Goal: Task Accomplishment & Management: Manage account settings

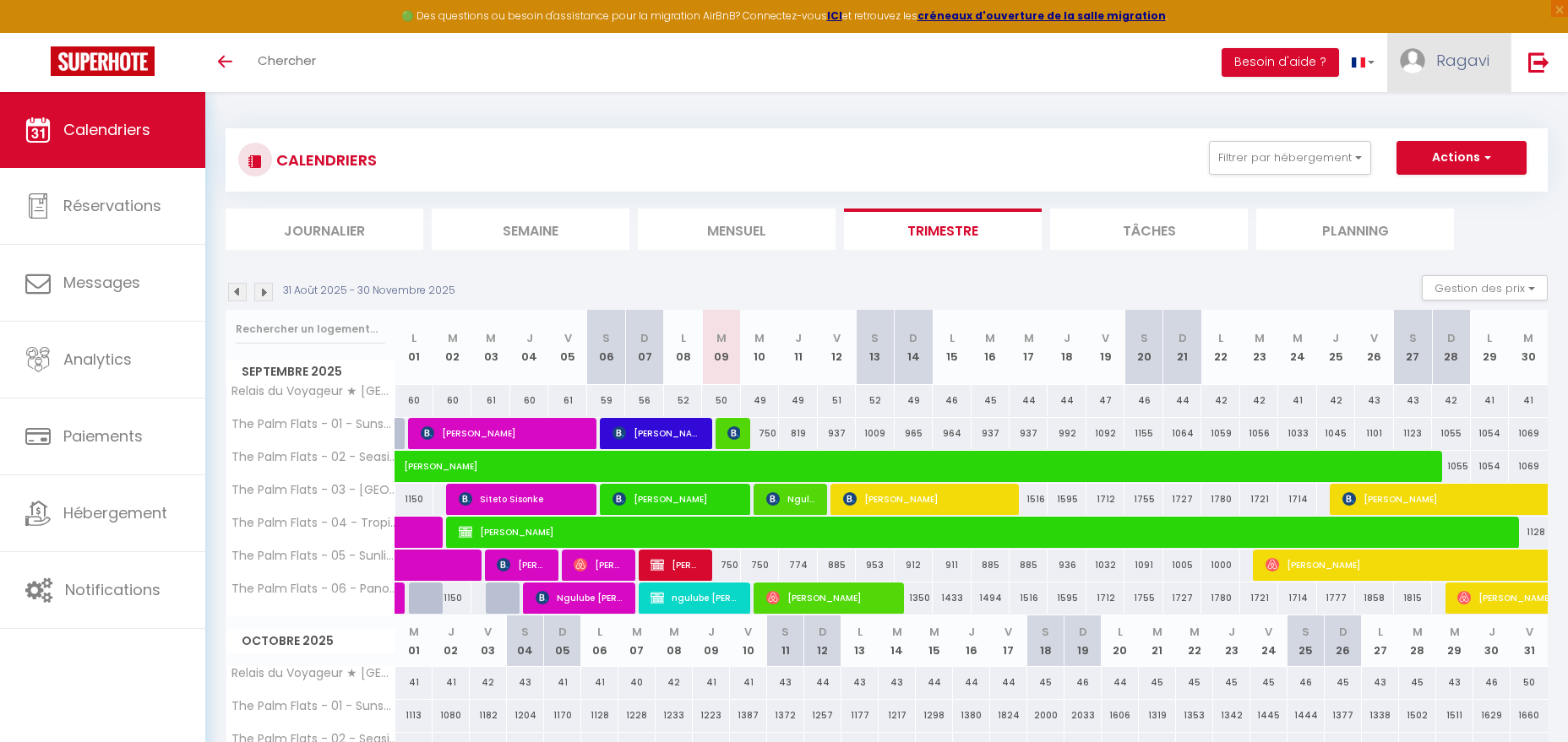
click at [1430, 55] on link "Ragavi" at bounding box center [1448, 62] width 124 height 59
click at [1531, 61] on img at bounding box center [1538, 62] width 21 height 21
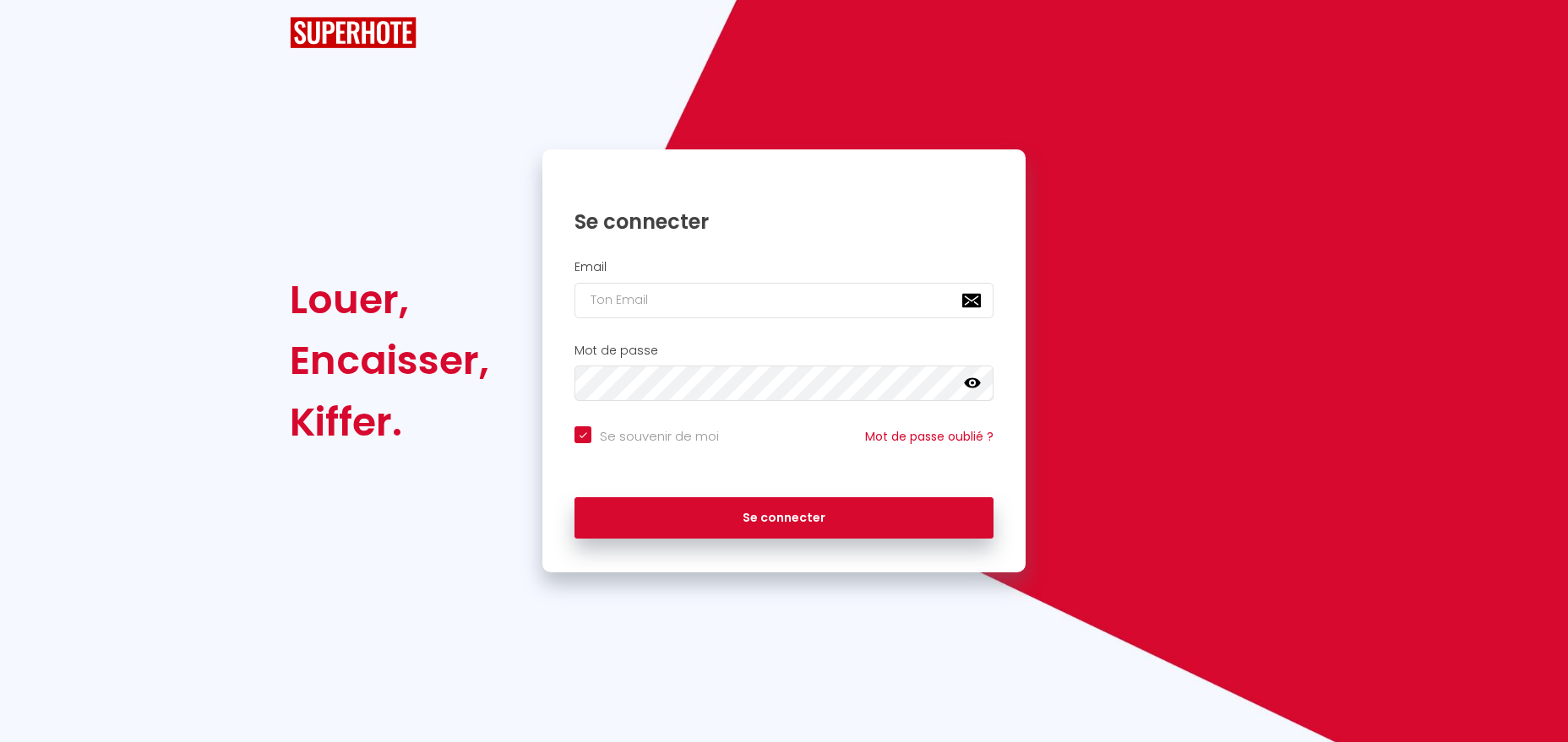
checkbox input "true"
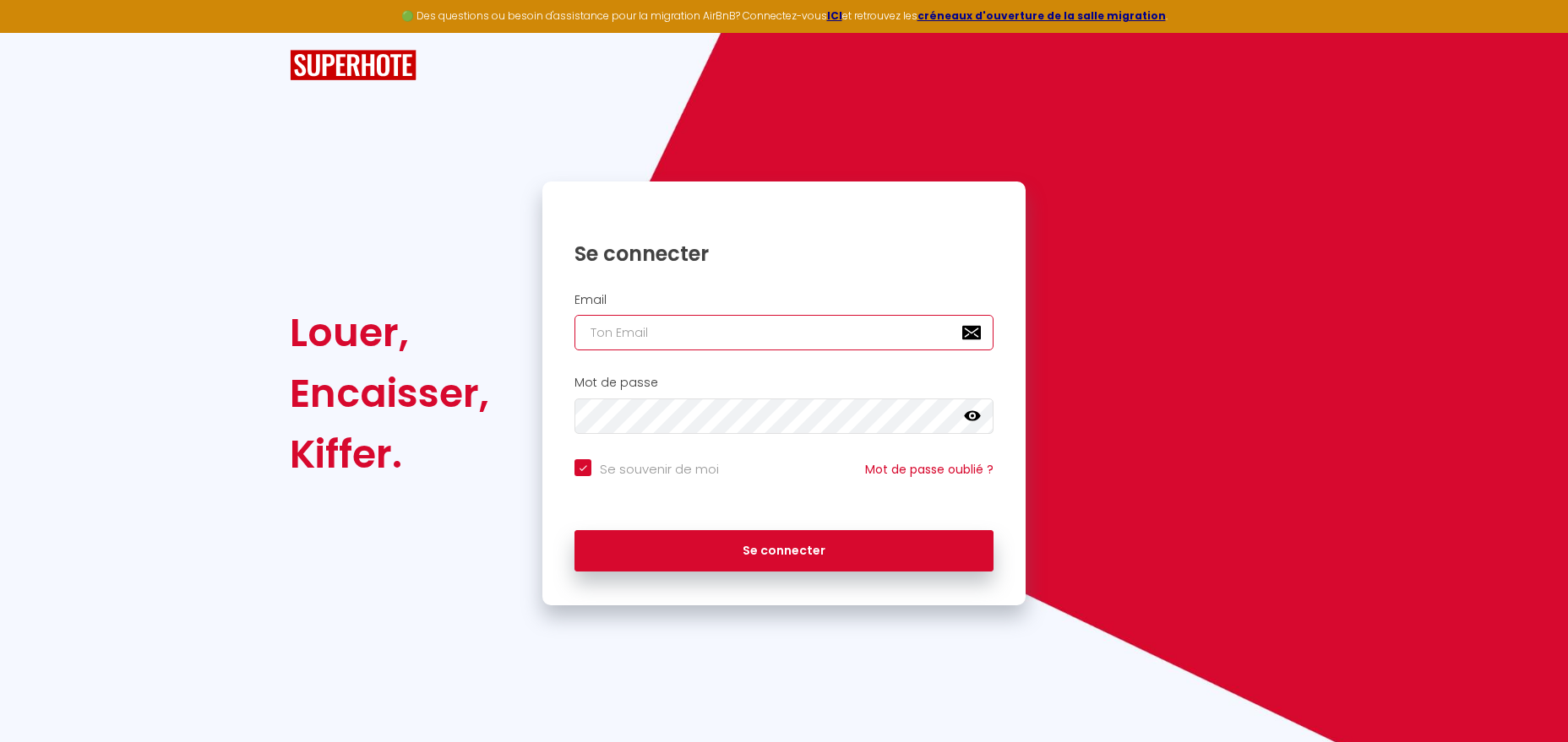
click at [896, 325] on input "email" at bounding box center [784, 332] width 419 height 35
type input "[EMAIL_ADDRESS][DOMAIN_NAME]"
checkbox input "true"
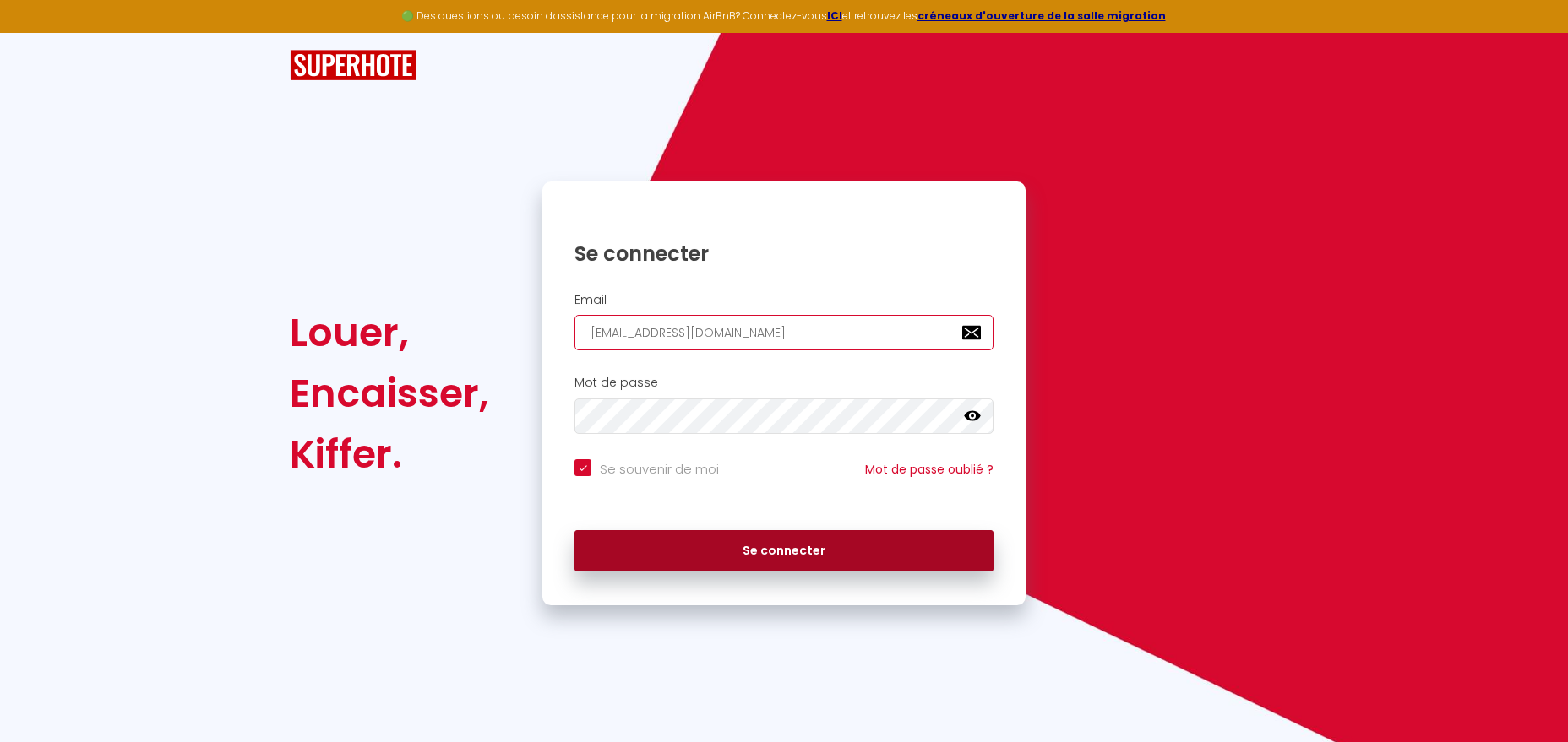
type input "[EMAIL_ADDRESS][DOMAIN_NAME]"
click at [827, 560] on button "Se connecter" at bounding box center [784, 551] width 419 height 42
checkbox input "true"
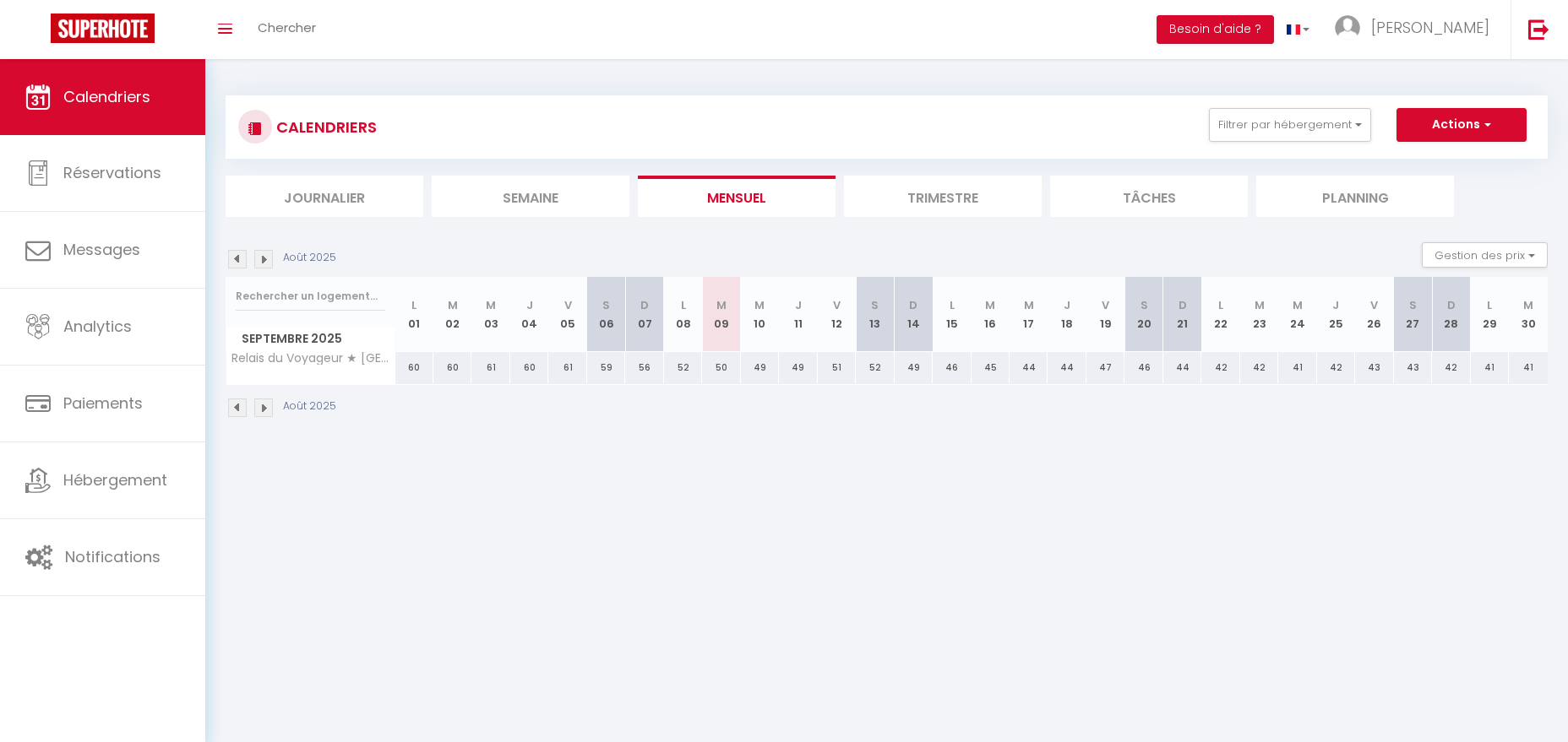
click at [910, 187] on li "Trimestre" at bounding box center [943, 195] width 198 height 41
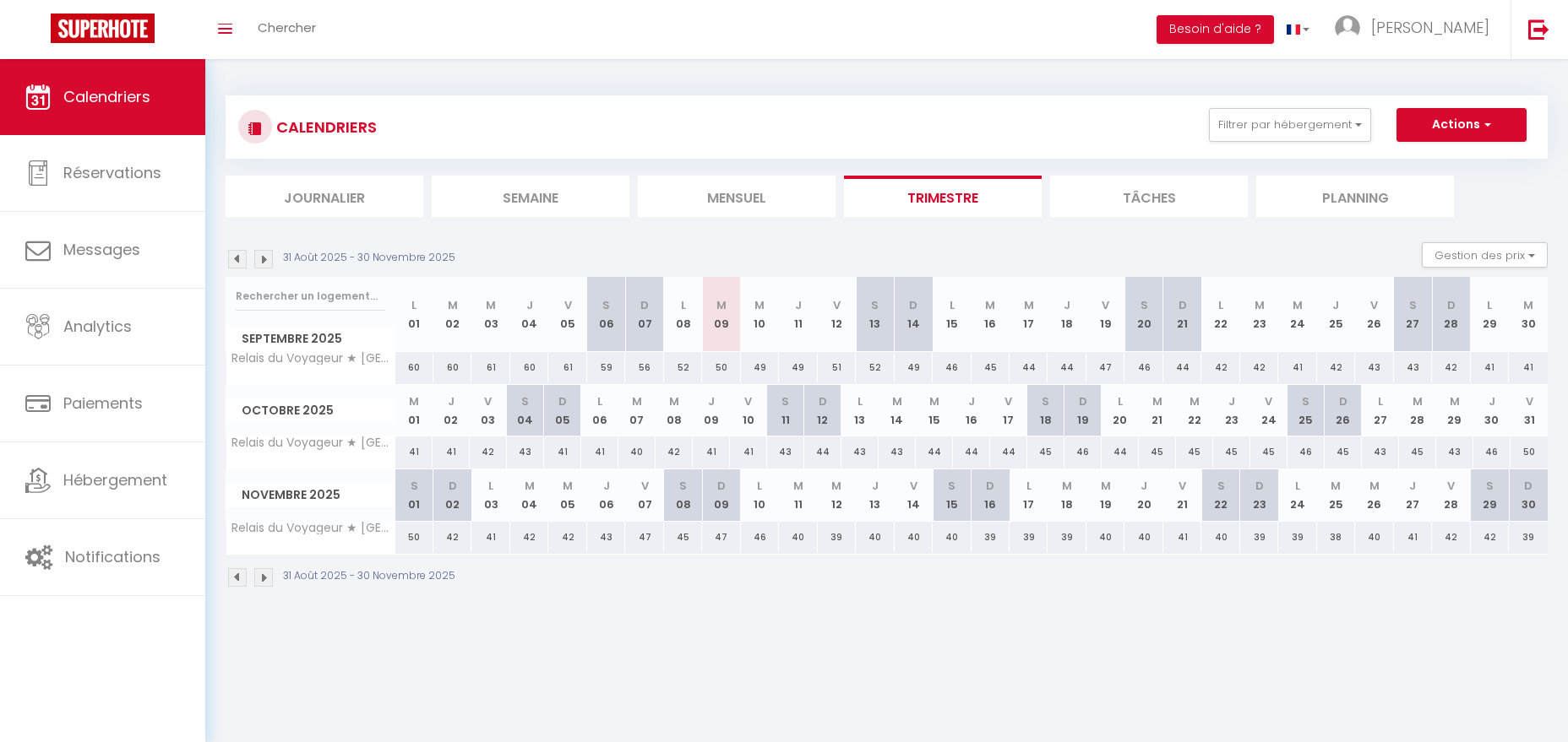
click at [240, 255] on img at bounding box center [237, 258] width 18 height 18
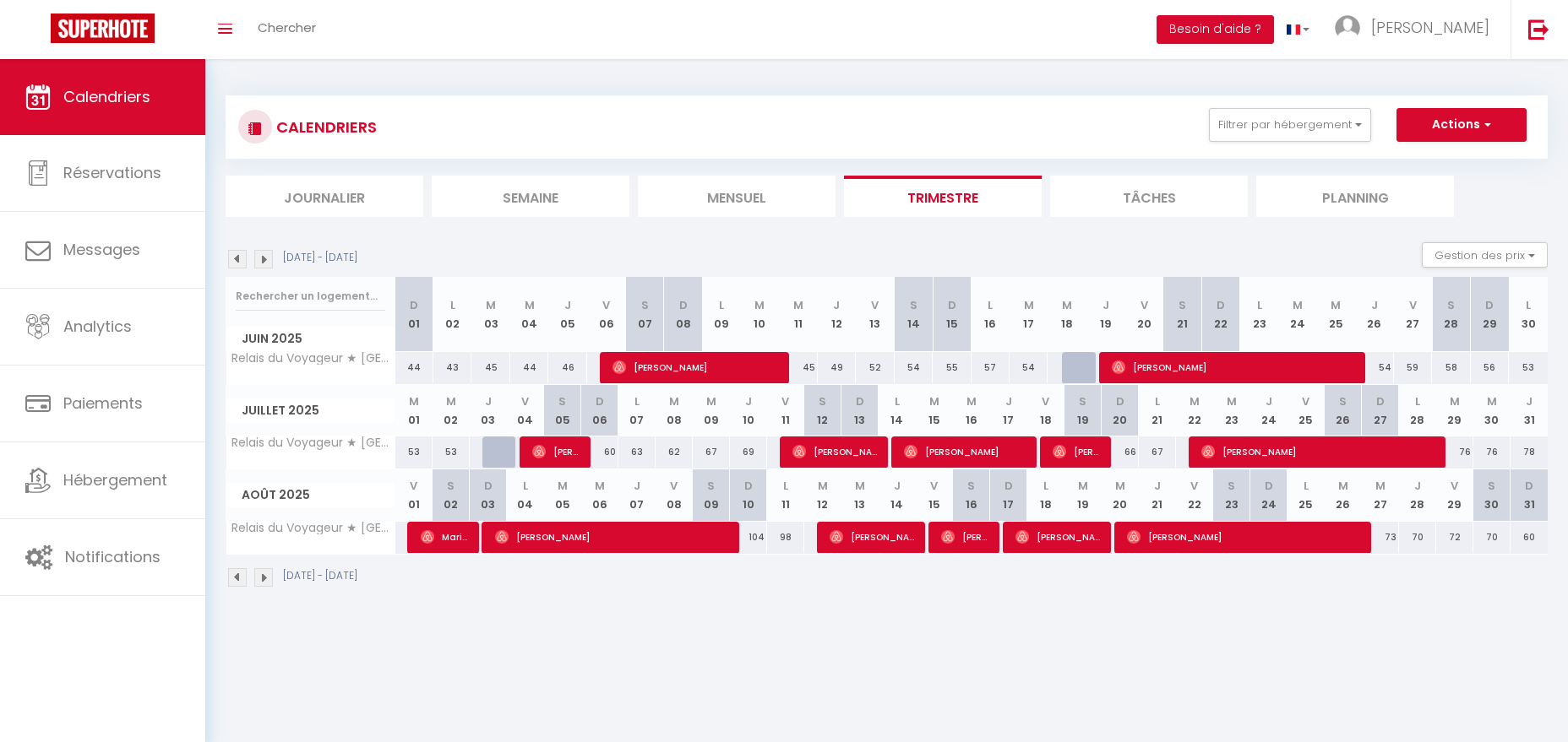
click at [240, 255] on img at bounding box center [237, 258] width 18 height 18
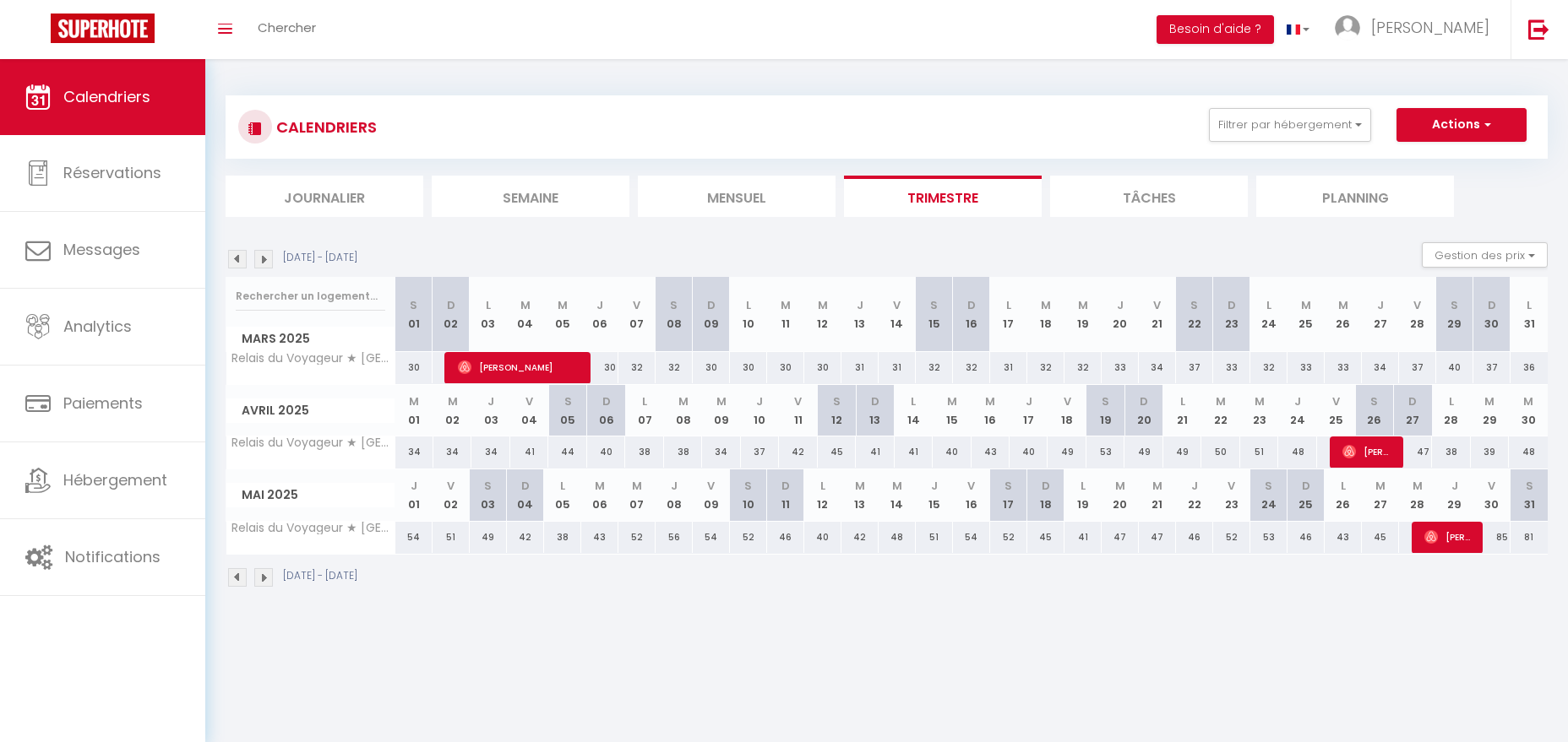
click at [240, 255] on img at bounding box center [237, 258] width 18 height 18
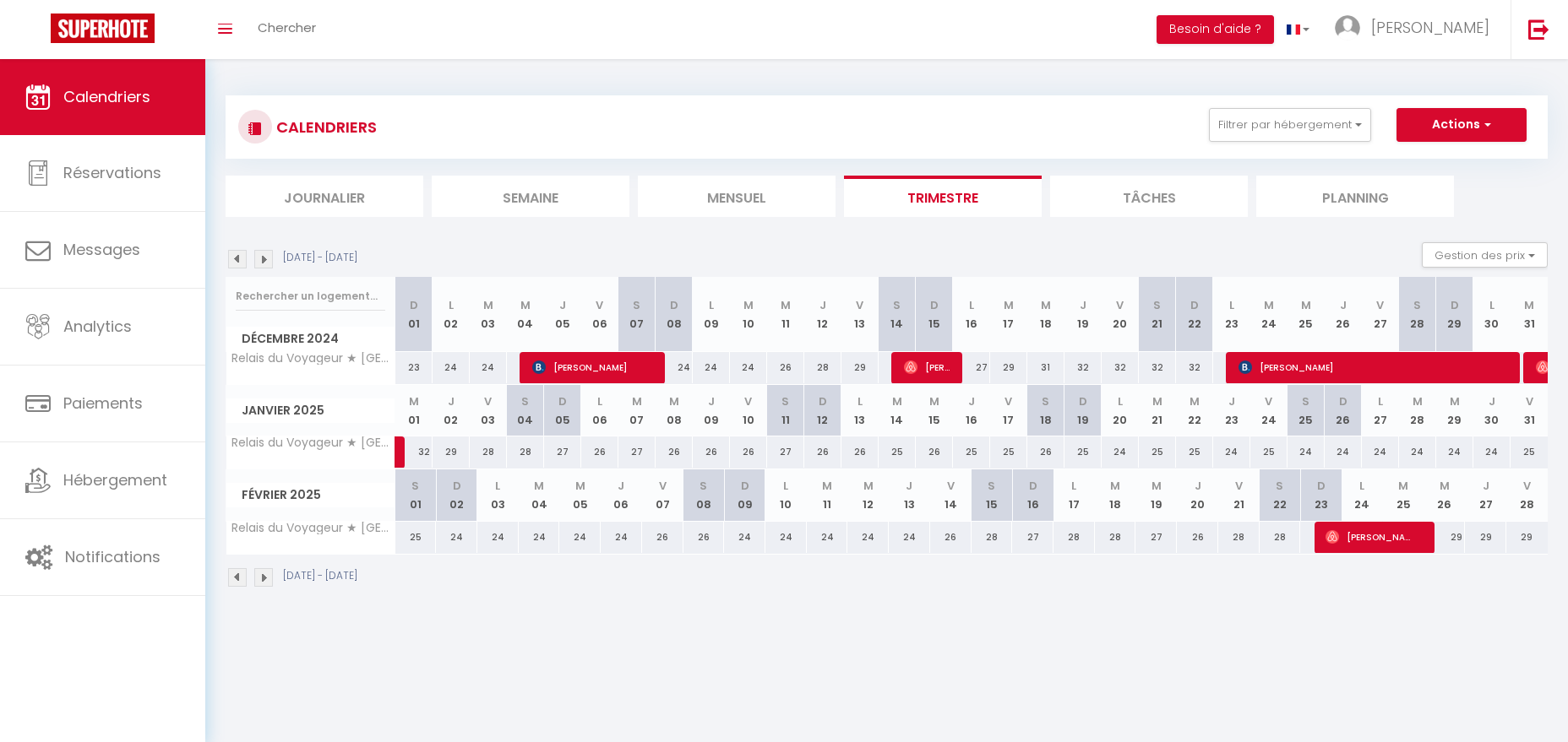
click at [240, 255] on img at bounding box center [237, 258] width 18 height 18
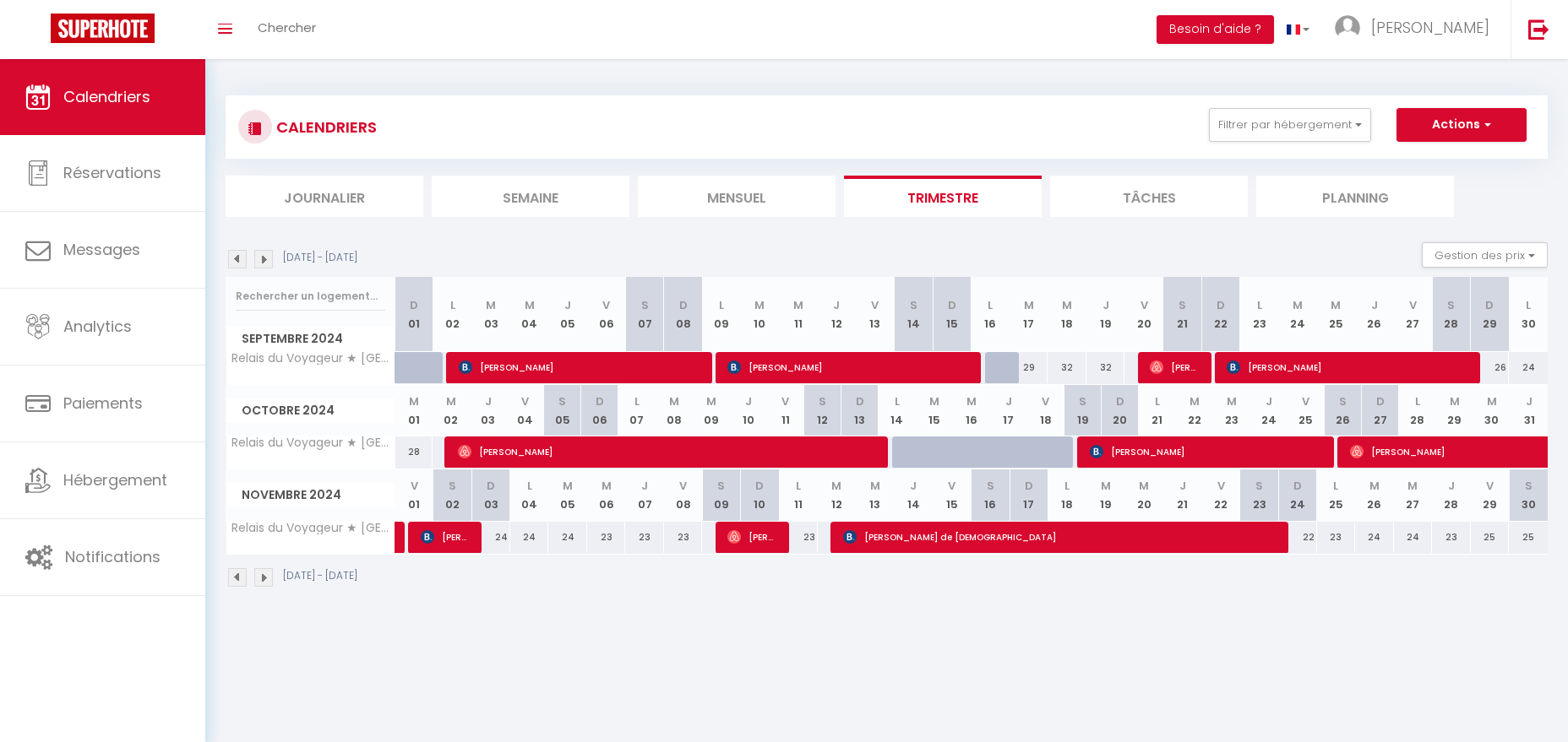
click at [240, 255] on img at bounding box center [237, 258] width 18 height 18
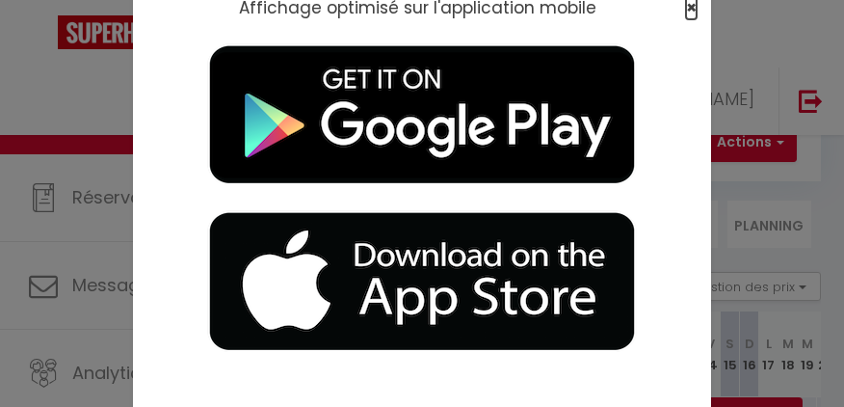
click at [690, 3] on span "×" at bounding box center [691, 7] width 11 height 24
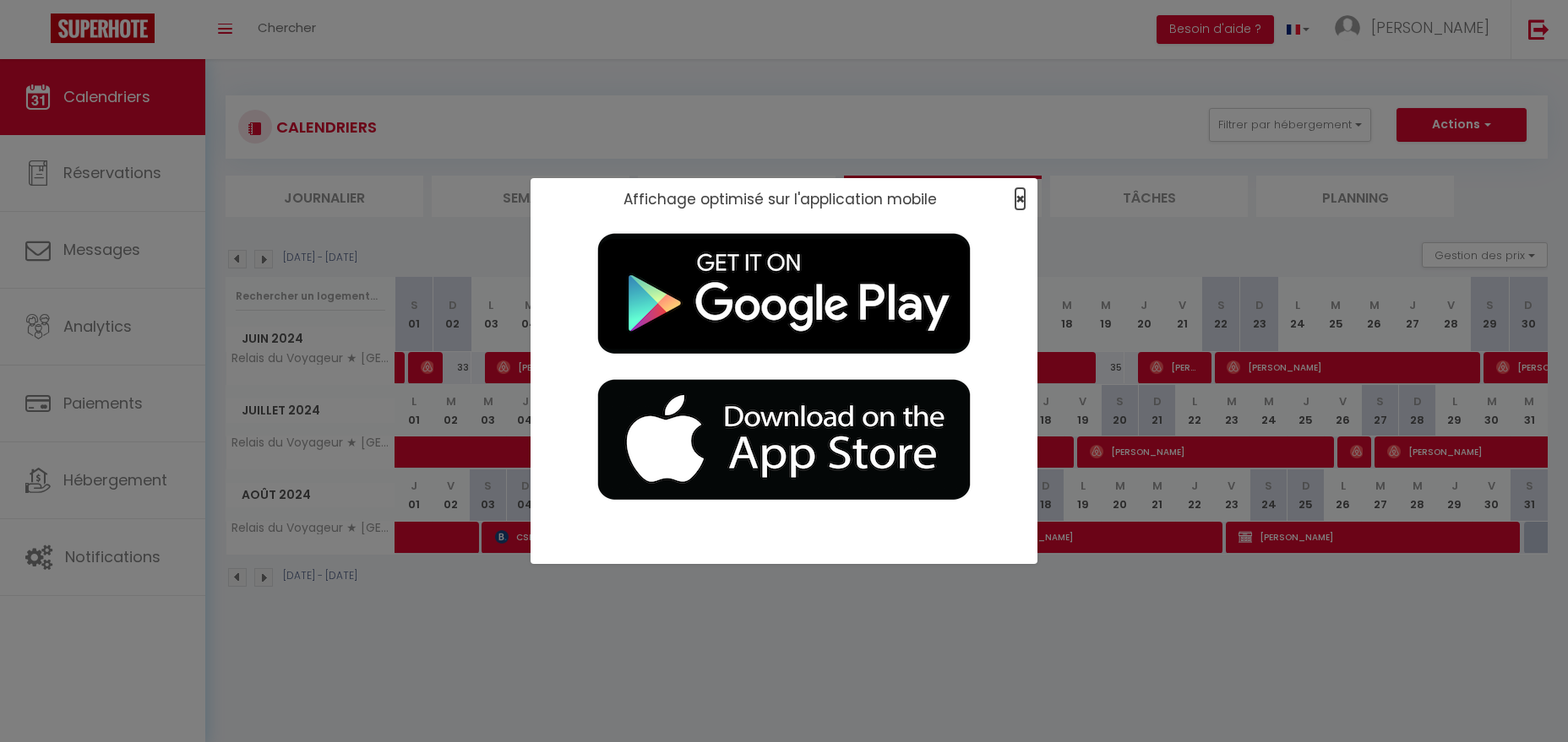
click at [1017, 201] on span "×" at bounding box center [1019, 199] width 10 height 21
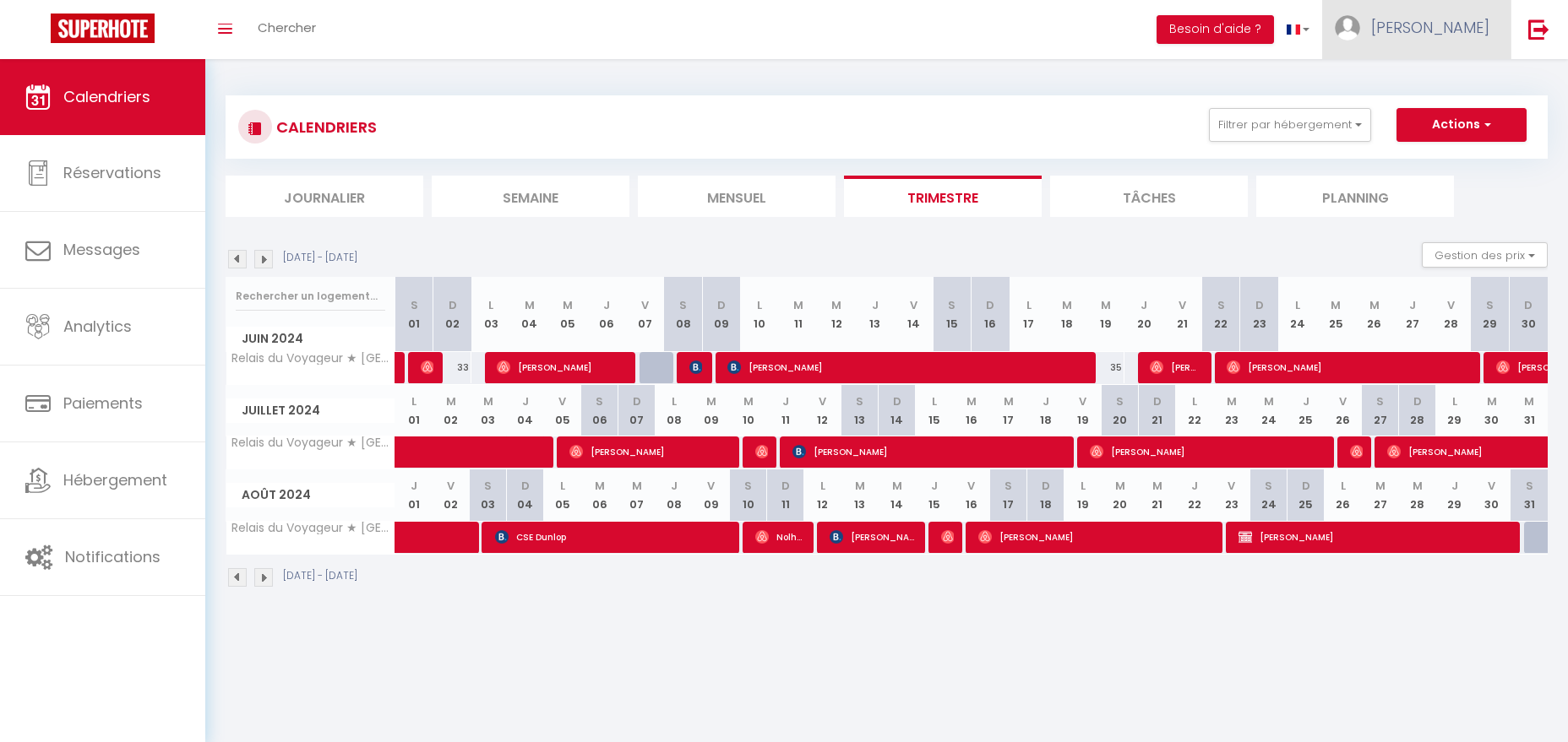
click at [1430, 25] on link "[PERSON_NAME]" at bounding box center [1415, 29] width 188 height 59
click at [1412, 120] on link "Équipe" at bounding box center [1443, 115] width 125 height 29
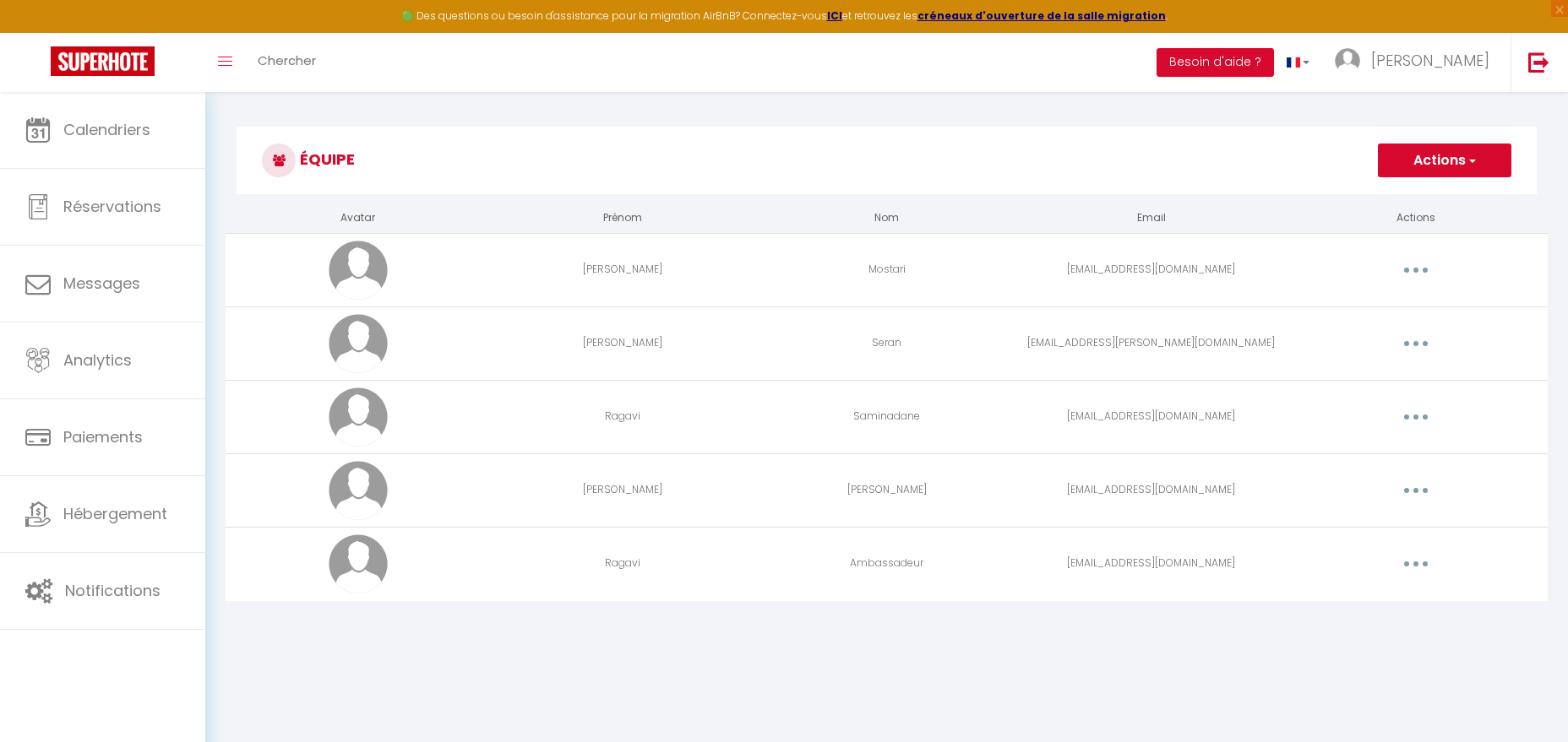
click at [1416, 489] on button "button" at bounding box center [1415, 490] width 47 height 27
click at [1394, 520] on link "Editer" at bounding box center [1372, 529] width 125 height 29
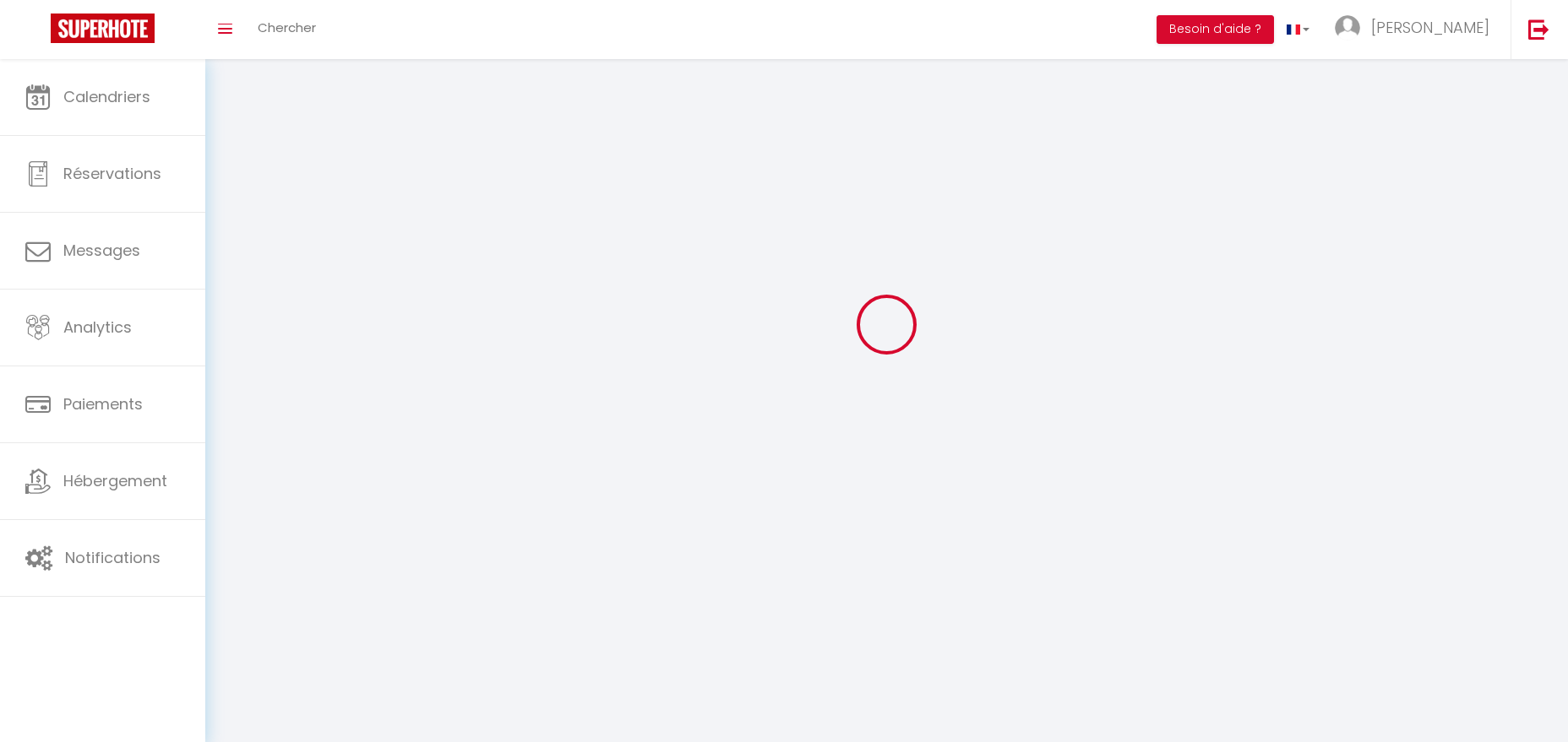
select select
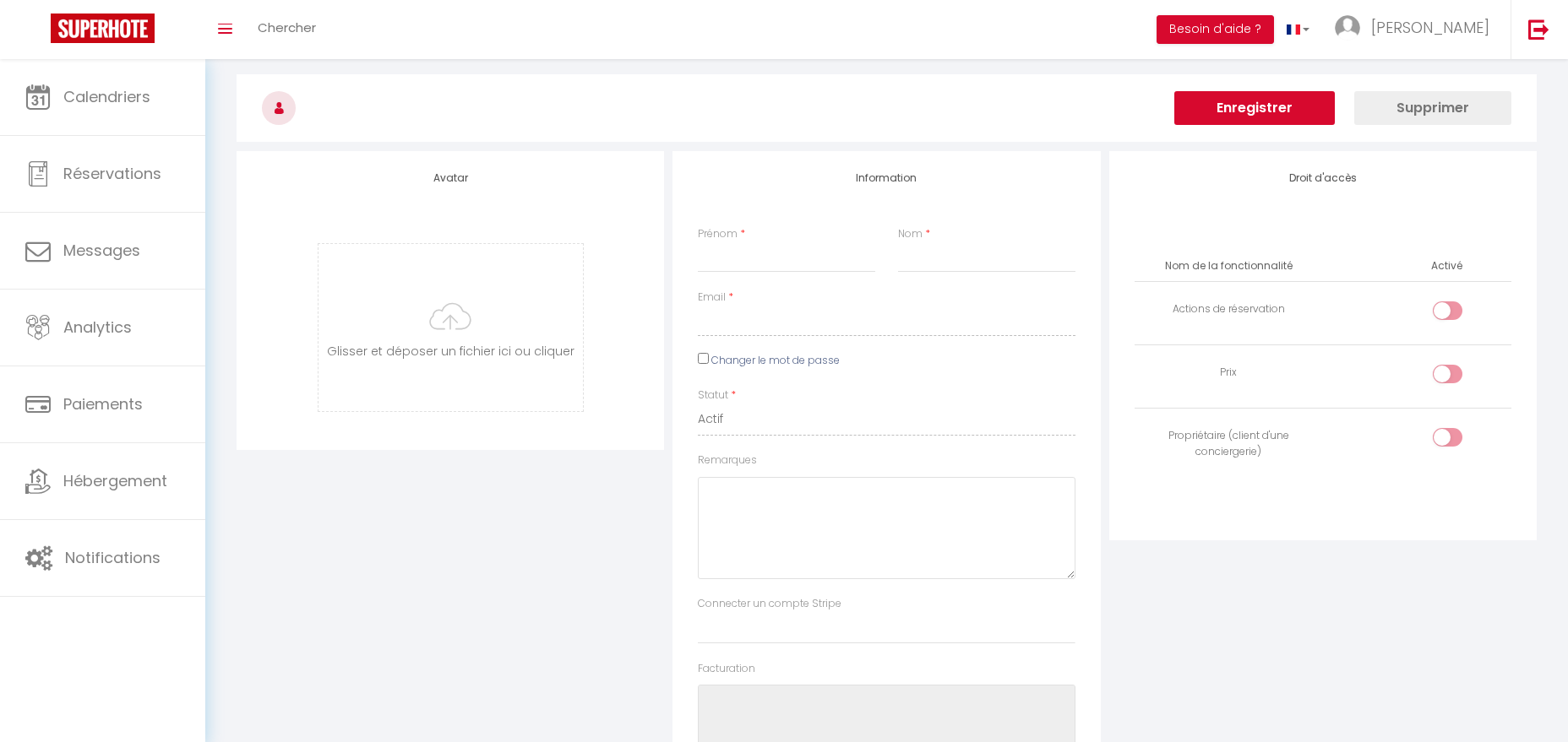
type input "[PERSON_NAME]"
type input "[EMAIL_ADDRESS][DOMAIN_NAME]"
type textarea "[URL][DOMAIN_NAME]"
checkbox input "false"
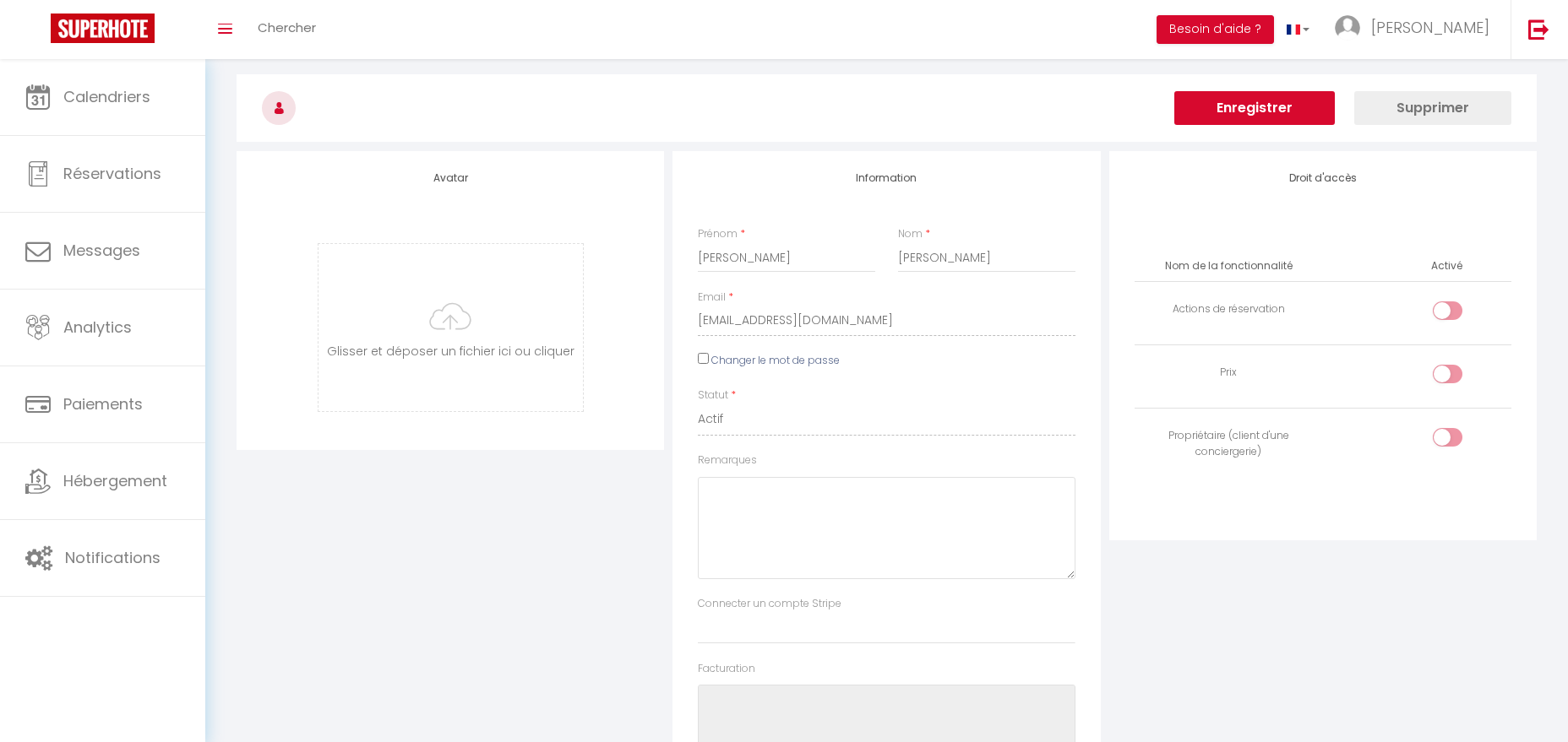
checkbox input "false"
checkbox input "true"
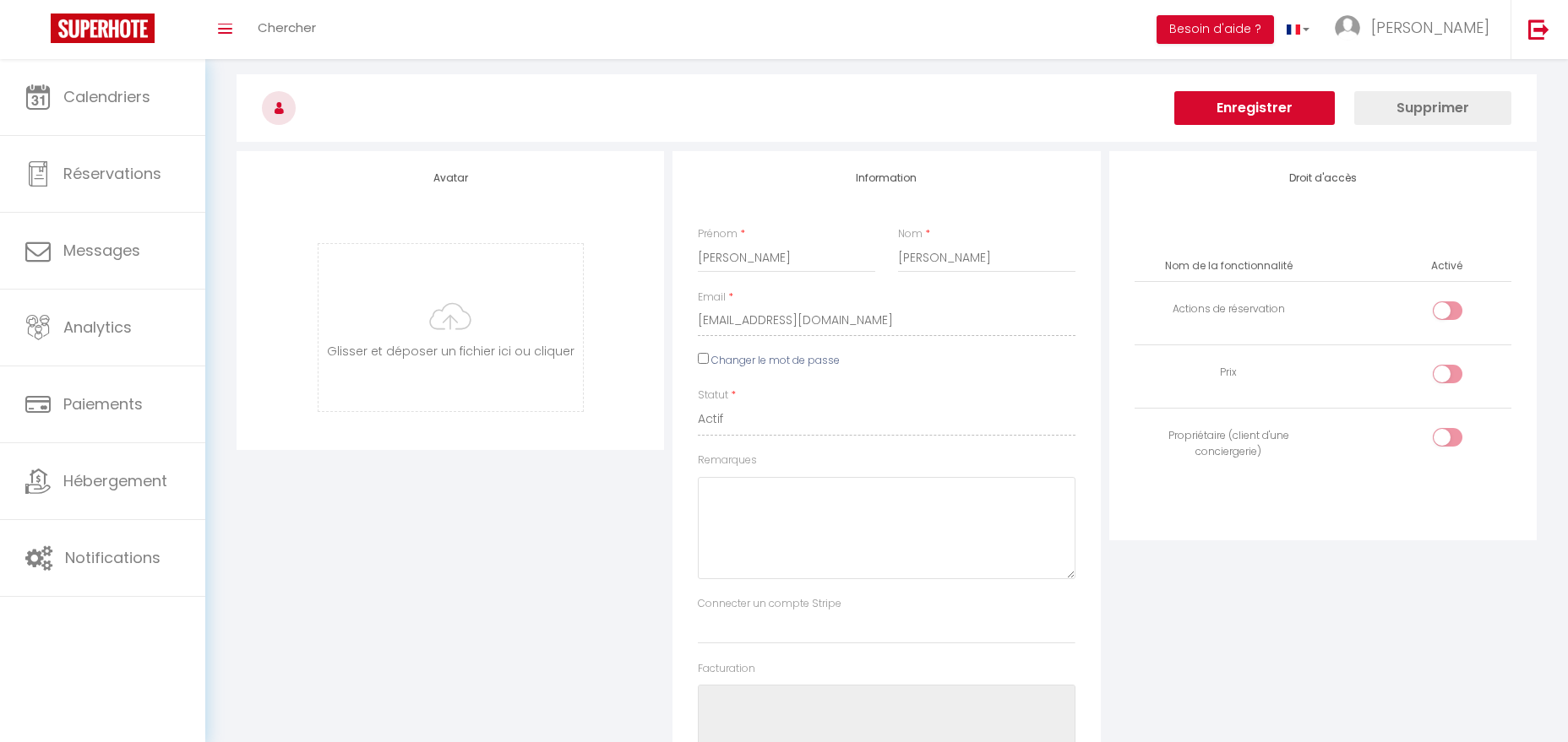
checkbox input "true"
checkbox input "false"
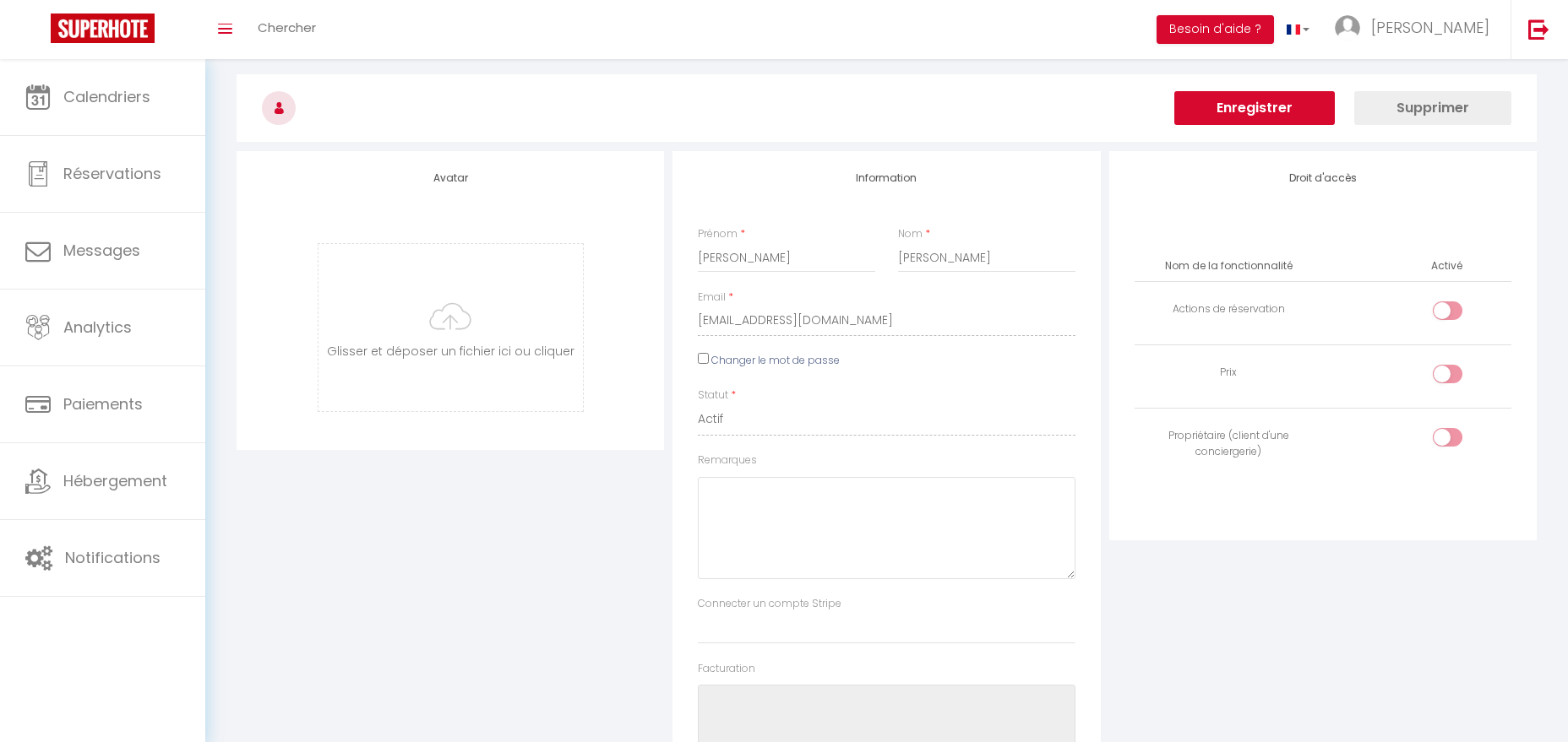
checkbox input "false"
checkbox input "true"
checkbox input "false"
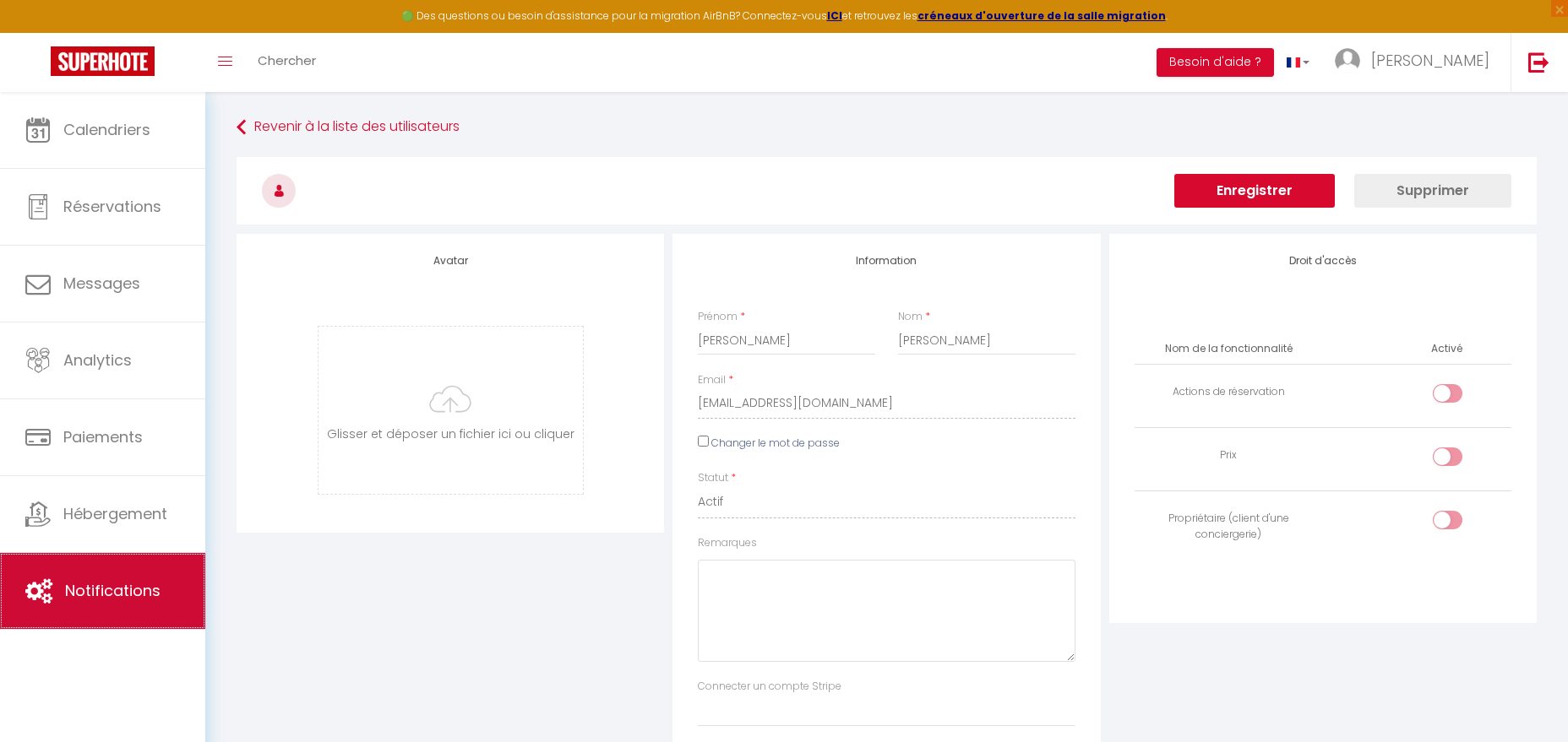
click at [72, 611] on link "Notifications" at bounding box center [103, 590] width 205 height 76
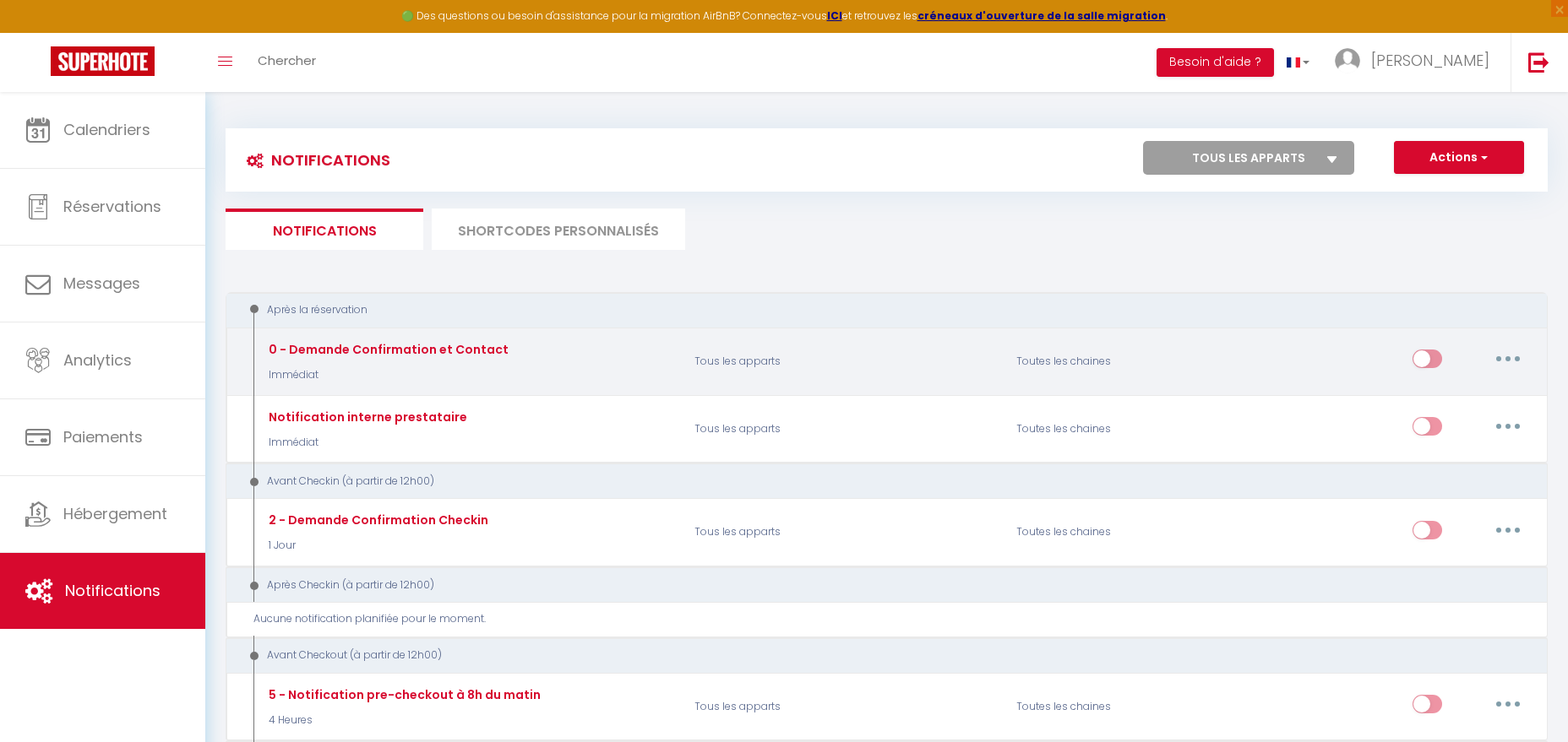
click at [1499, 362] on button "button" at bounding box center [1508, 358] width 47 height 27
click at [1465, 389] on link "Editer" at bounding box center [1464, 398] width 125 height 29
type input "0 - Demande Confirmation et Contact"
select select "Immédiat"
select select "if_booking_is_paid"
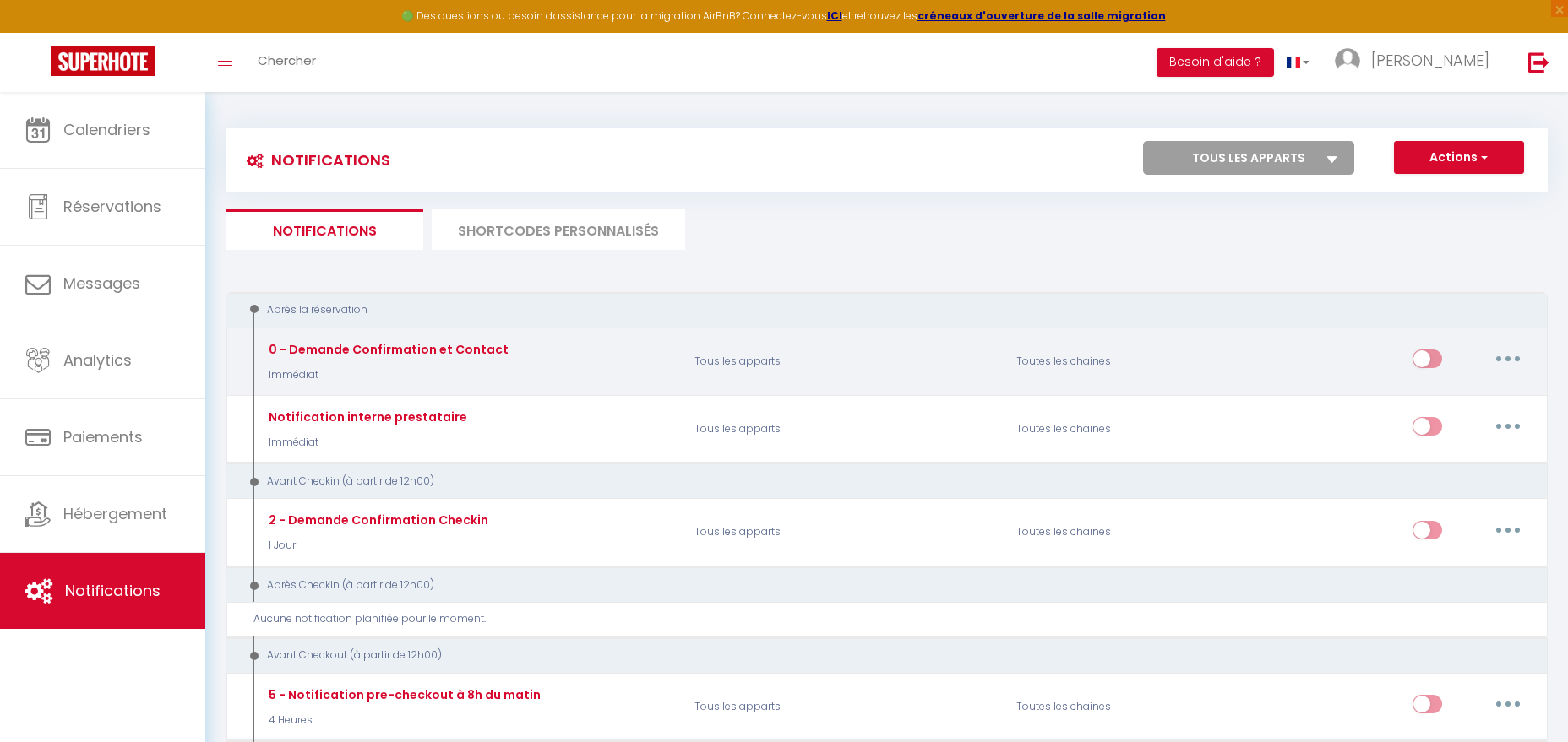
checkbox input "true"
checkbox input "false"
radio input "true"
type input "Merci de confirmer votre réservation - [BOOKING:ID] - [GUEST:FIRST_NAME] [GUEST…"
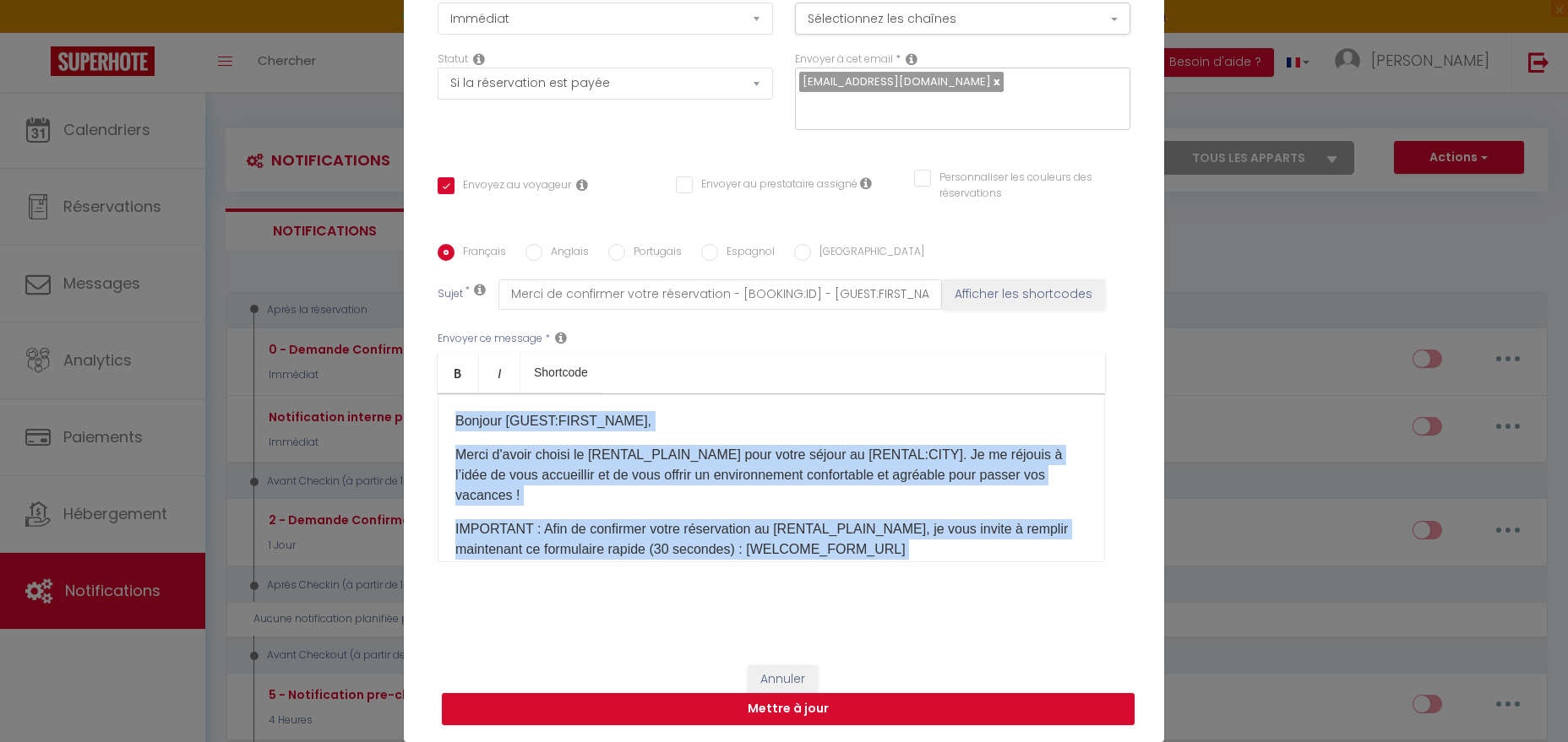
scroll to position [208, 0]
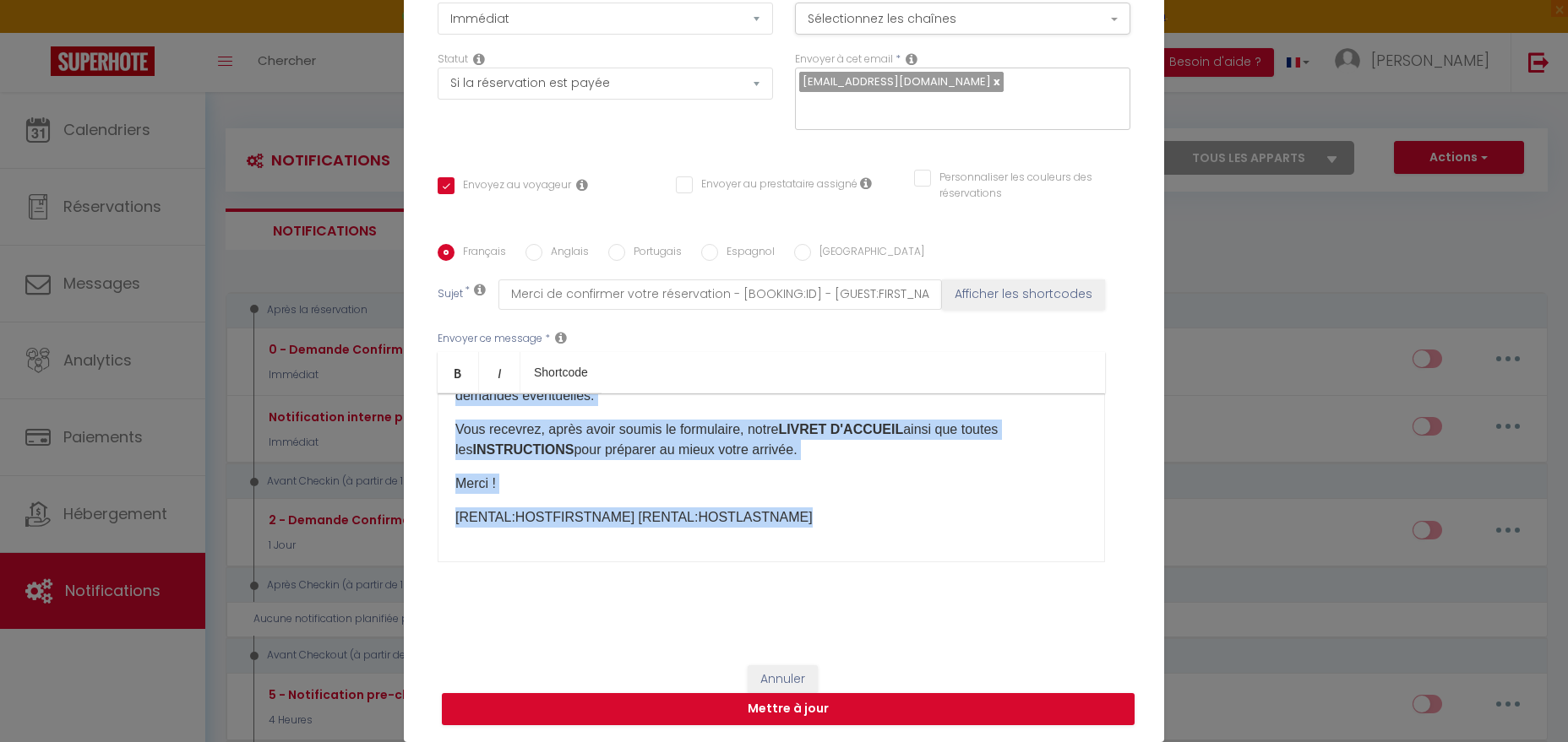
drag, startPoint x: 453, startPoint y: 411, endPoint x: 1066, endPoint y: 625, distance: 649.3
click at [1066, 562] on div "Bonjour [GUEST:FIRST_NAME], Merci d'avoir choisi le [RENTAL_PLAIN_NAME] pour vo…" at bounding box center [770, 477] width 667 height 169
click at [905, 518] on p "[RENTAL:HOSTFIRSTNAME] [RENTAL:HOSTLASTNAME]" at bounding box center [770, 517] width 632 height 20
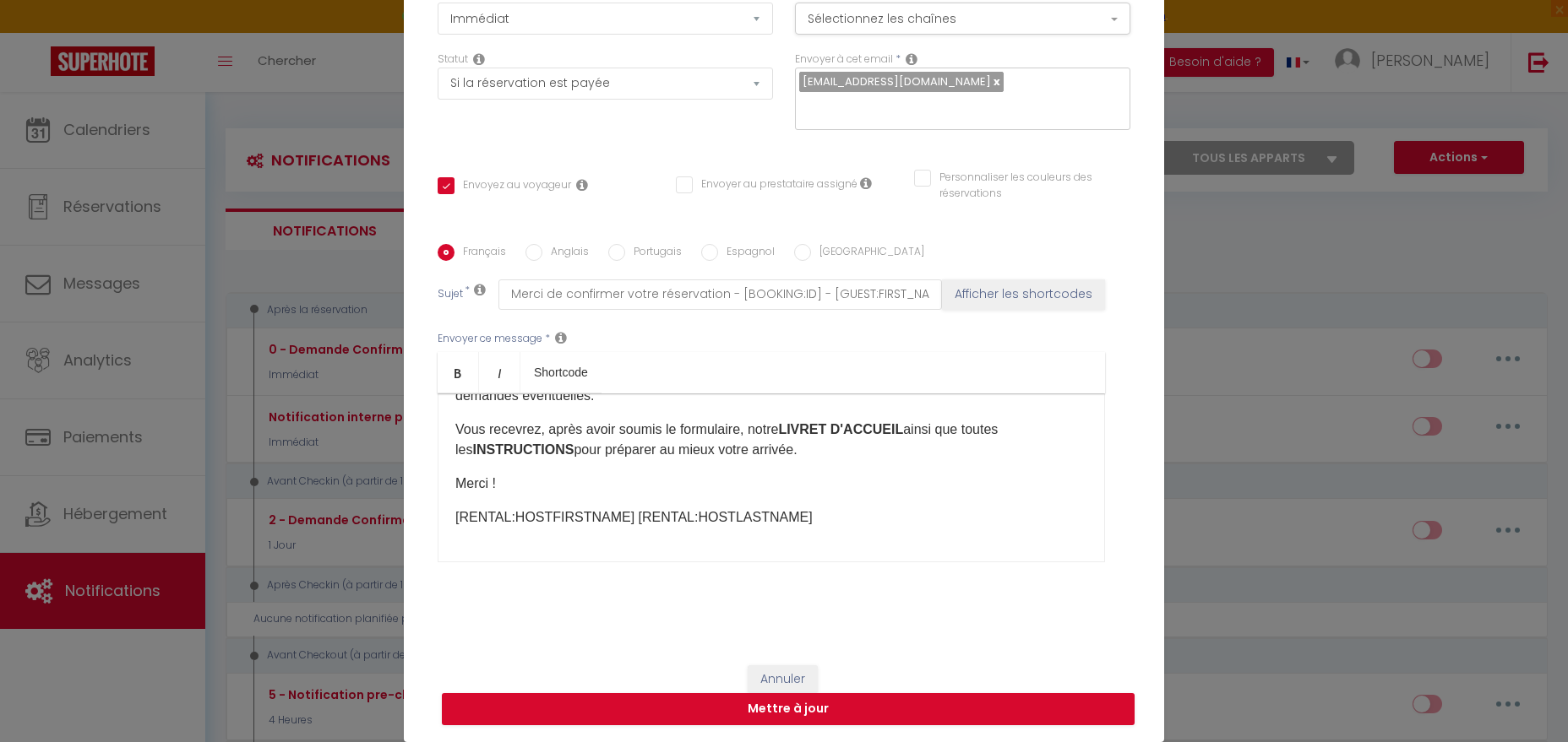
scroll to position [0, 0]
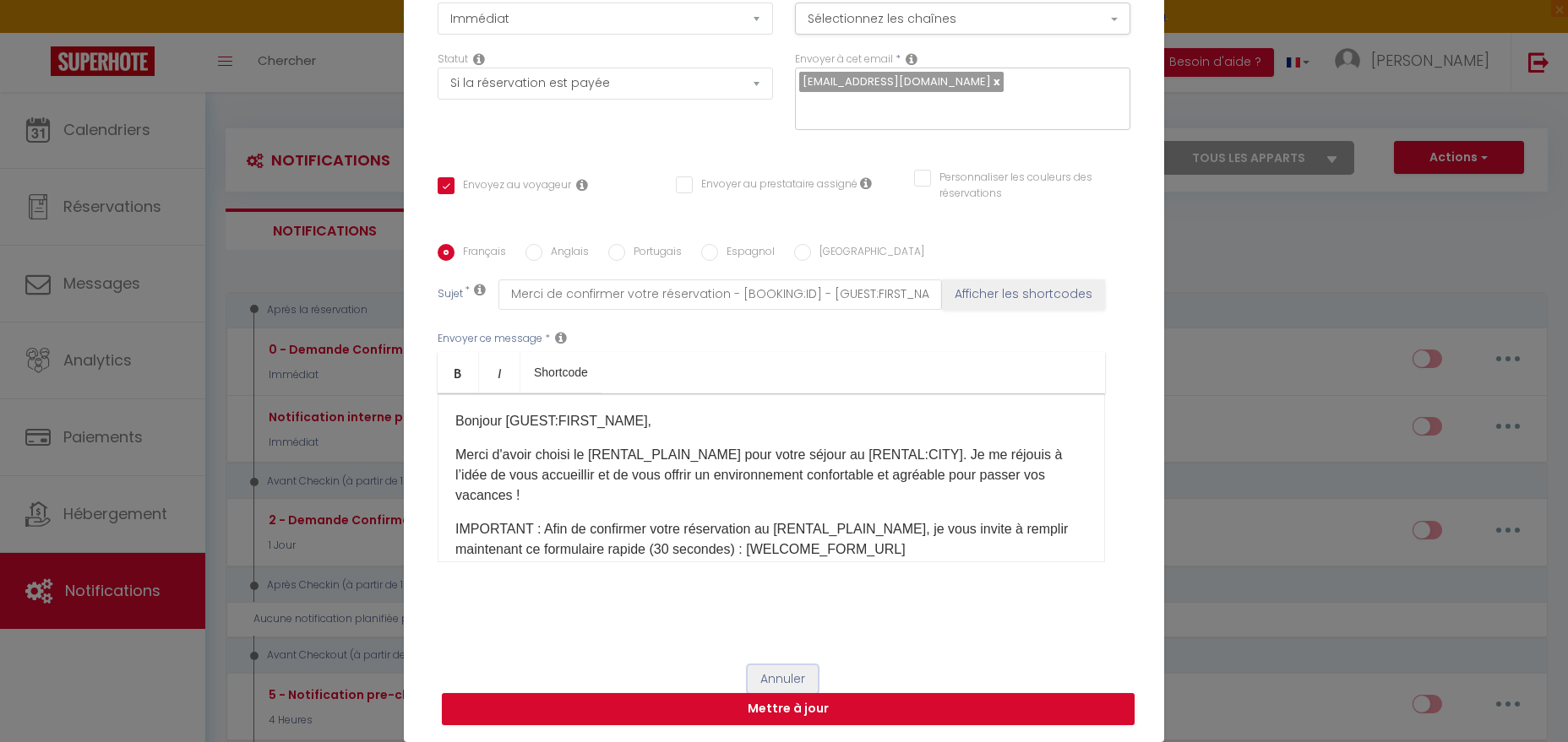
click at [781, 675] on button "Annuler" at bounding box center [783, 679] width 70 height 29
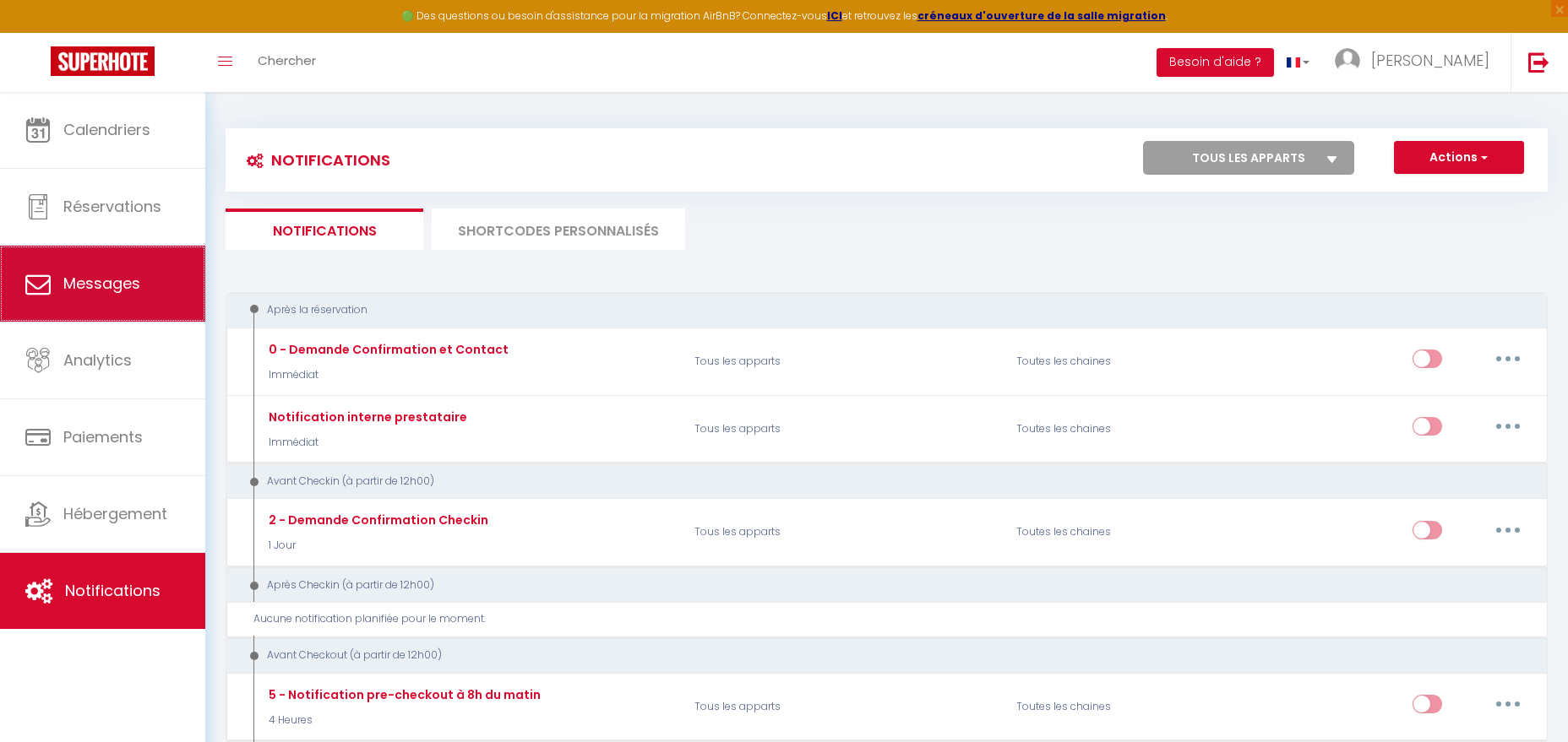
click at [134, 300] on link "Messages" at bounding box center [103, 283] width 205 height 76
select select "message"
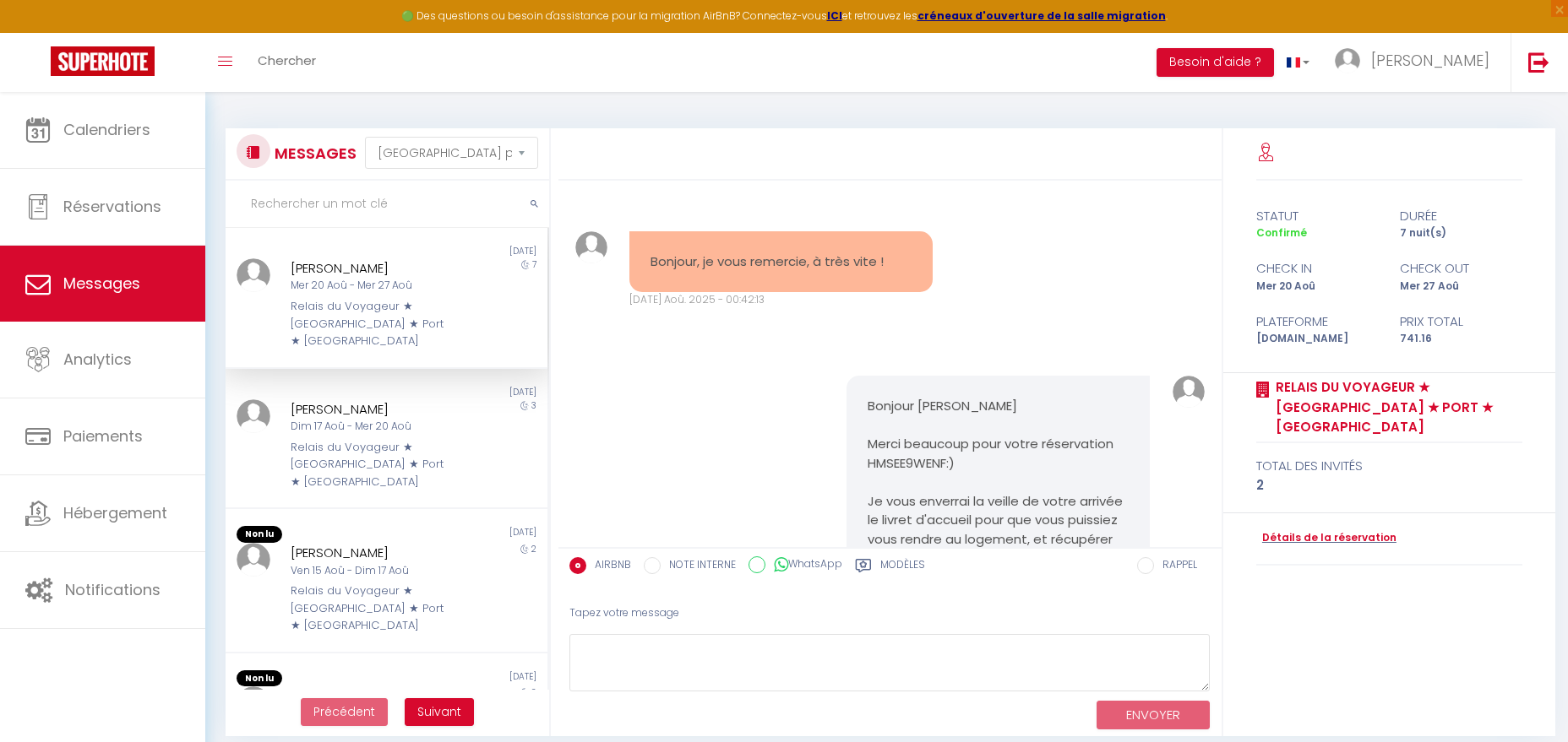
scroll to position [2480, 0]
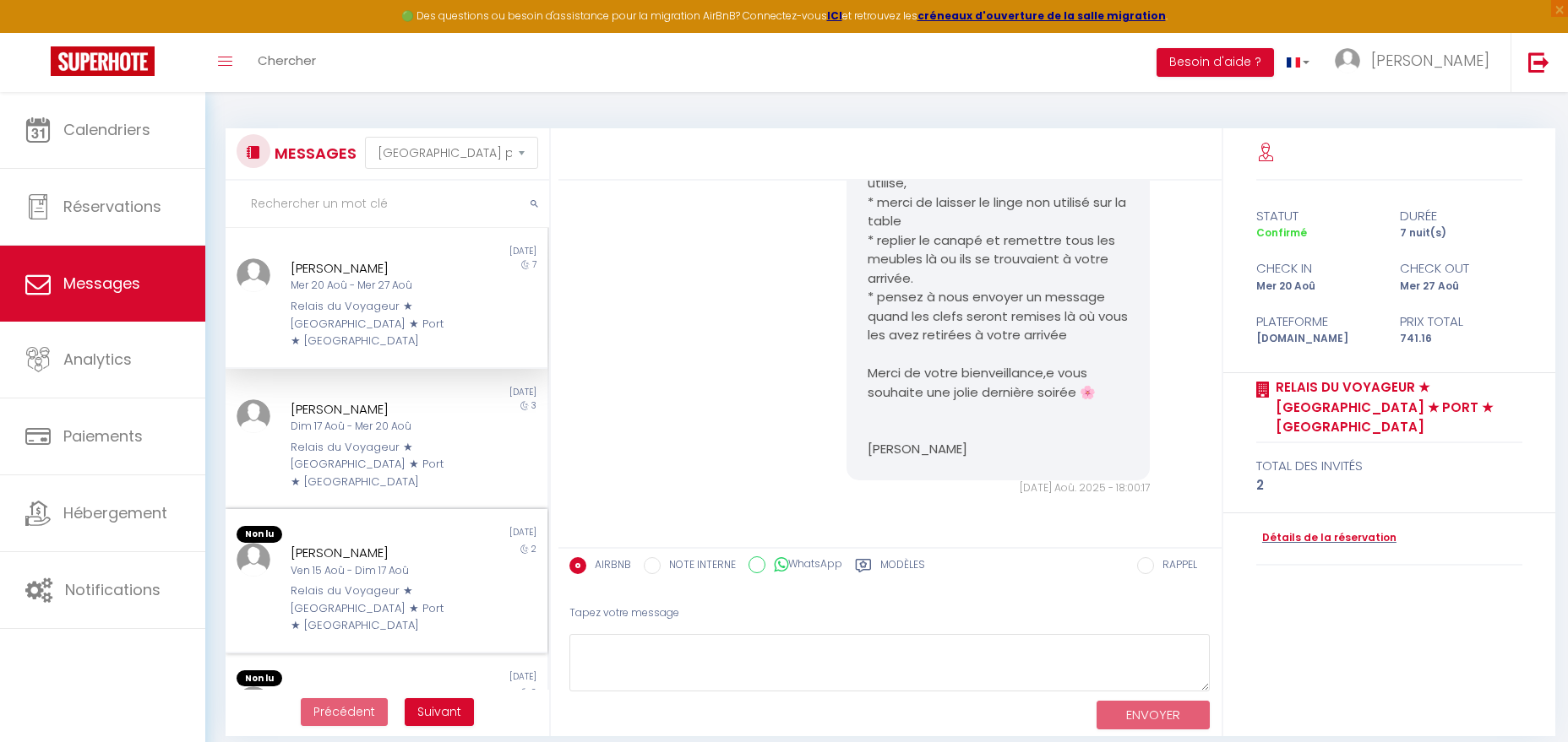
click at [303, 583] on div "Relais du Voyageur ★ [GEOGRAPHIC_DATA] ★ Port ★ [GEOGRAPHIC_DATA]" at bounding box center [373, 608] width 166 height 52
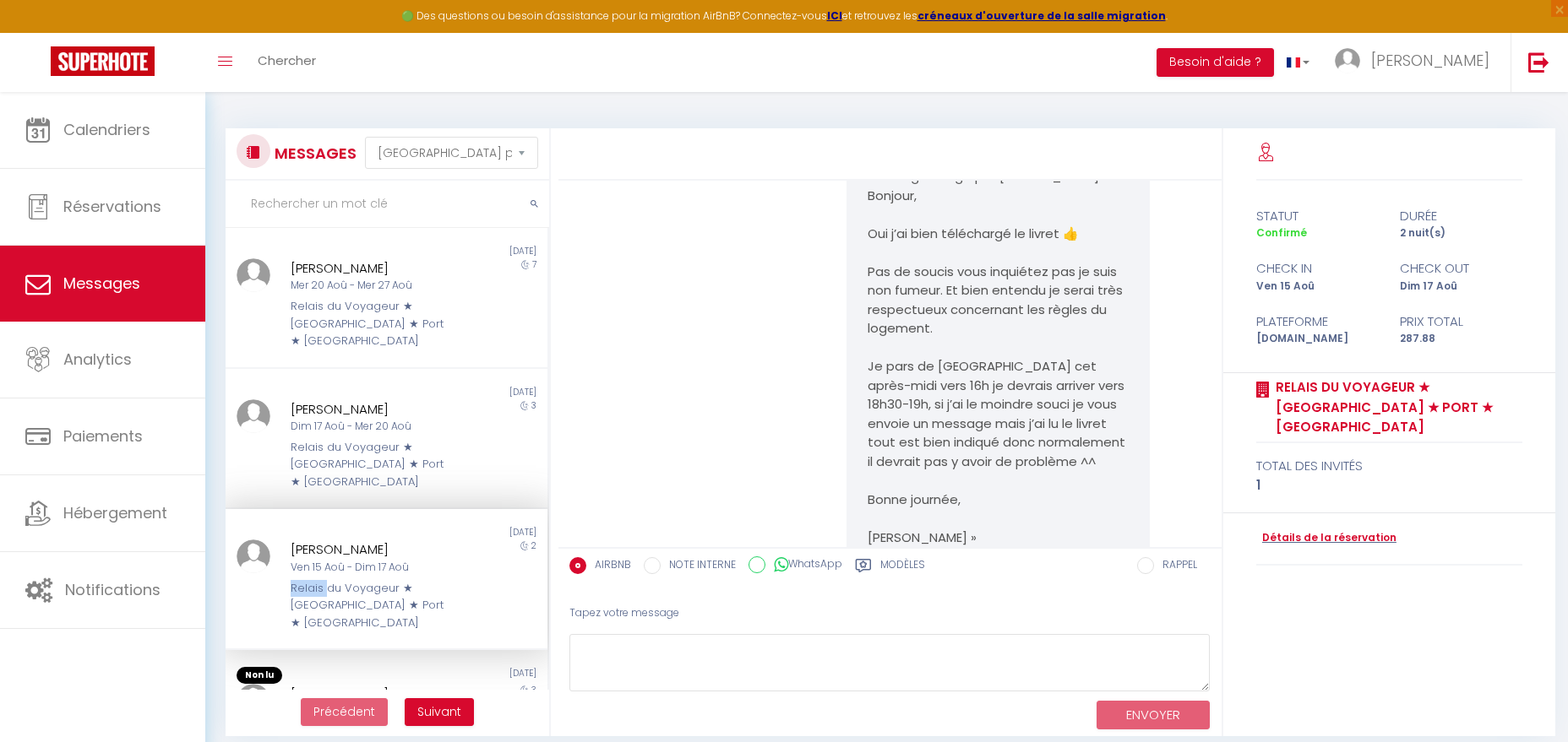
scroll to position [4891, 0]
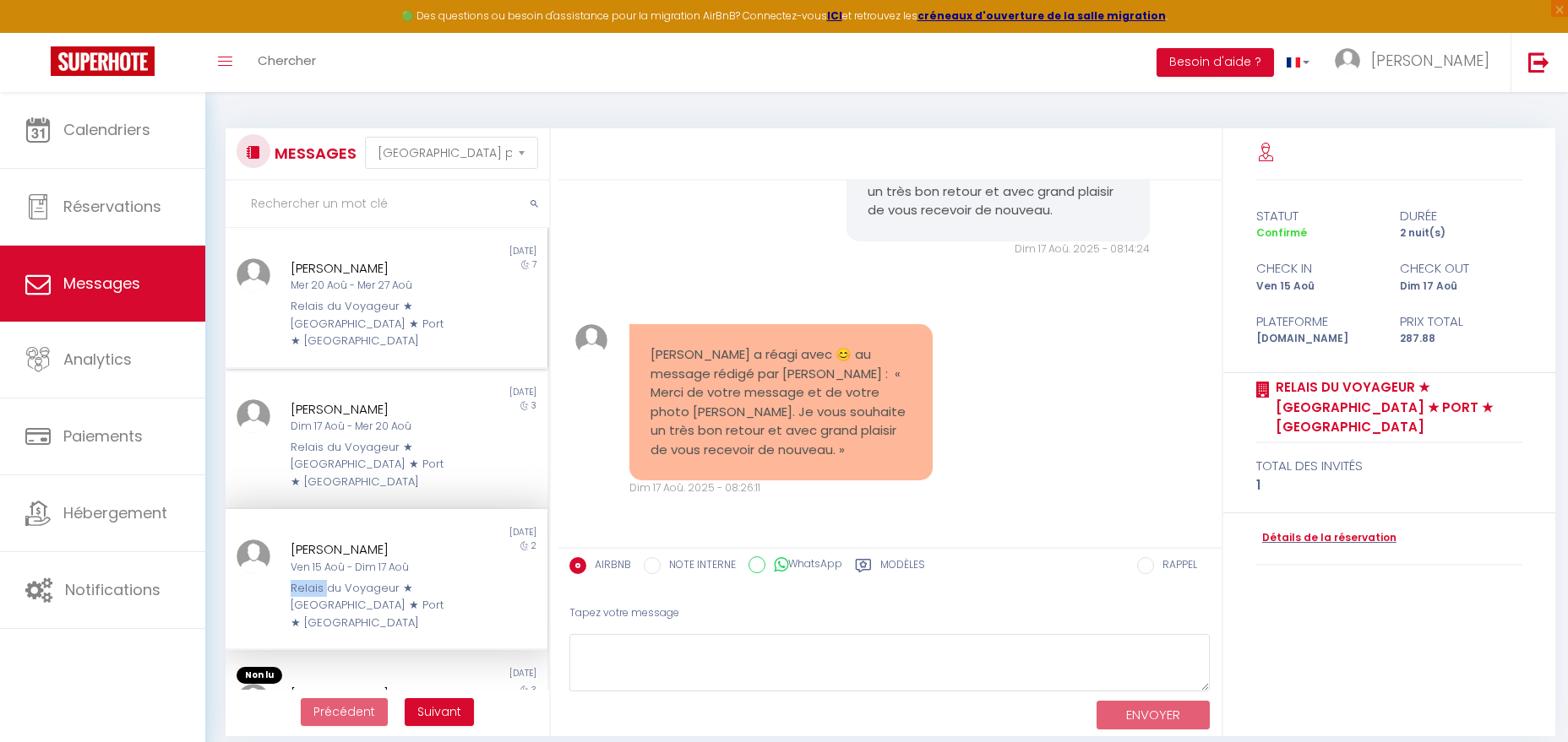
click at [358, 299] on div "Relais du Voyageur ★ [GEOGRAPHIC_DATA] ★ Port ★ [GEOGRAPHIC_DATA]" at bounding box center [373, 323] width 166 height 52
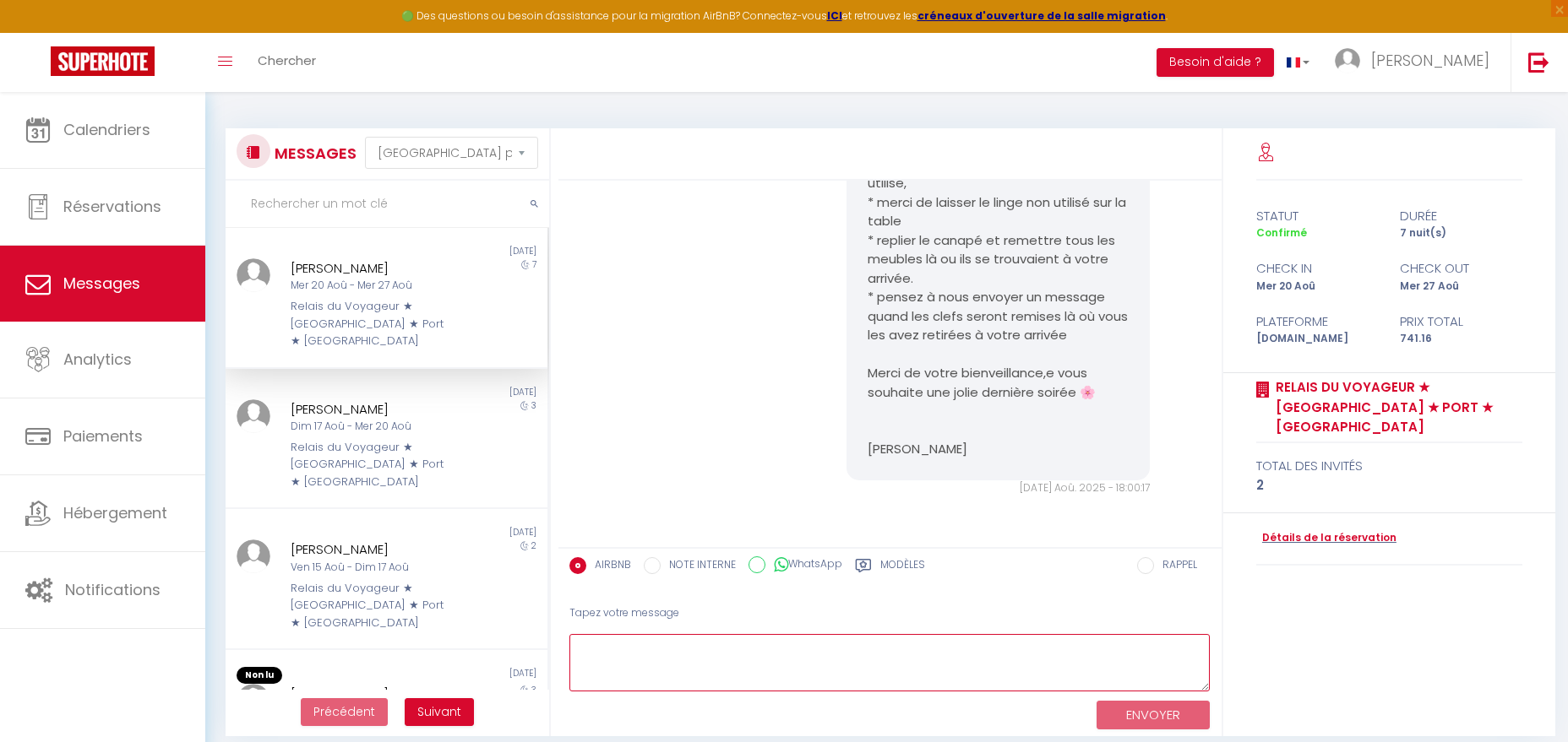
click at [642, 666] on textarea at bounding box center [890, 663] width 641 height 58
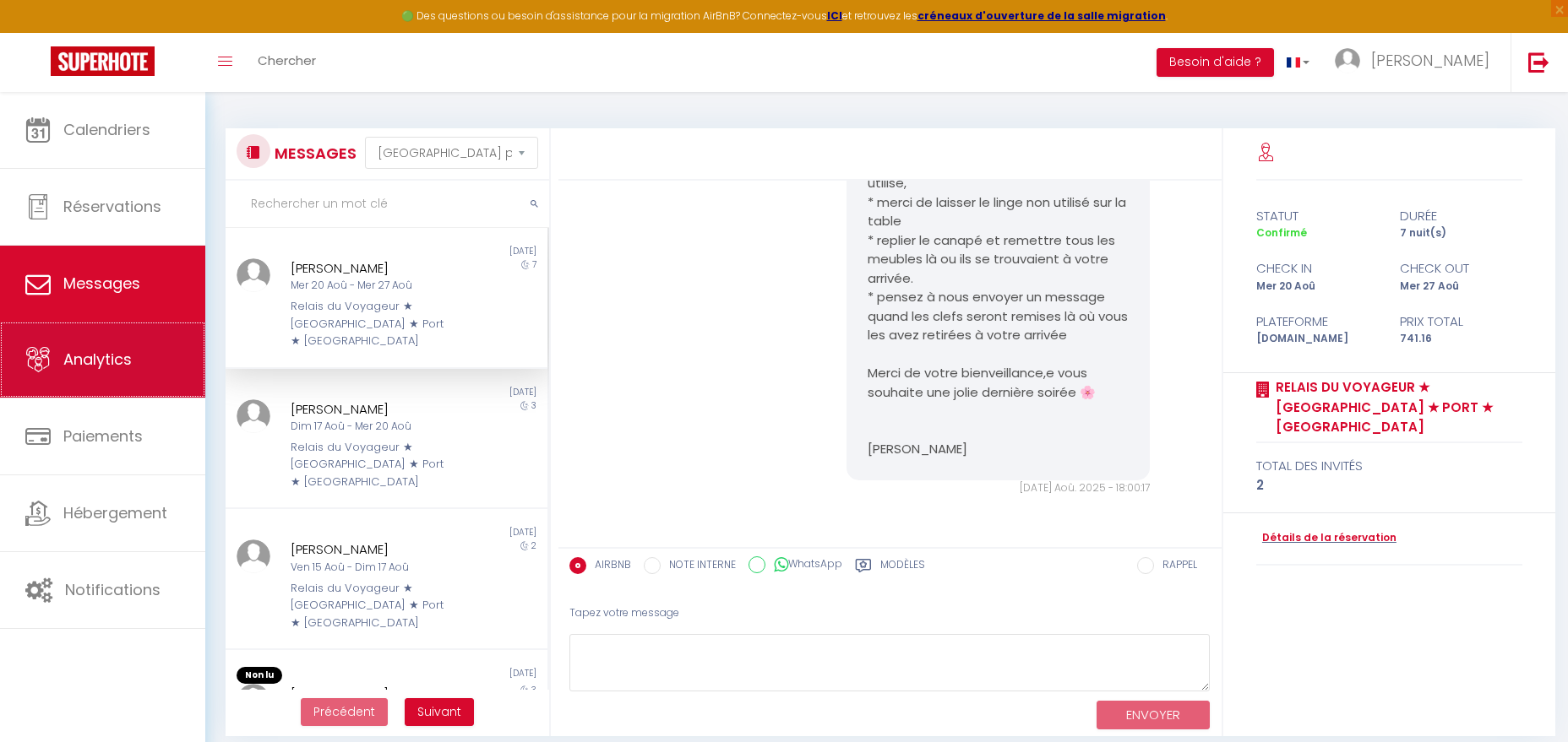
click at [85, 364] on span "Analytics" at bounding box center [97, 359] width 68 height 21
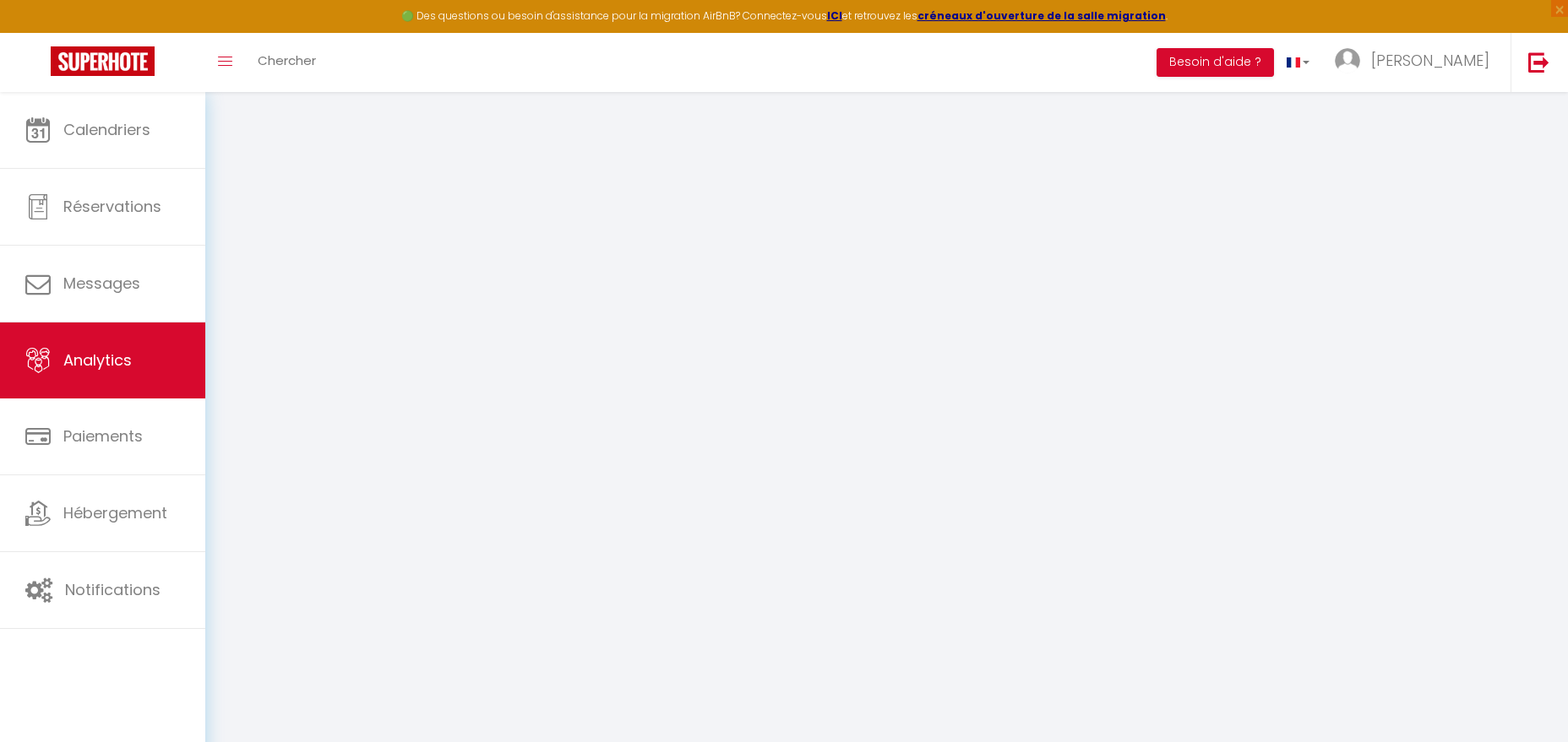
select select "2025"
select select "9"
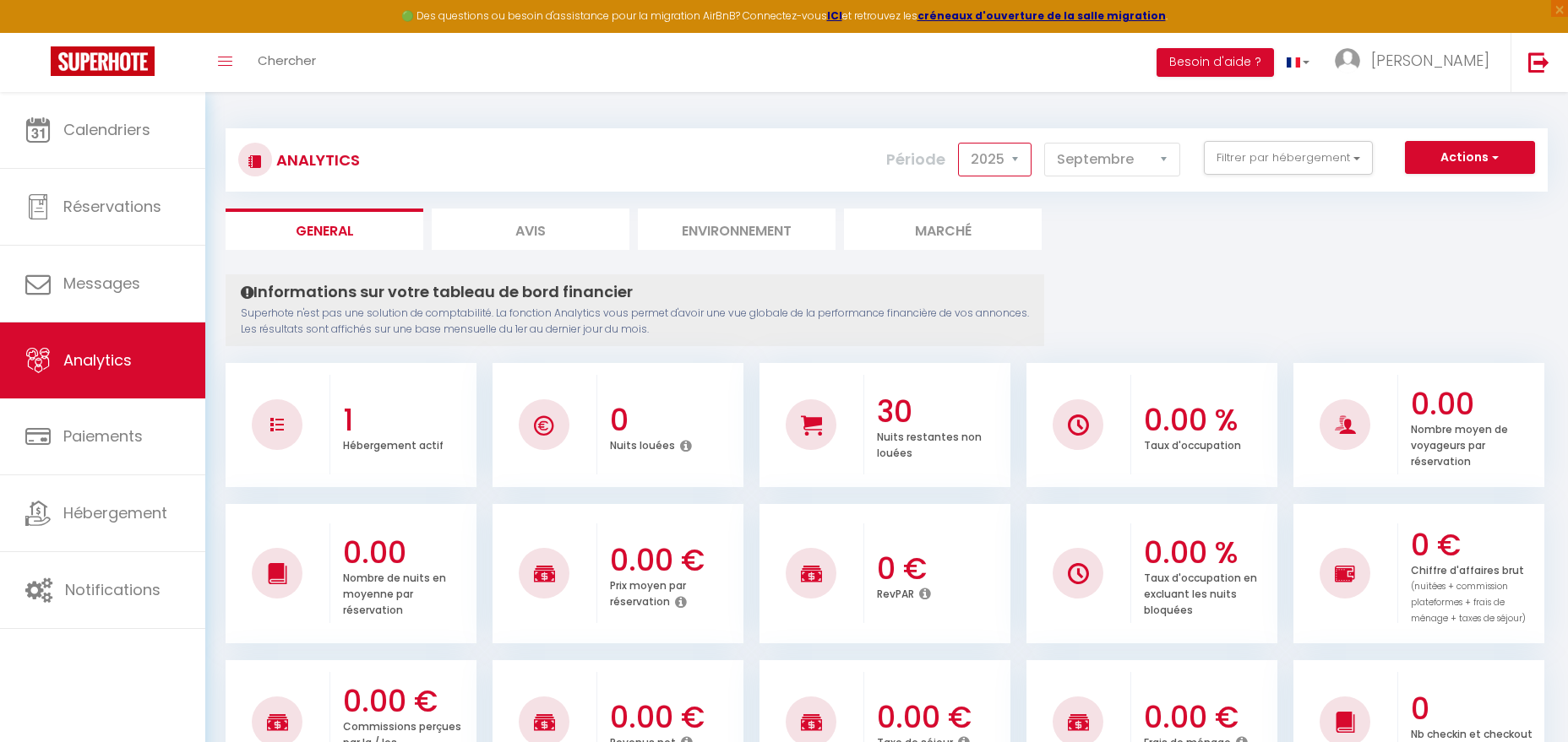
select select "2024"
click option "2024" at bounding box center [0, 0] width 0 height 0
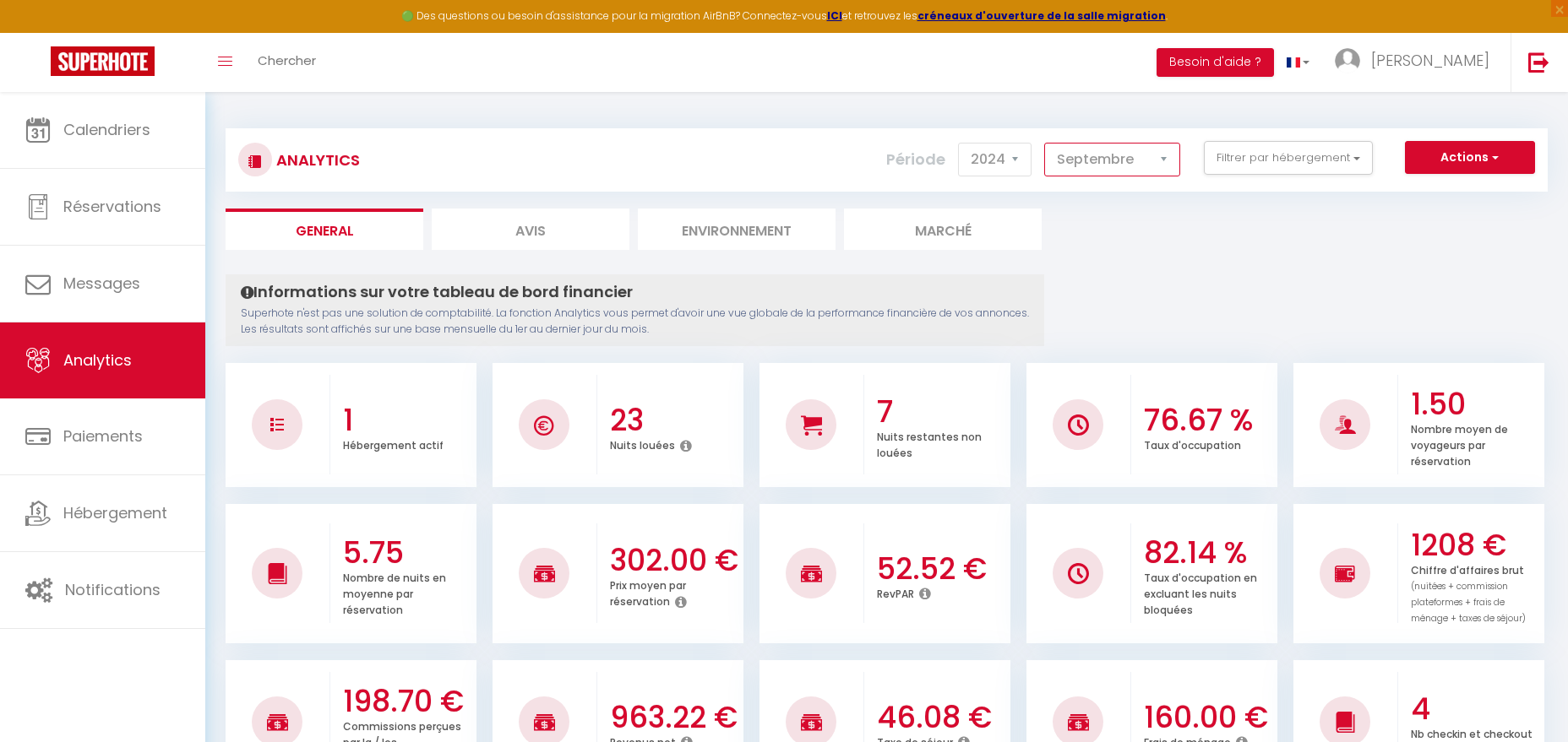
select select "8"
click option "Août" at bounding box center [0, 0] width 0 height 0
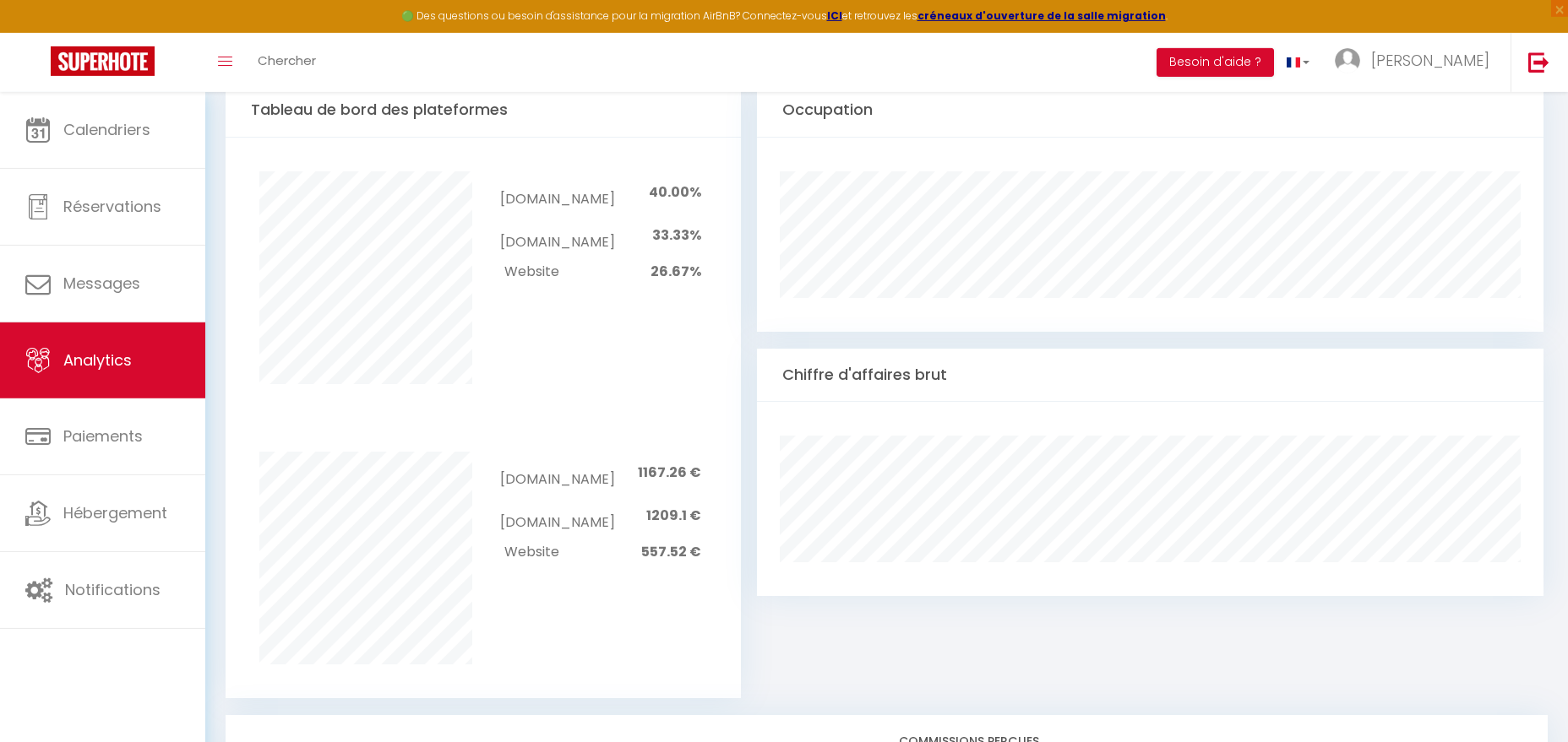
scroll to position [689, 0]
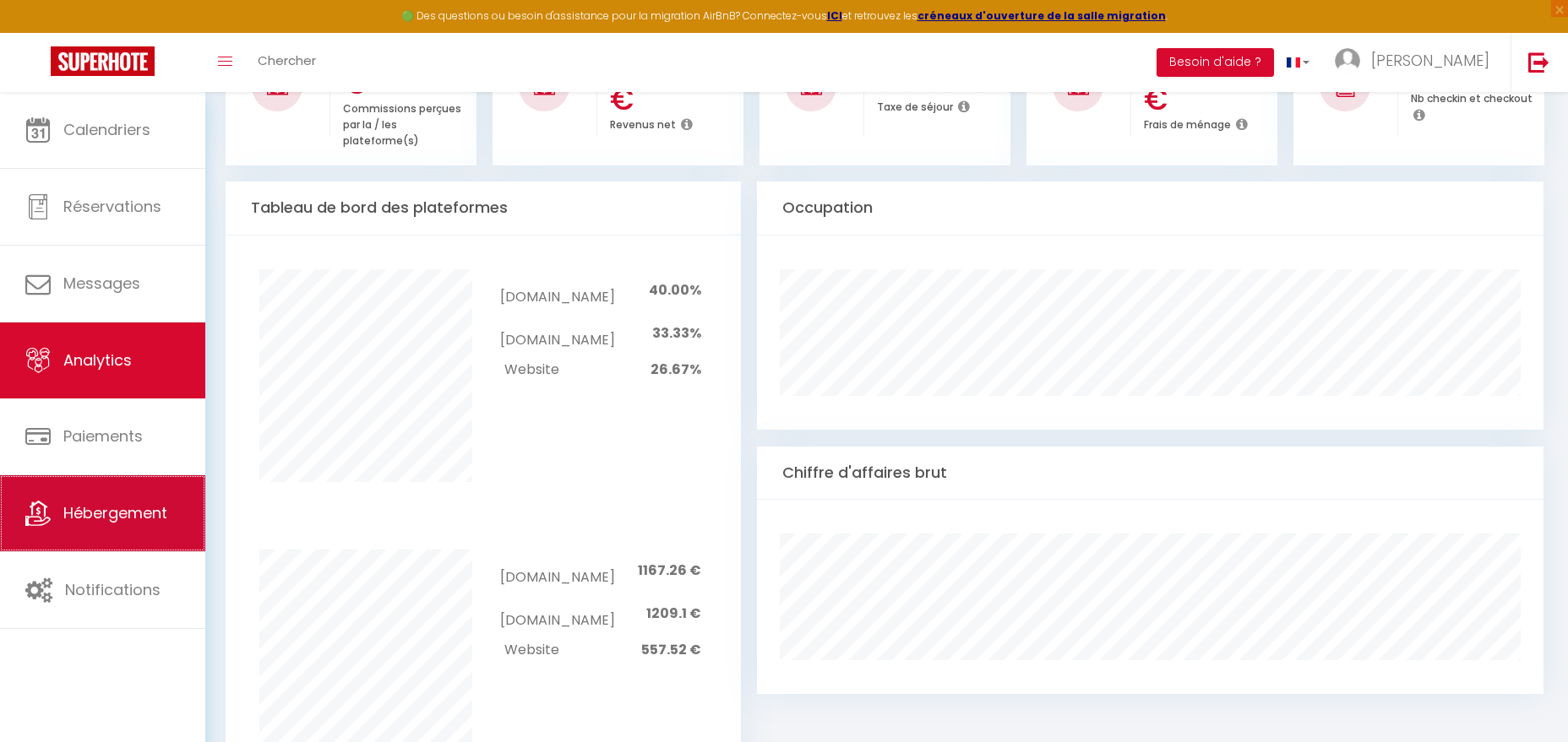
click at [111, 535] on link "Hébergement" at bounding box center [103, 513] width 205 height 76
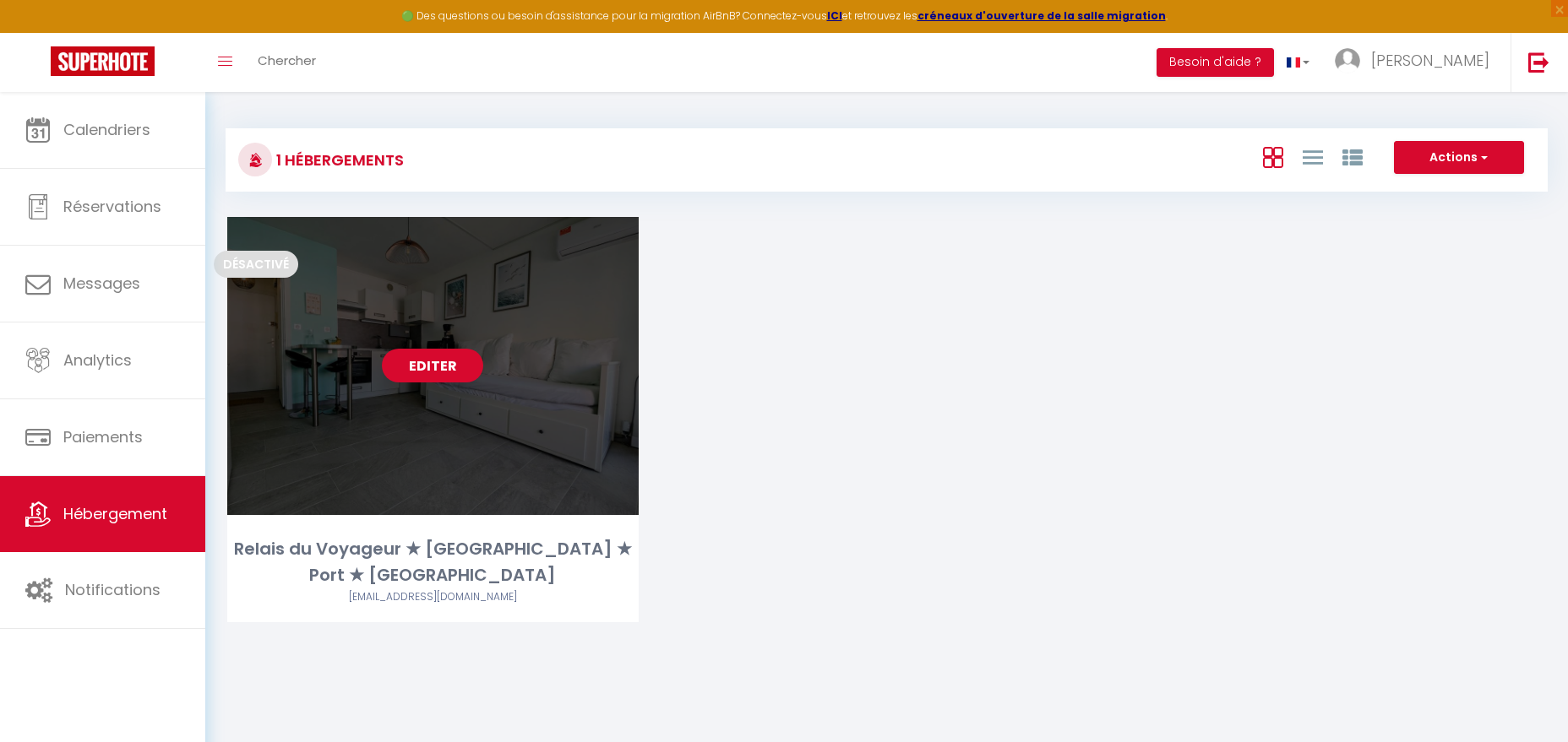
click at [433, 368] on link "Editer" at bounding box center [433, 365] width 102 height 34
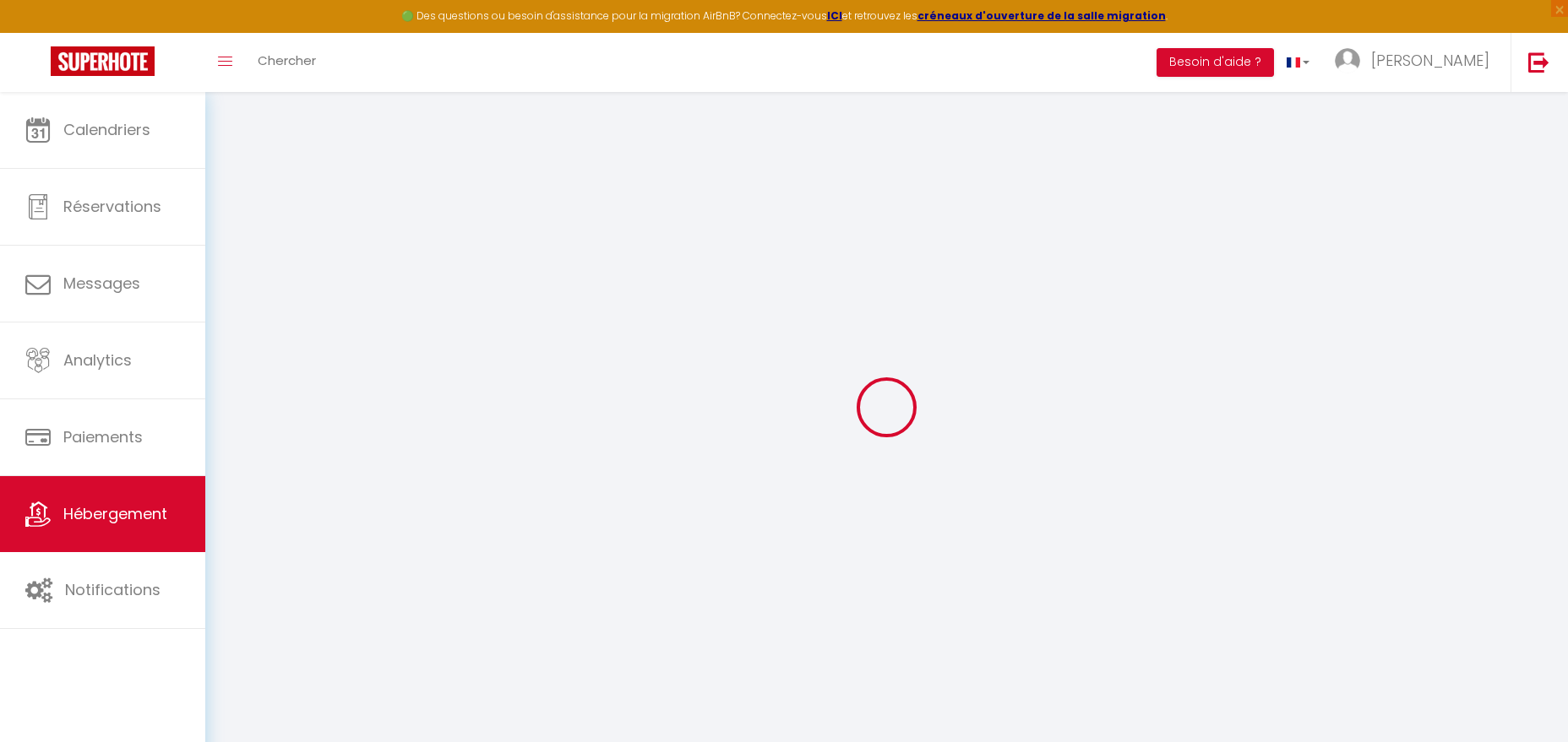
select select "24231"
select select
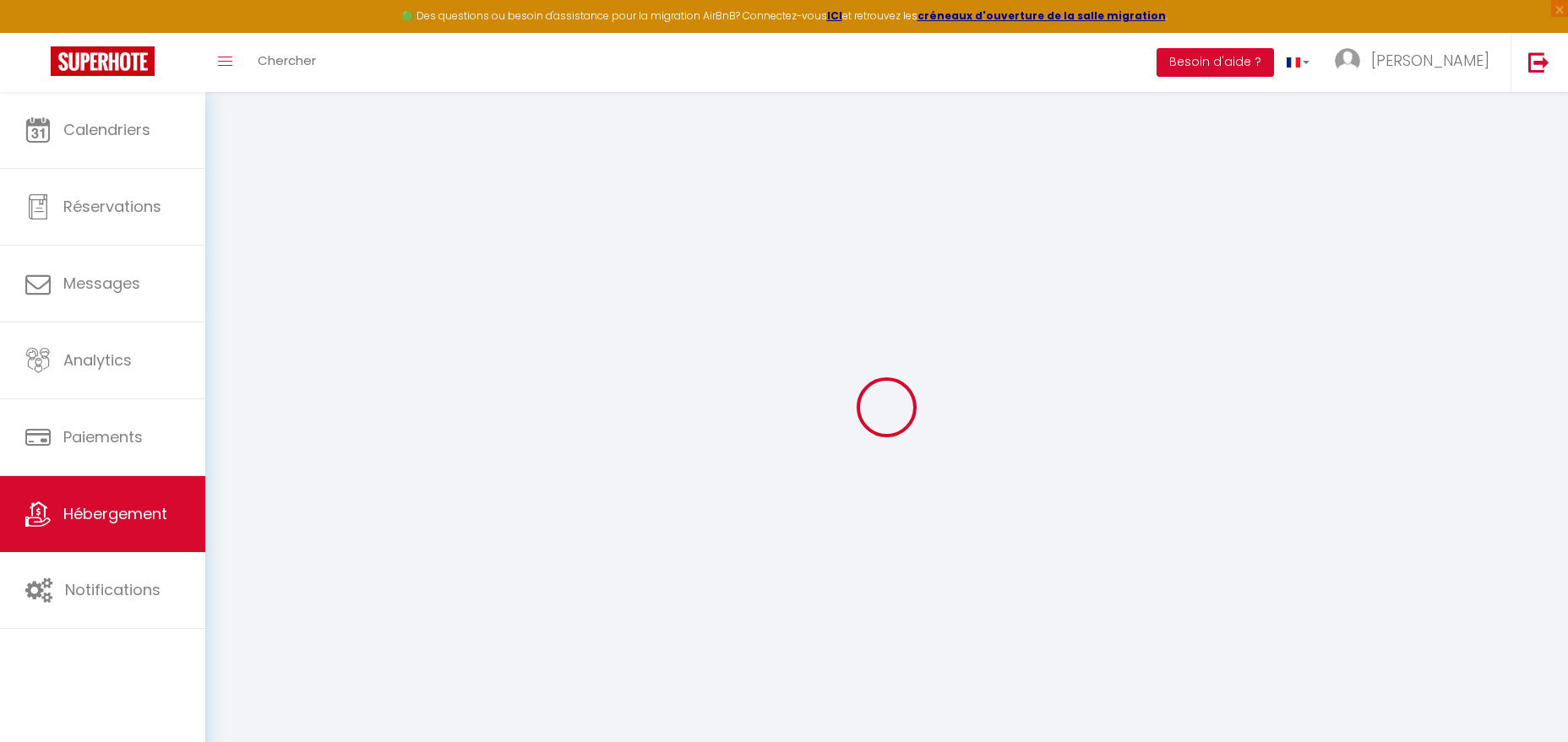
select select
checkbox input "false"
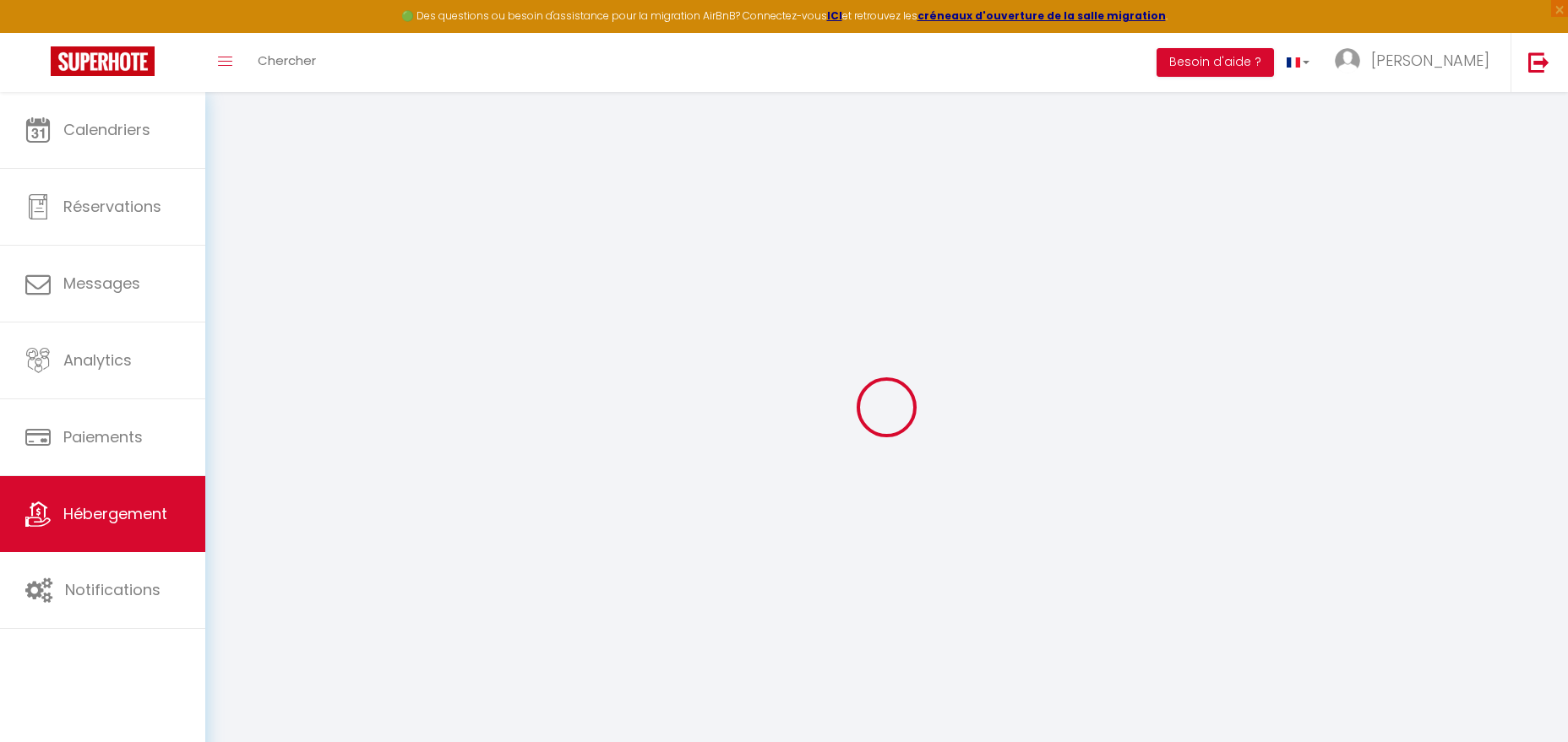
select select
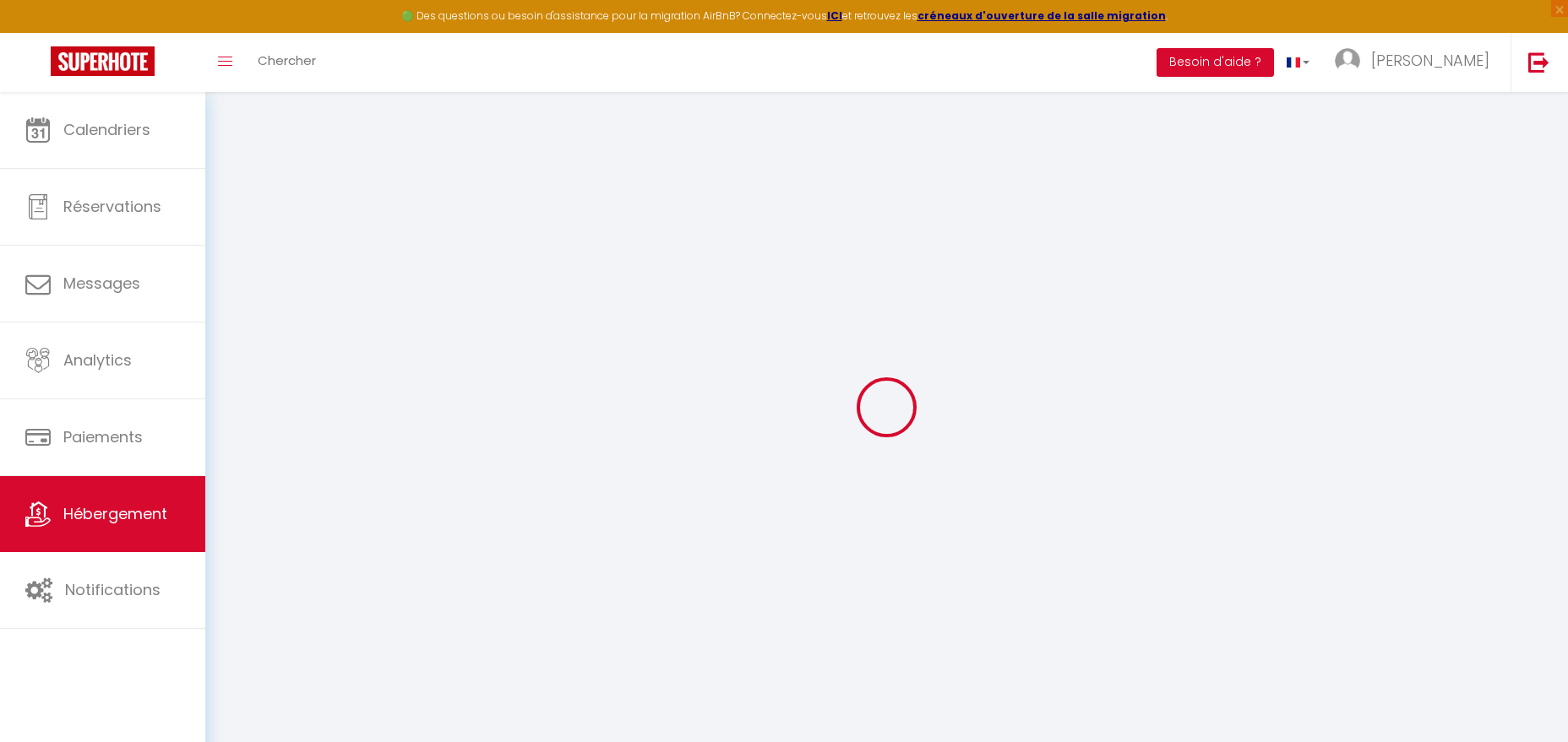
checkbox input "false"
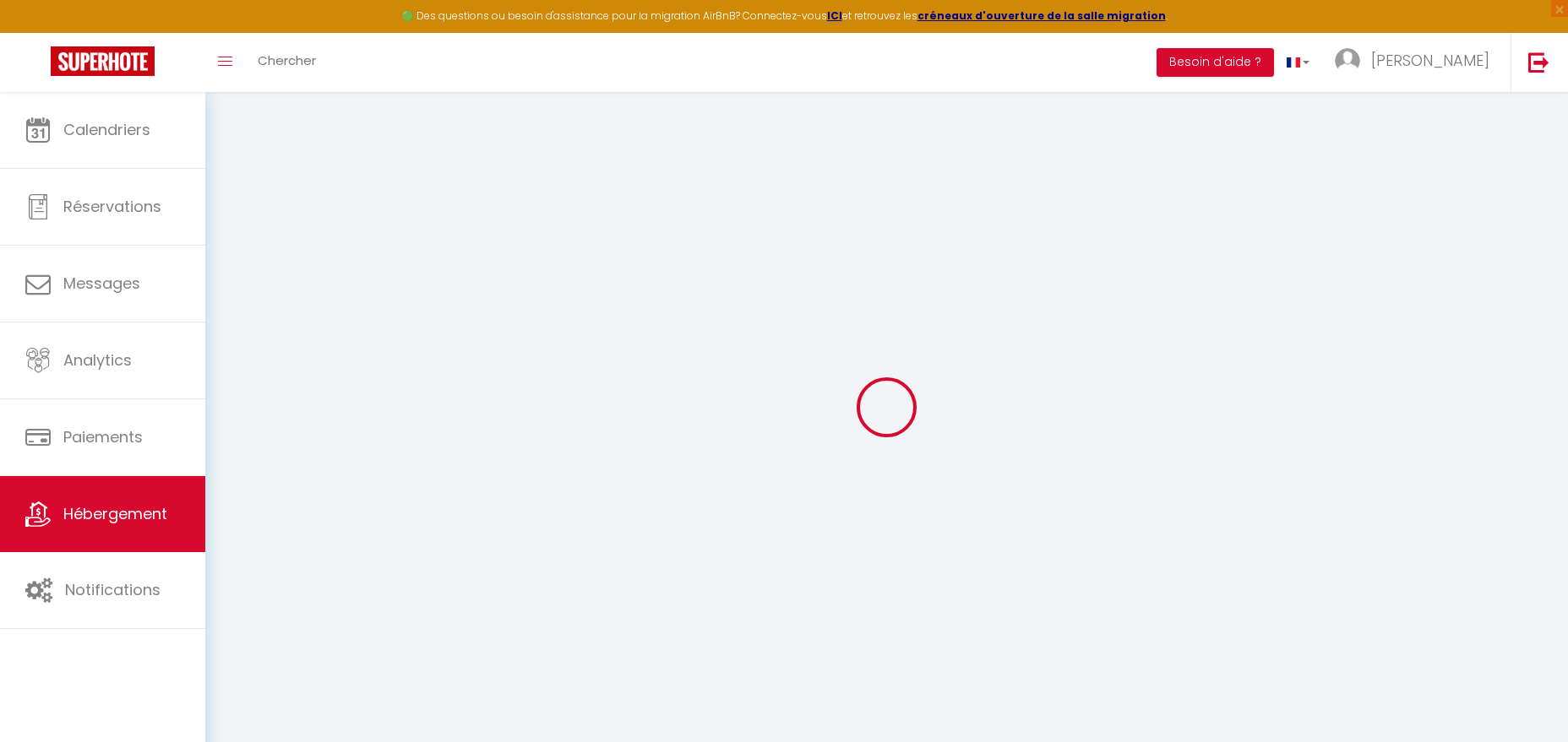
checkbox input "false"
select select "16:00"
select select
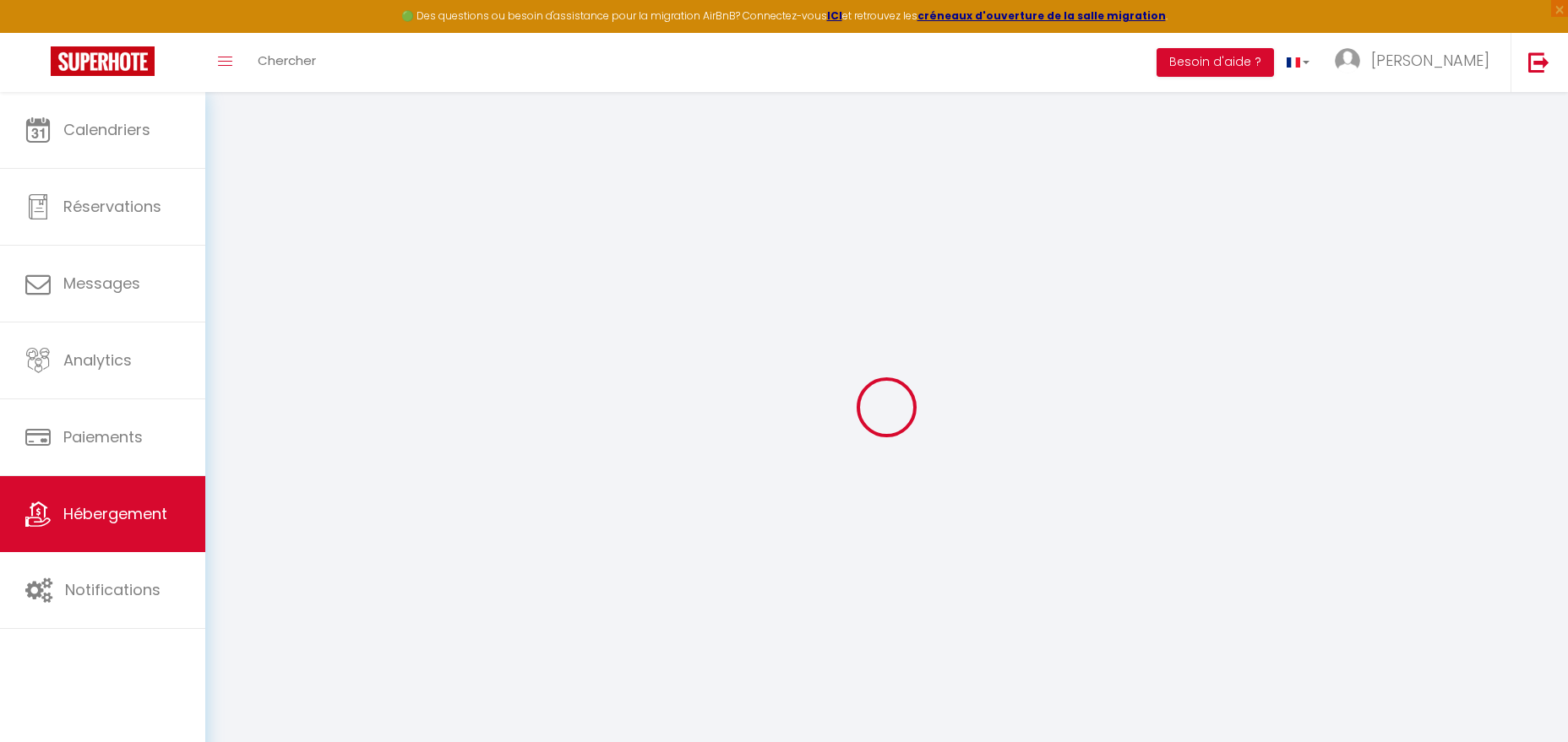
select select "11:00"
select select "30"
select select "60"
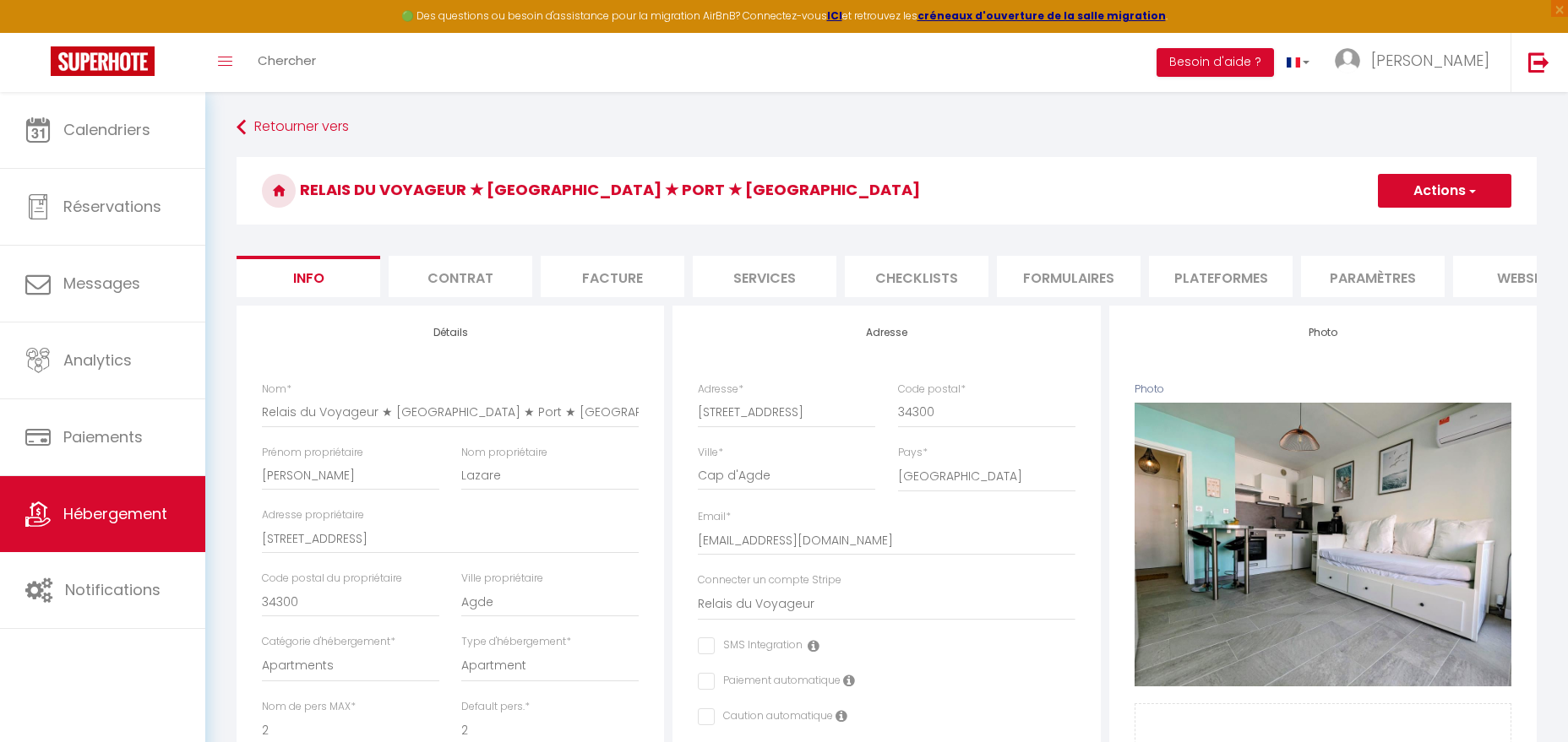
select select
checkbox input "false"
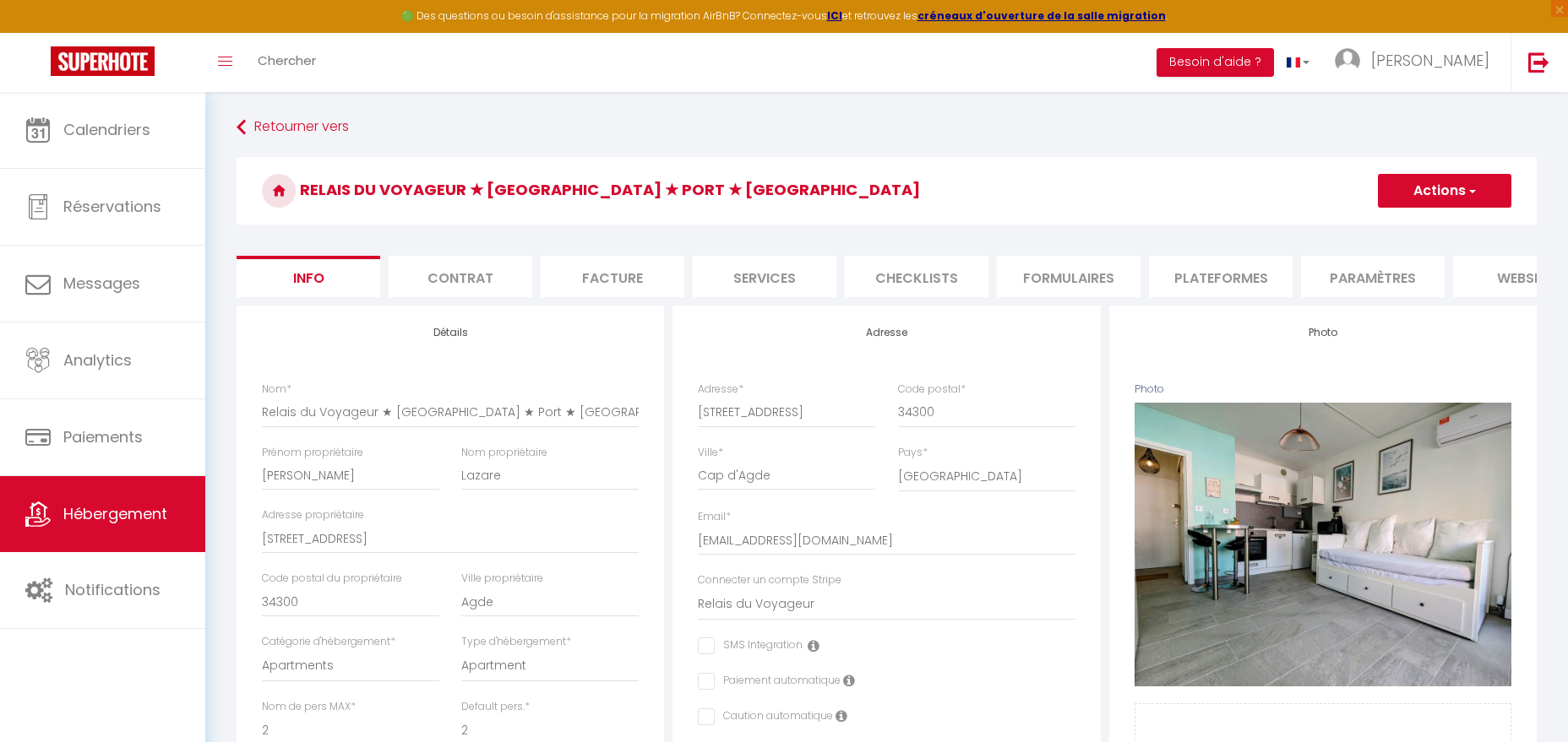
click at [468, 272] on li "Contrat" at bounding box center [460, 276] width 144 height 41
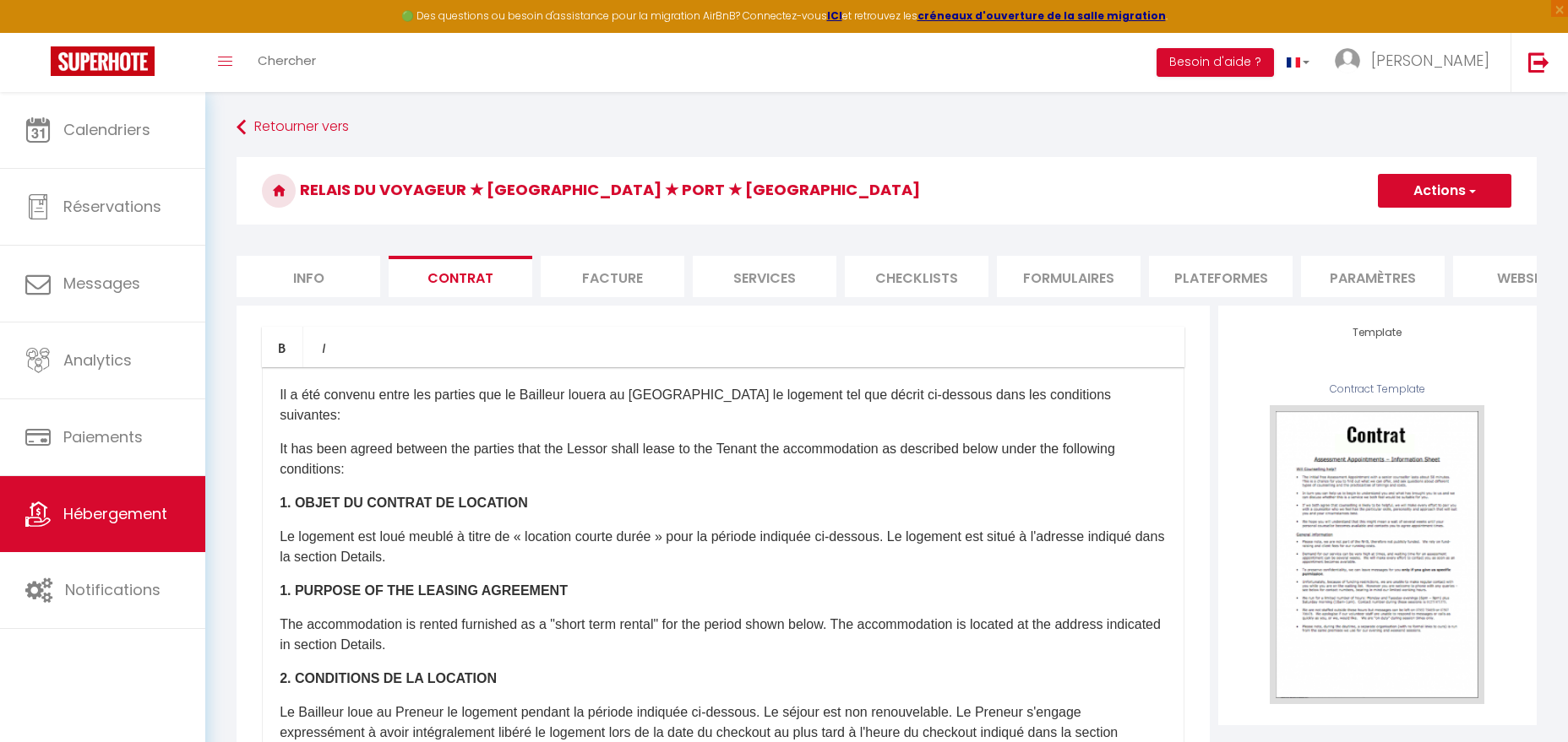
scroll to position [258, 0]
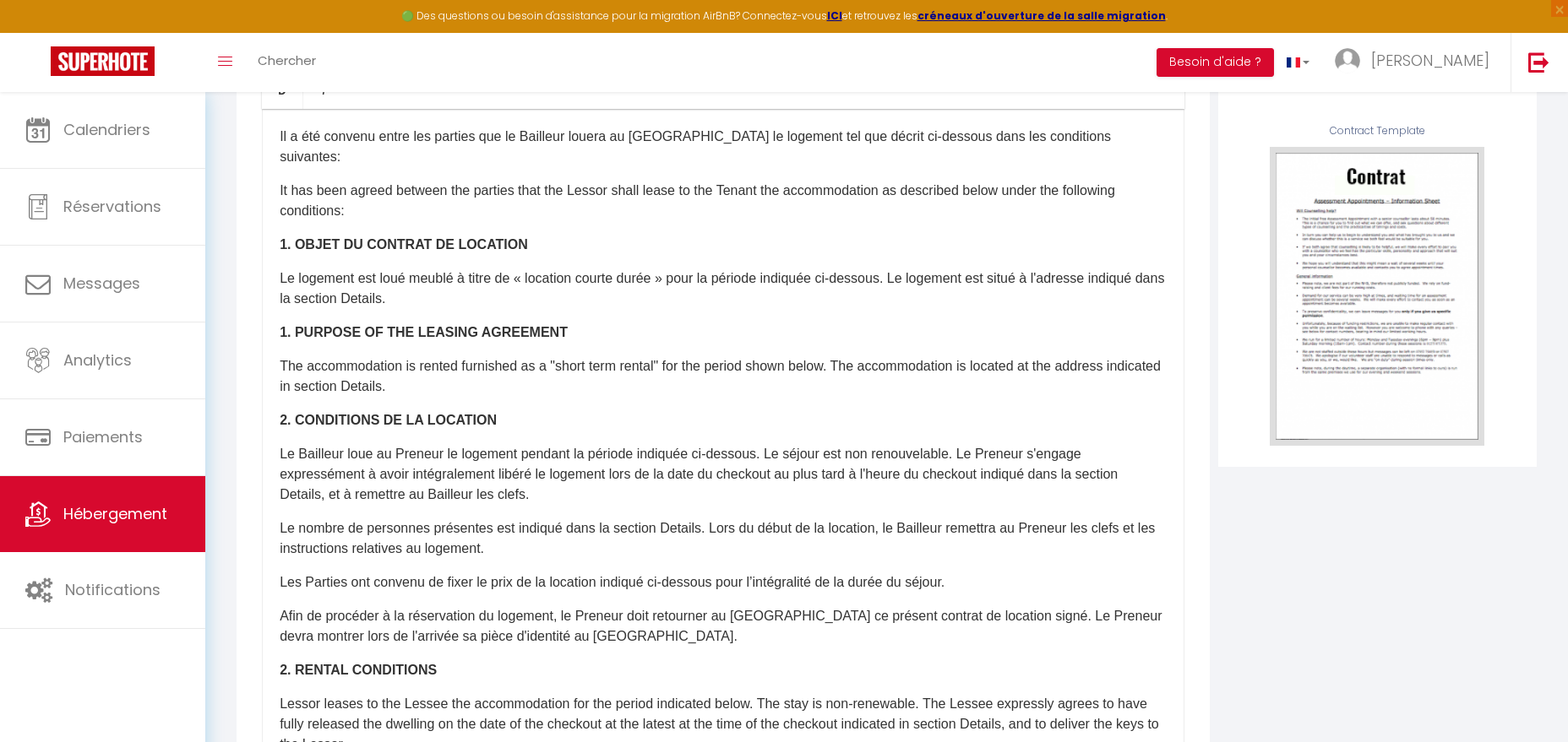
click at [440, 274] on p "Le logement est loué meublé à titre de « location courte durée » pour la périod…" at bounding box center [723, 288] width 887 height 40
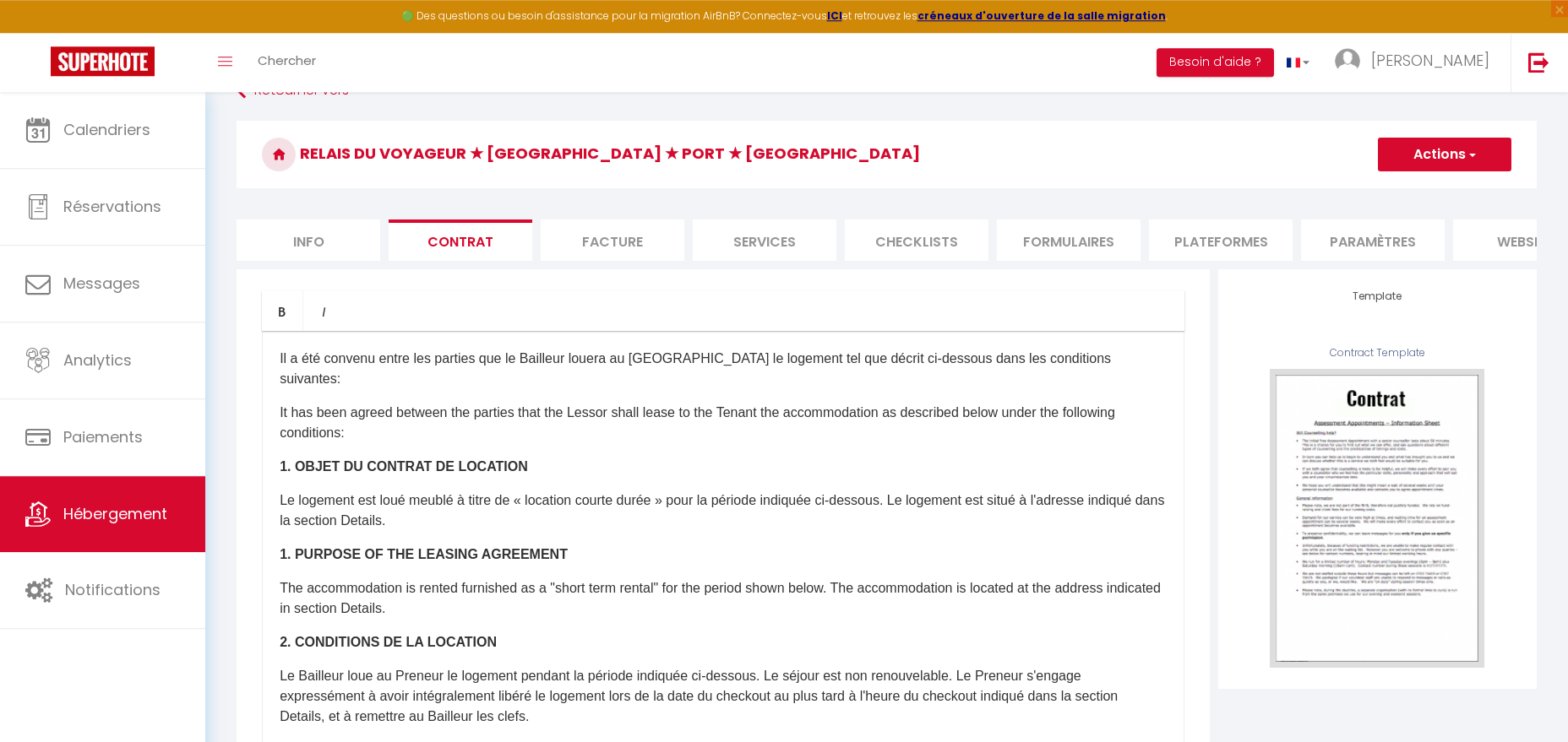
scroll to position [0, 0]
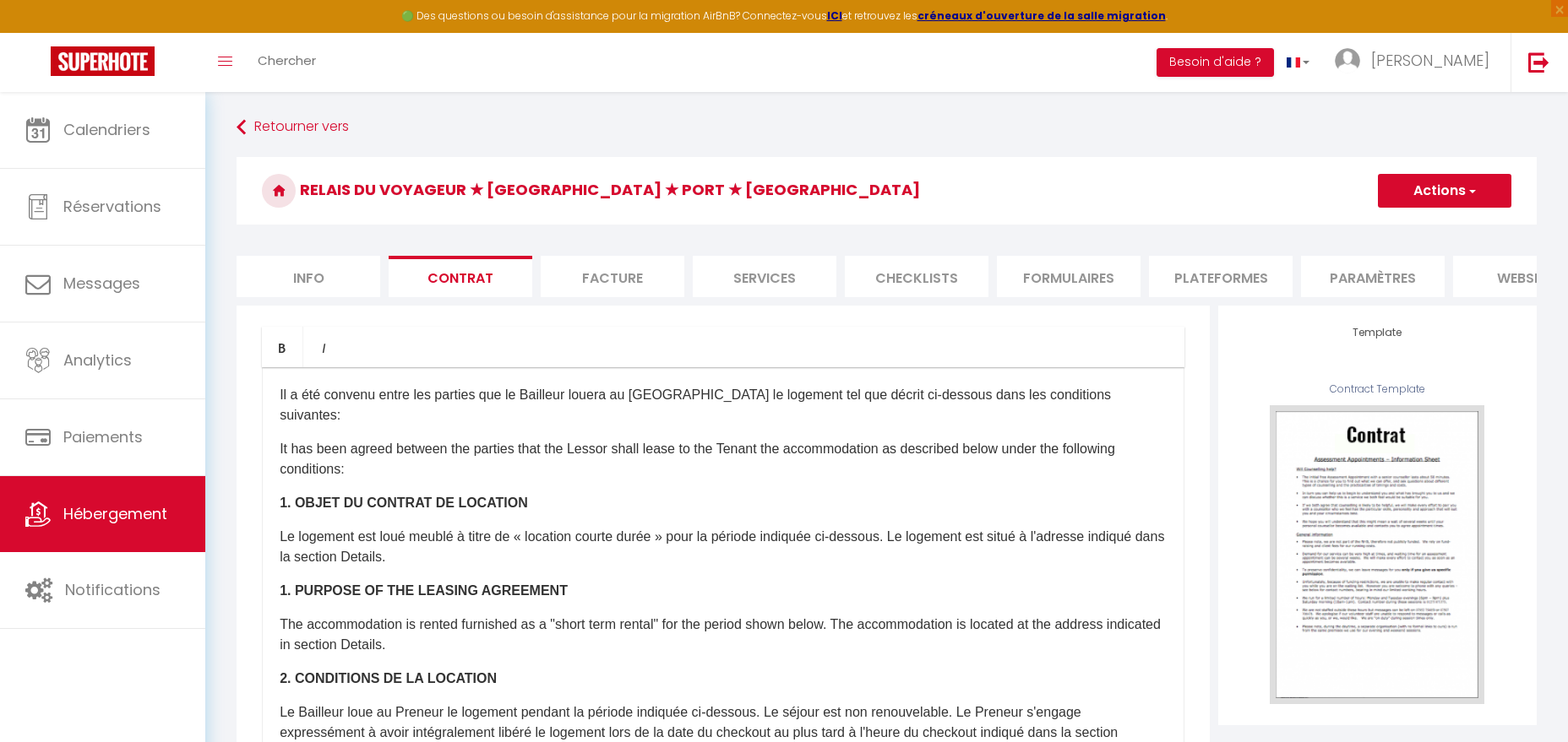
click at [632, 278] on li "Facture" at bounding box center [613, 276] width 144 height 41
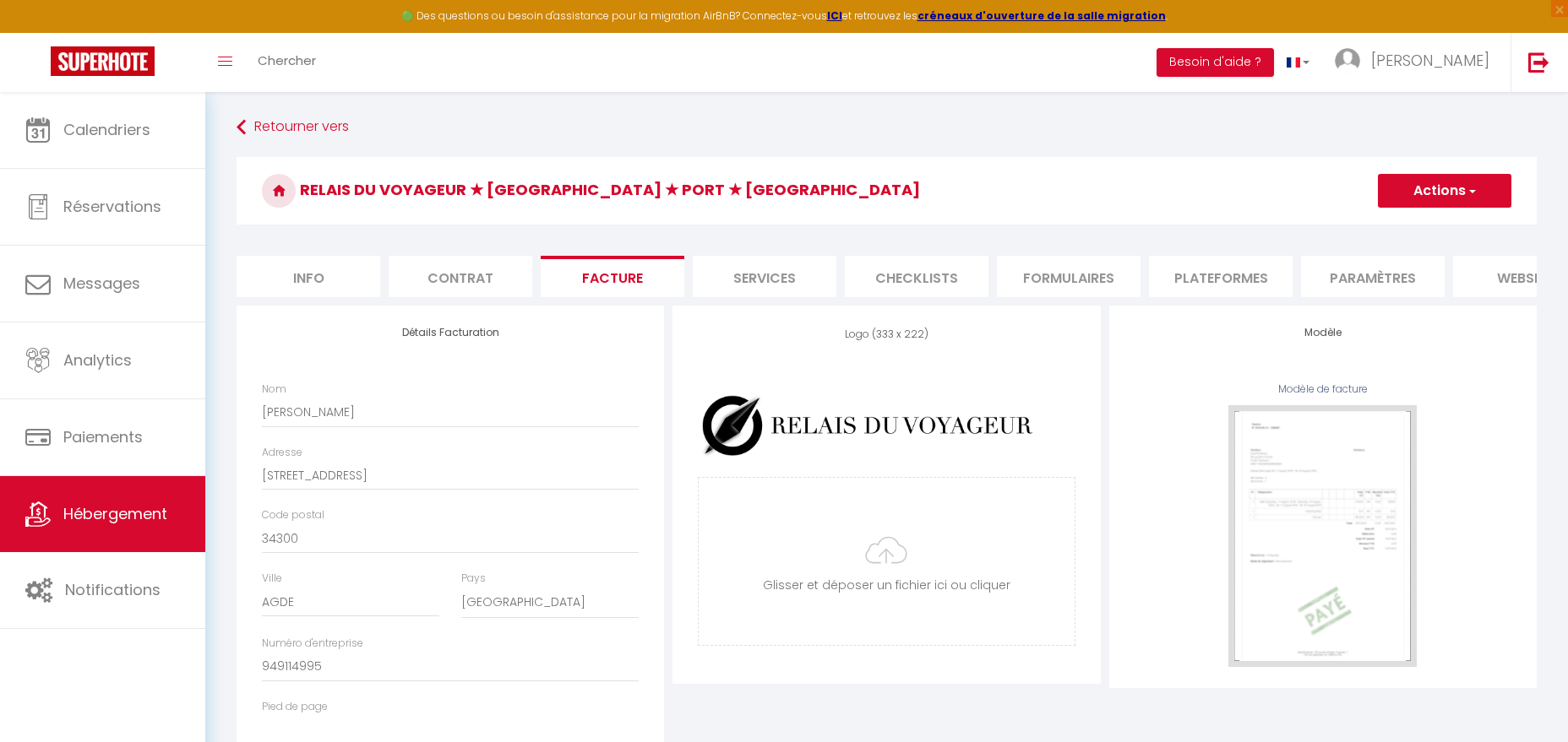
click at [898, 279] on li "Checklists" at bounding box center [917, 276] width 144 height 41
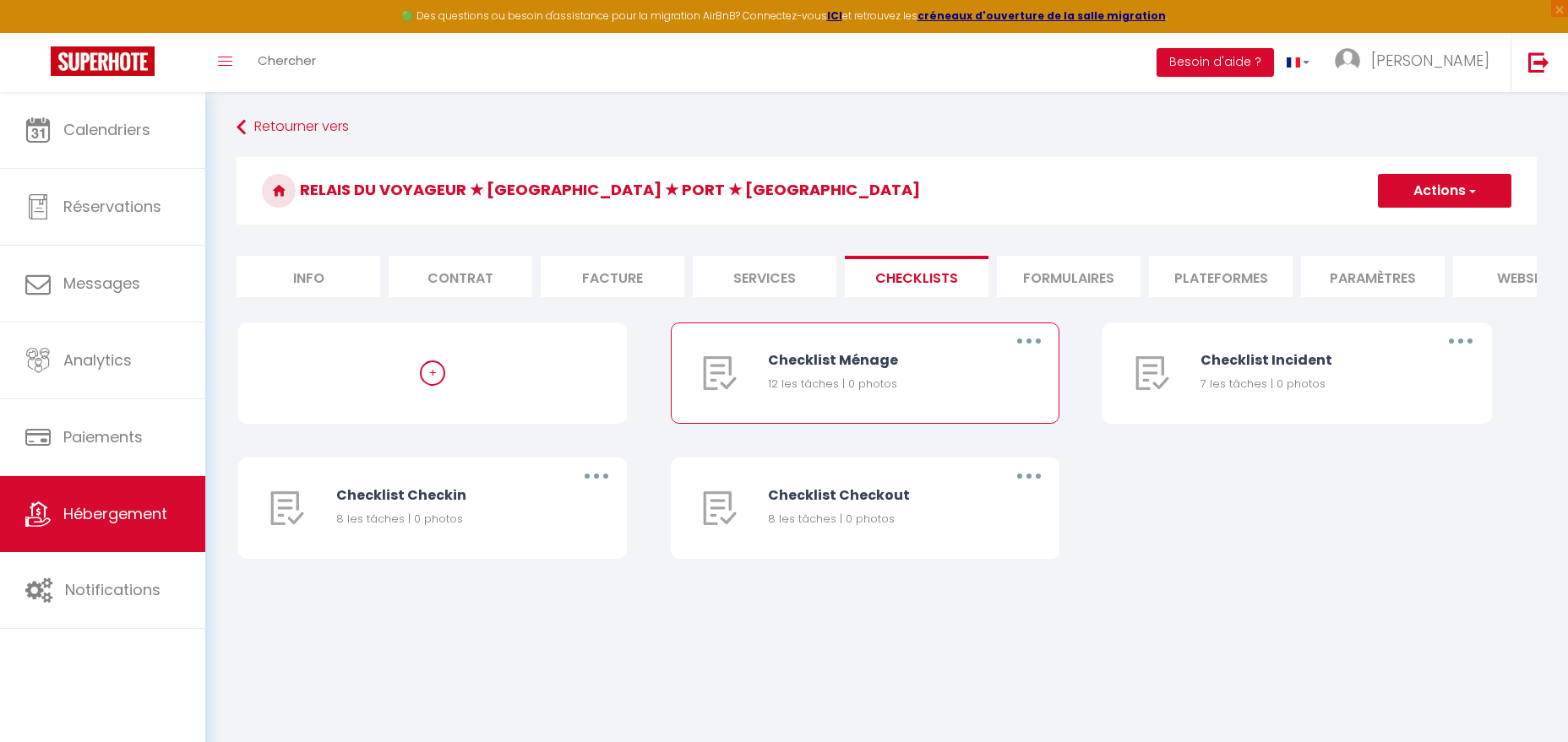
click at [1034, 346] on button "button" at bounding box center [1029, 341] width 47 height 27
click at [1001, 371] on link "Editer" at bounding box center [984, 379] width 125 height 29
type input "Checklist Ménage"
type input "Procédure à suivre lors du ménage"
select select
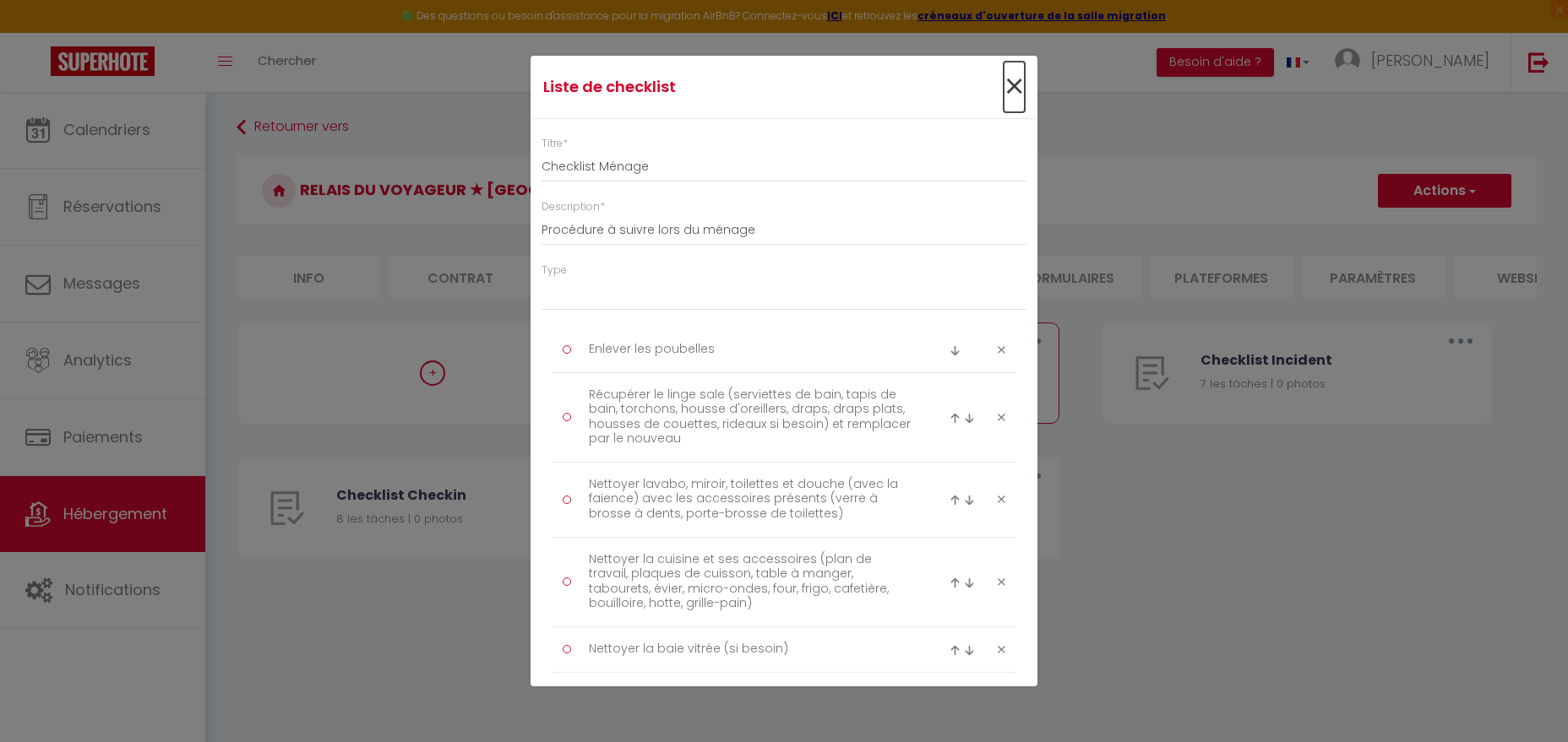
click at [1009, 81] on span "×" at bounding box center [1014, 87] width 21 height 51
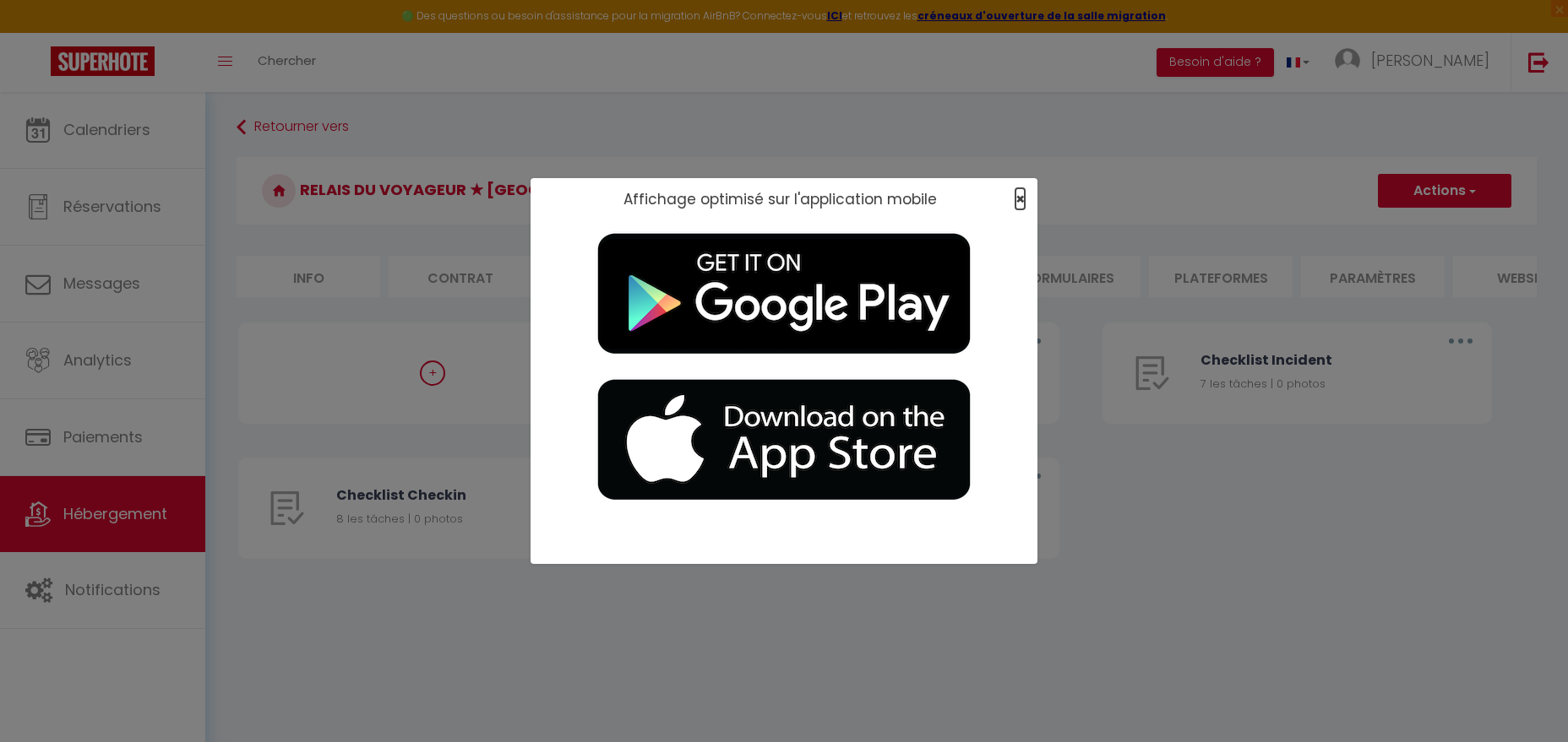
click at [1020, 196] on span "×" at bounding box center [1019, 199] width 10 height 21
click at [1018, 221] on div at bounding box center [784, 375] width 507 height 309
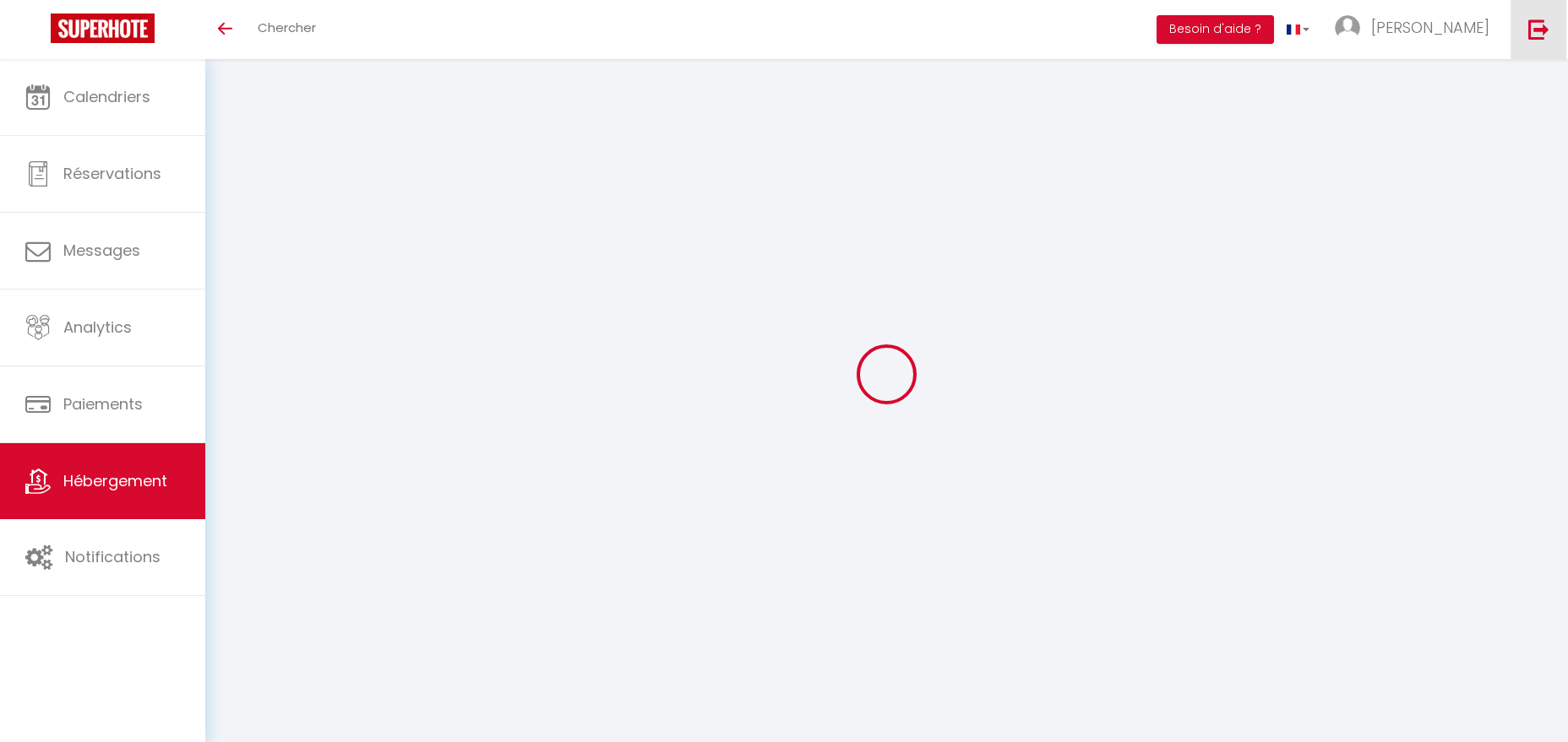
click at [1532, 16] on link at bounding box center [1538, 29] width 56 height 59
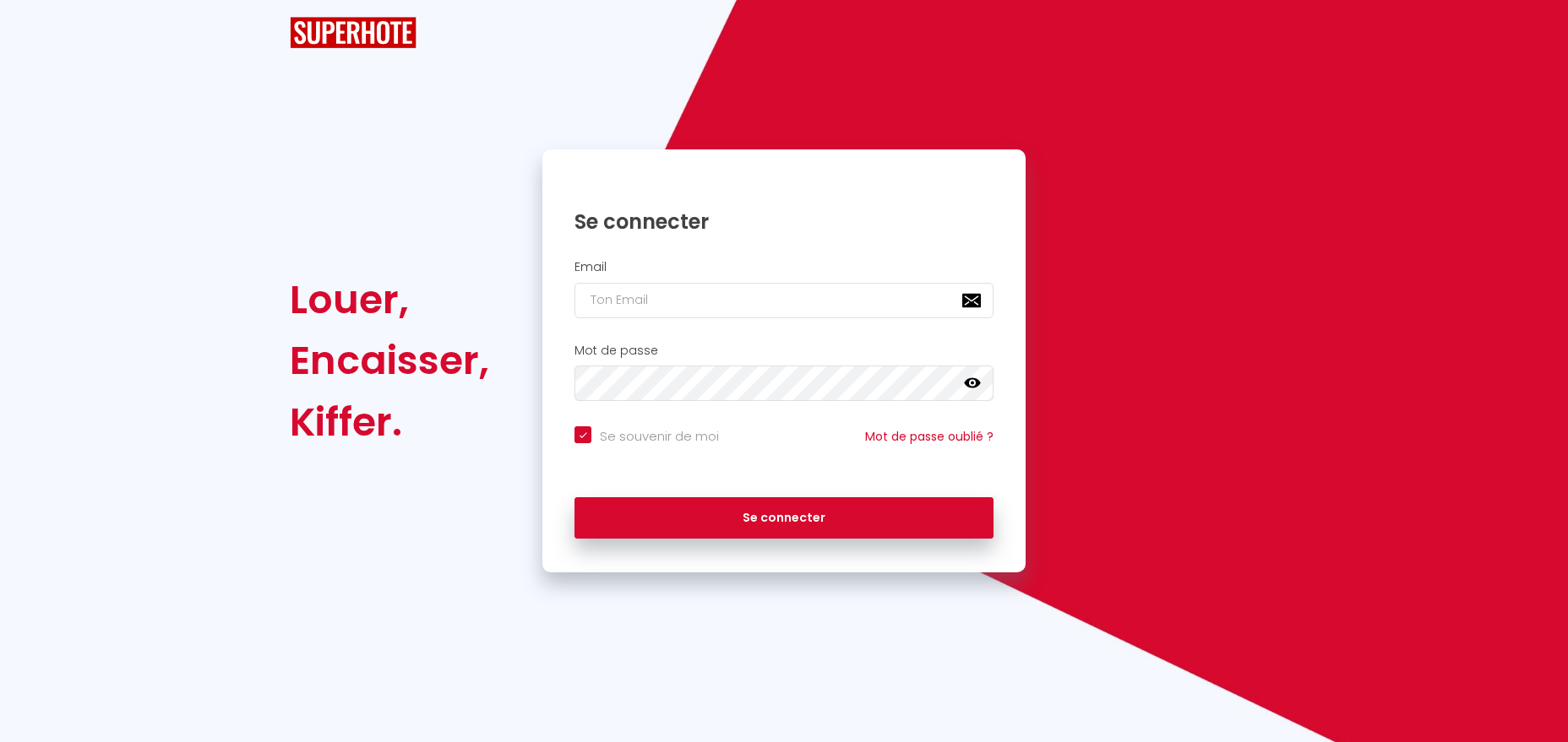
checkbox input "true"
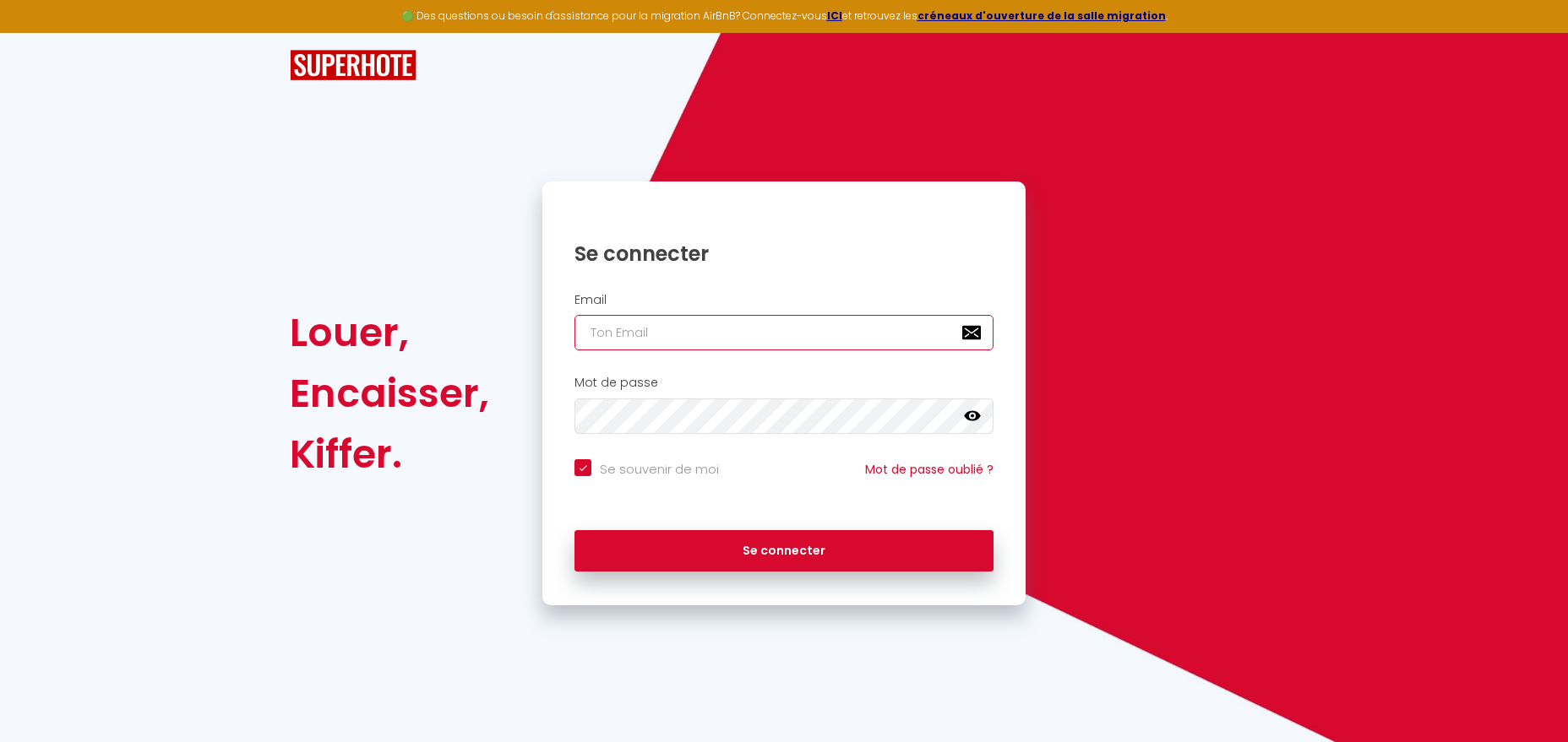
click at [785, 334] on input "email" at bounding box center [784, 332] width 419 height 35
type input "[EMAIL_ADDRESS][DOMAIN_NAME]"
checkbox input "true"
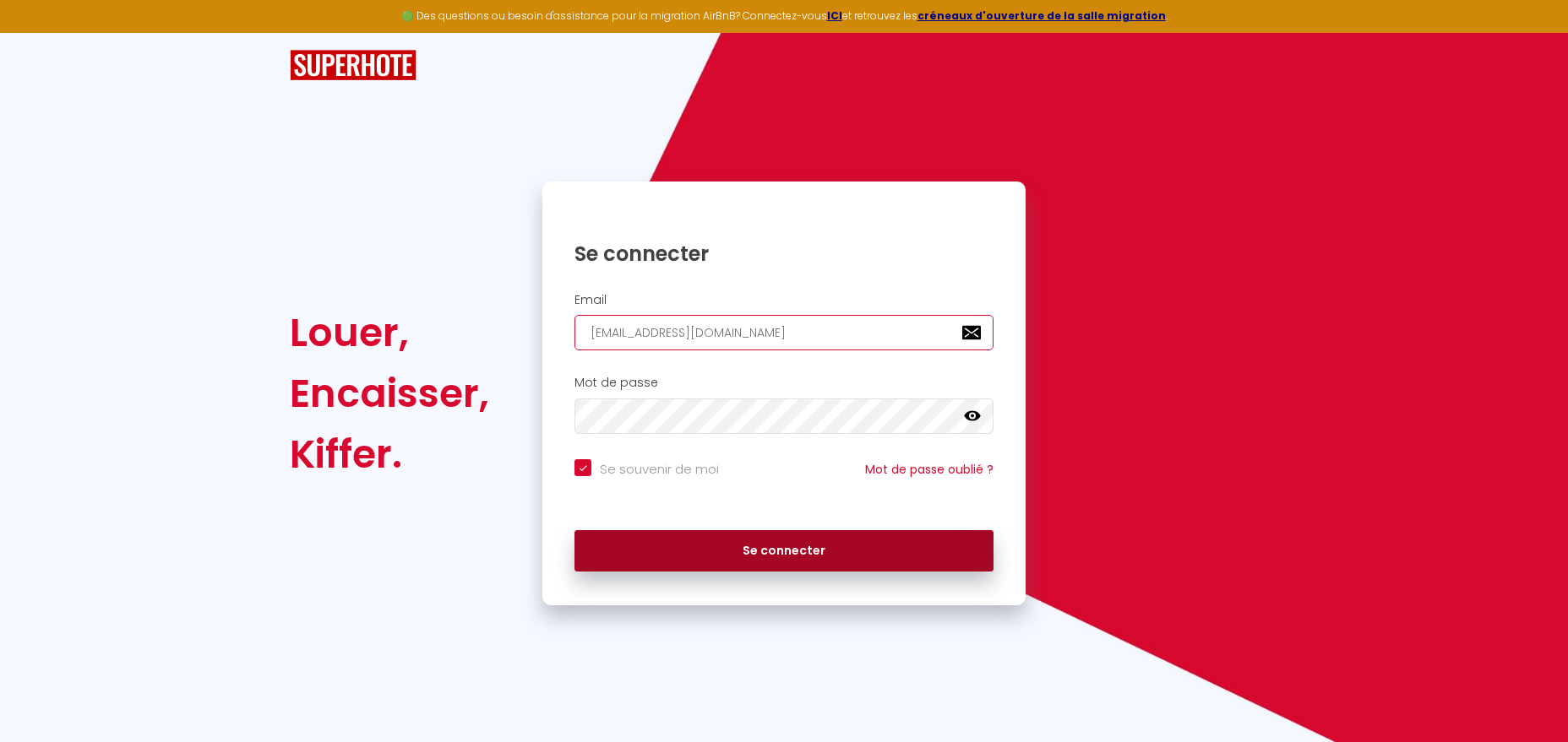
type input "[EMAIL_ADDRESS][DOMAIN_NAME]"
click at [770, 547] on button "Se connecter" at bounding box center [784, 551] width 419 height 42
checkbox input "true"
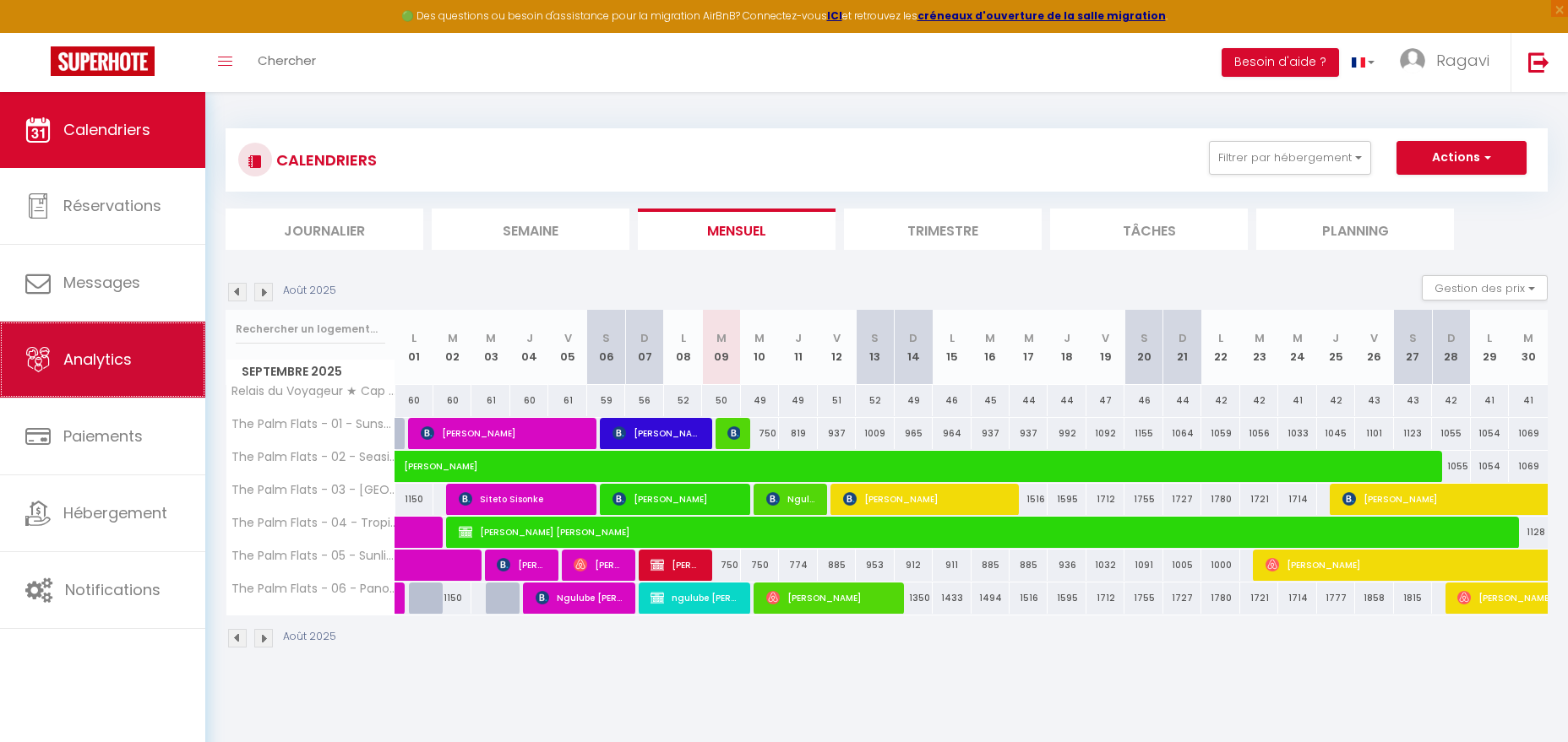
click at [100, 370] on span "Analytics" at bounding box center [97, 359] width 68 height 21
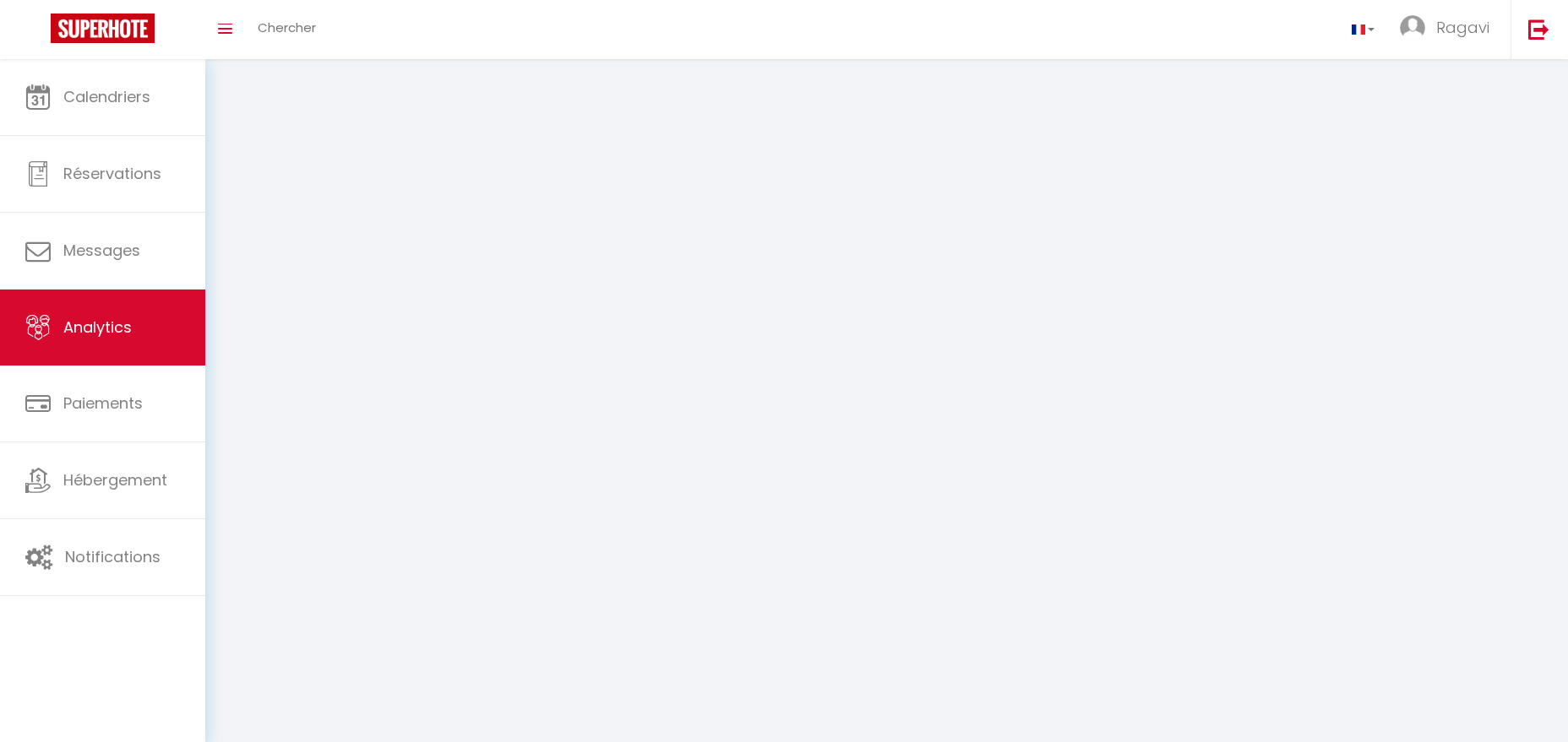
select select "2025"
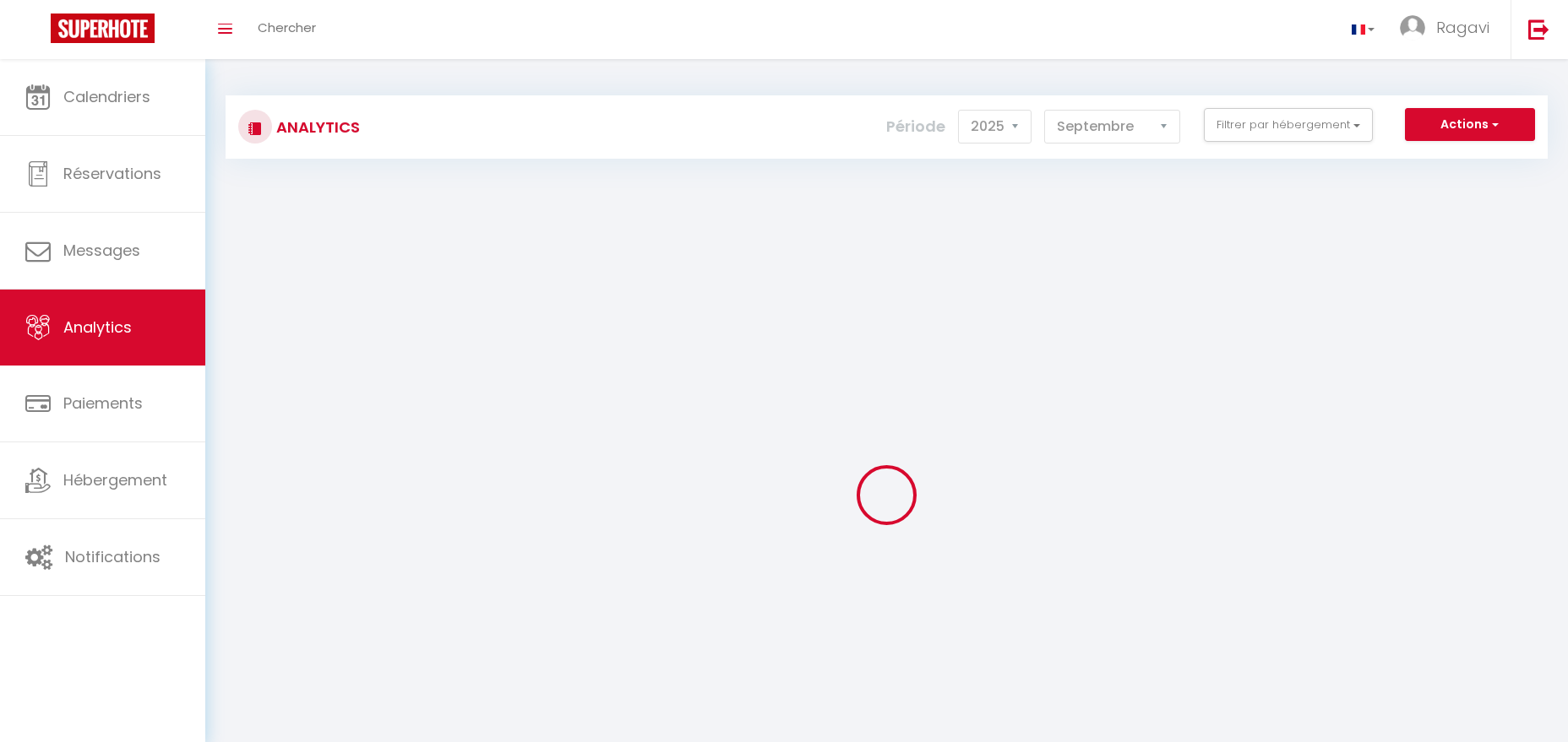
click at [1023, 123] on div "Analytics Actions Génération SuperConciergerie Génération SuperAnalyzer Générat…" at bounding box center [886, 119] width 1322 height 80
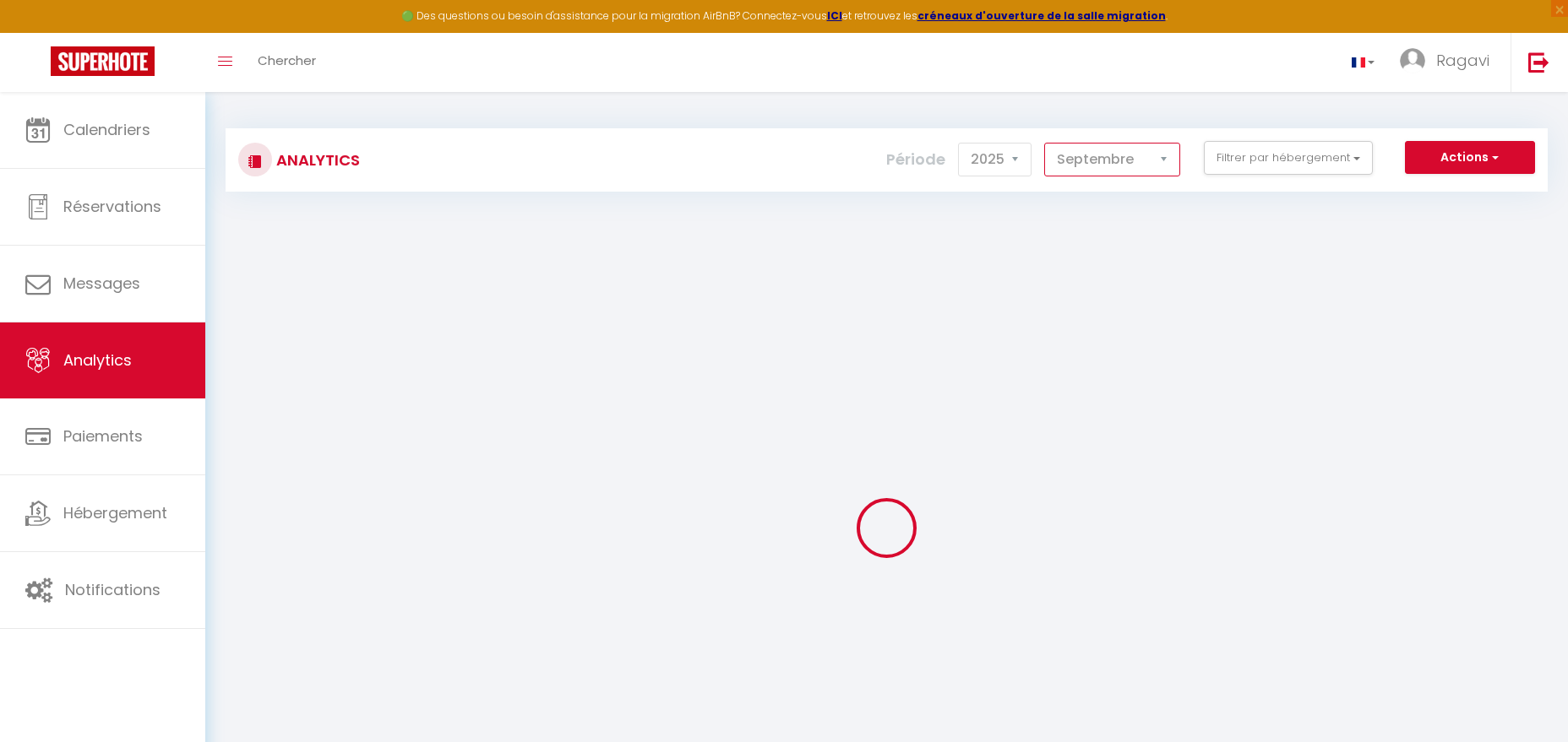
click at [1125, 151] on select "[PERSON_NAME] Mars Avril Mai Juin Juillet Août Septembre Octobre Novembre Décem…" at bounding box center [1111, 159] width 136 height 34
select select "8"
click option "Août" at bounding box center [0, 0] width 0 height 0
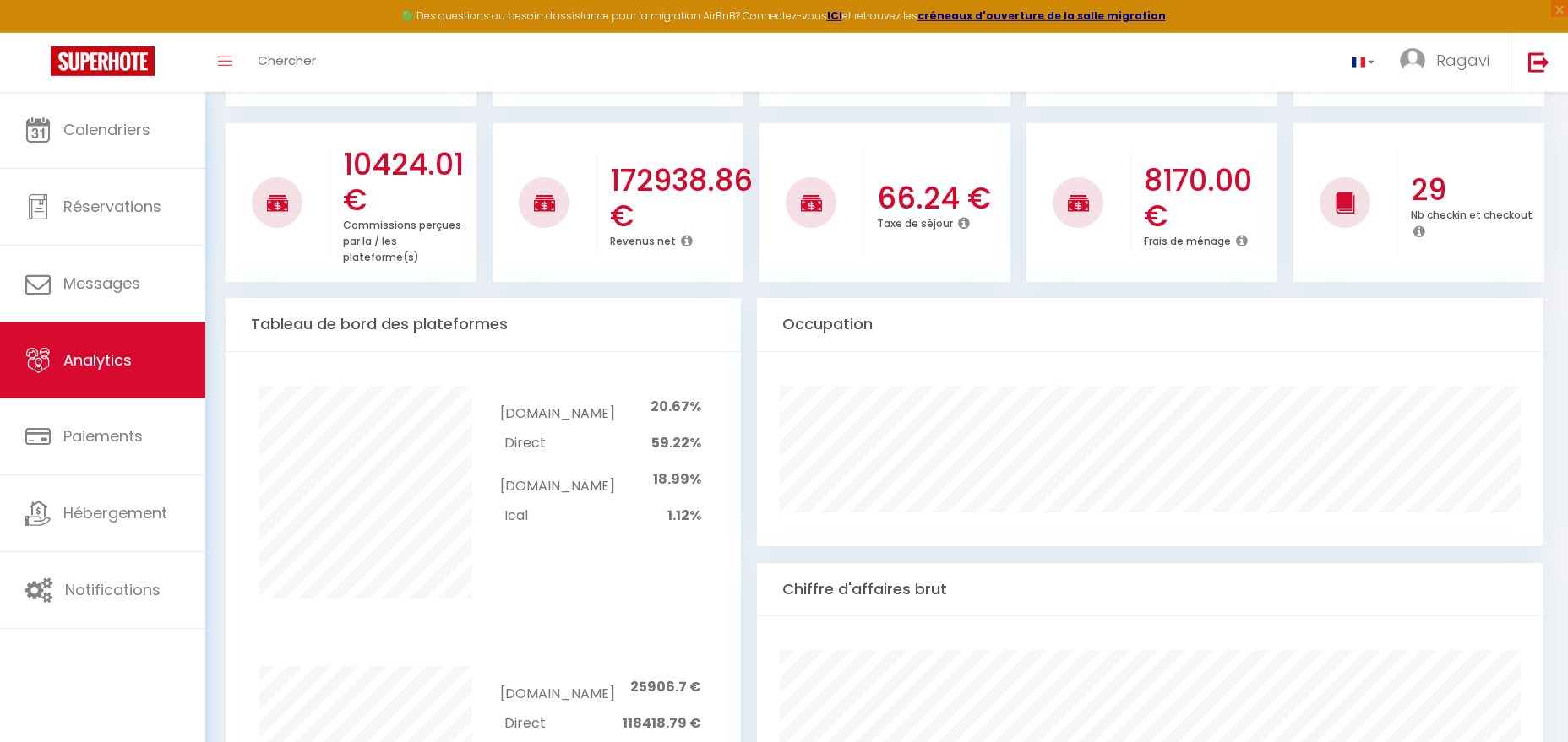
scroll to position [603, 0]
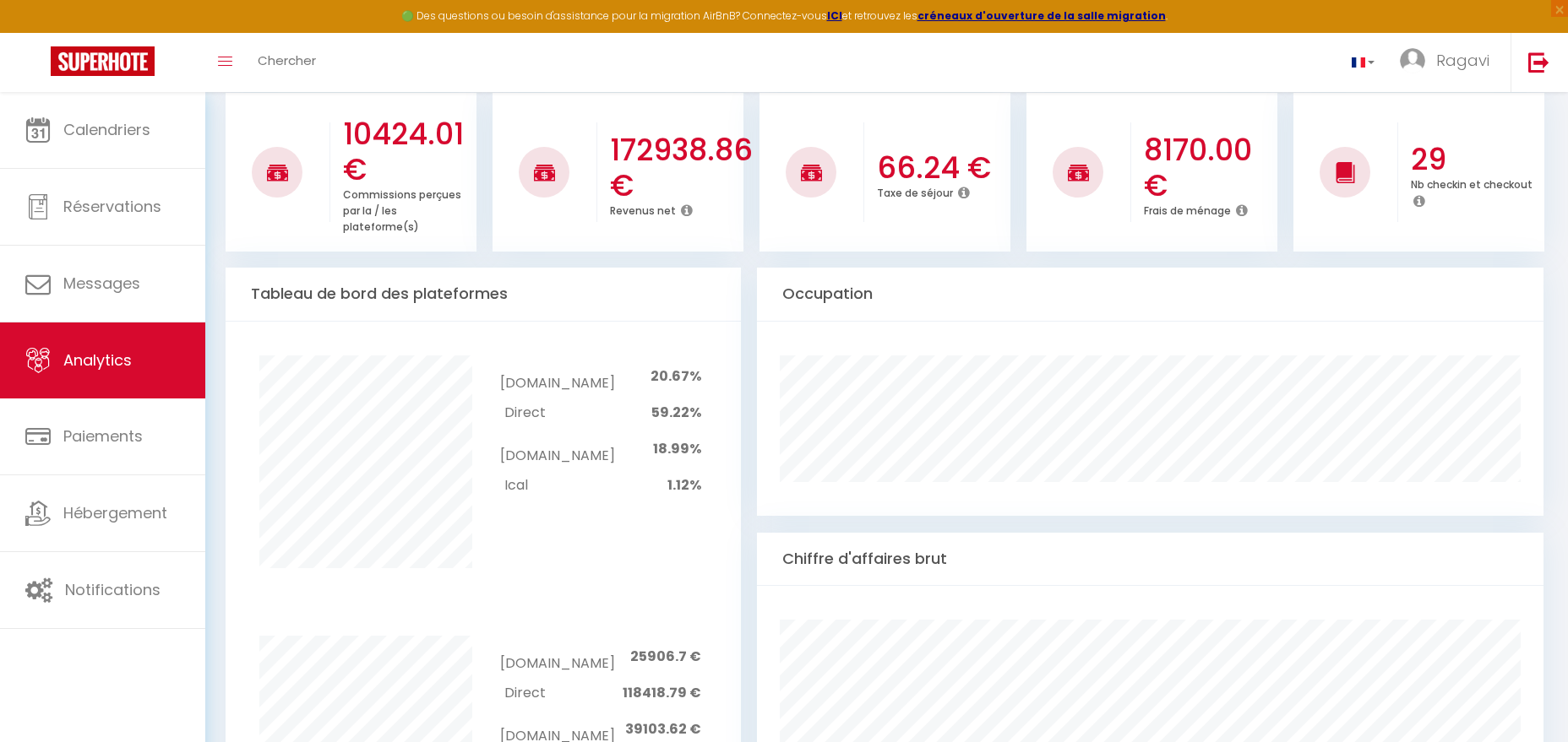
click at [653, 398] on td "59.22%" at bounding box center [657, 413] width 87 height 30
drag, startPoint x: 660, startPoint y: 385, endPoint x: 711, endPoint y: 386, distance: 51.0
click at [711, 386] on div "Airbnb.com 20.67% Direct 59.22% Booking.com 18.99% Ical 1.12%" at bounding box center [600, 428] width 235 height 145
